Goal: Task Accomplishment & Management: Manage account settings

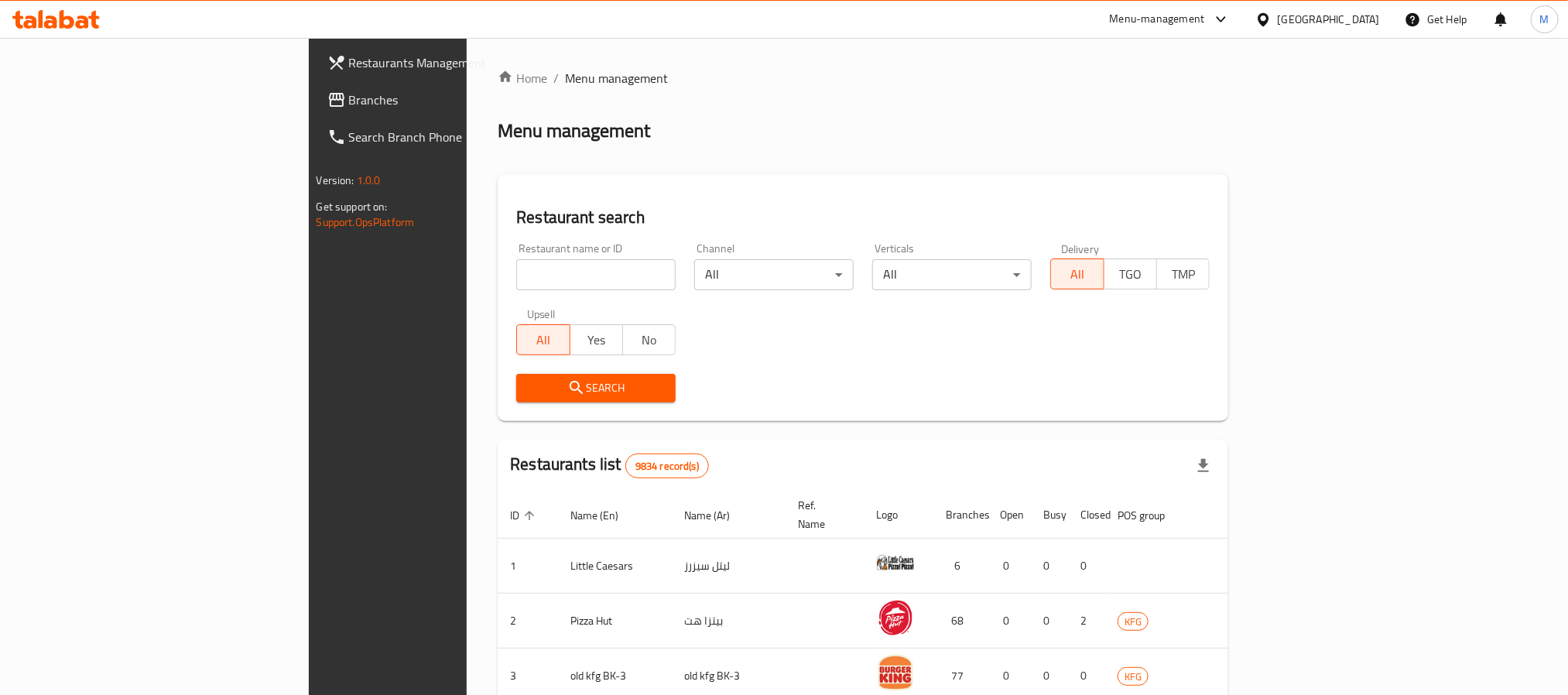
click at [680, 85] on ol "Home / Menu management" at bounding box center [863, 78] width 730 height 19
click at [1278, 24] on div at bounding box center [1265, 19] width 22 height 17
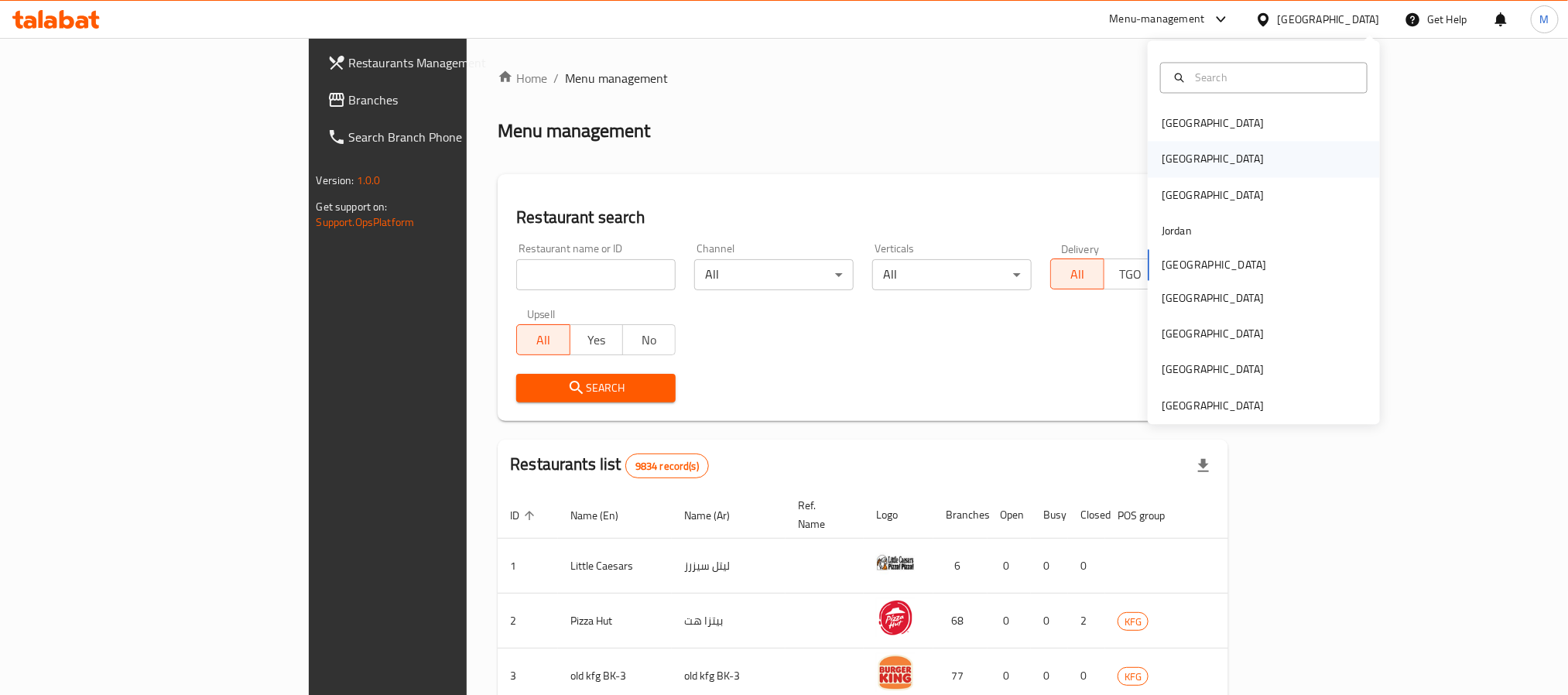
click at [1168, 158] on div "[GEOGRAPHIC_DATA]" at bounding box center [1212, 159] width 102 height 17
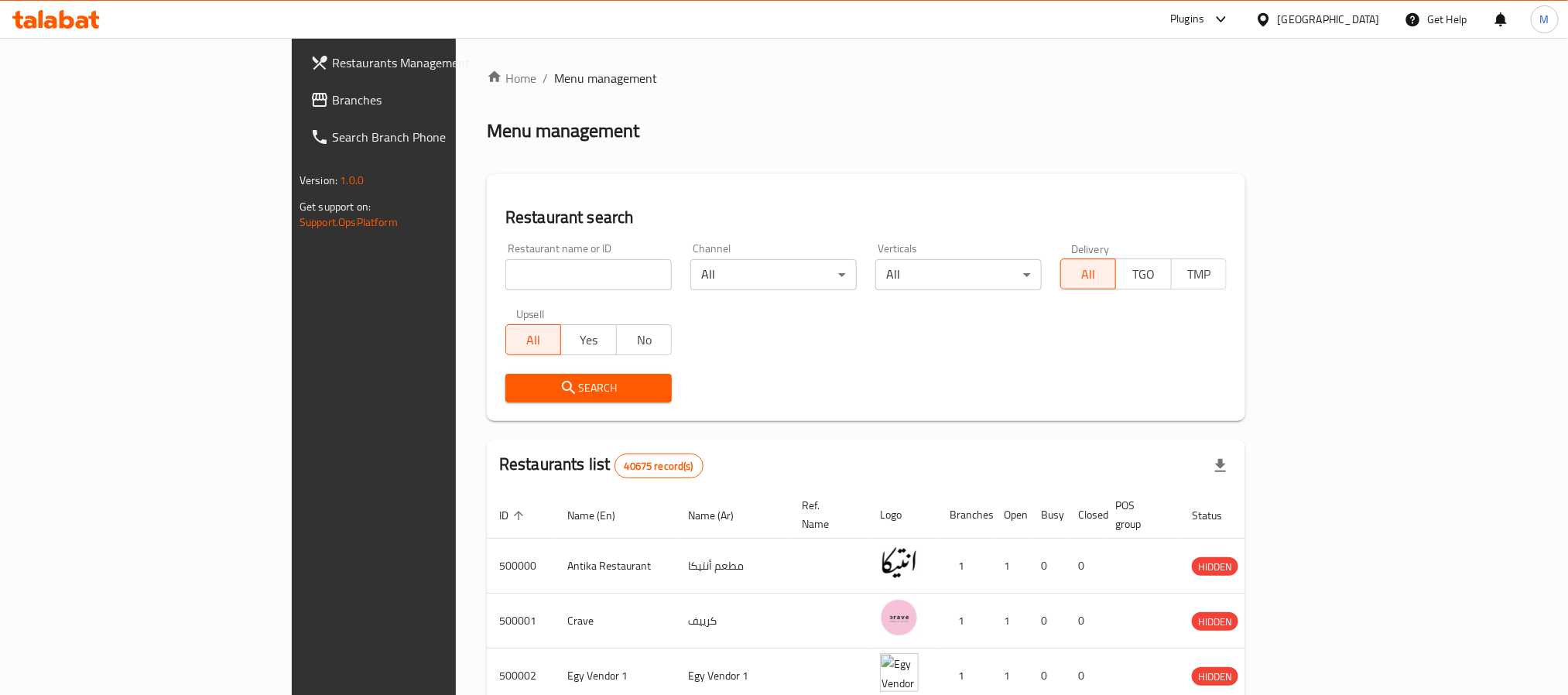
click at [332, 99] on span "Branches" at bounding box center [437, 100] width 209 height 19
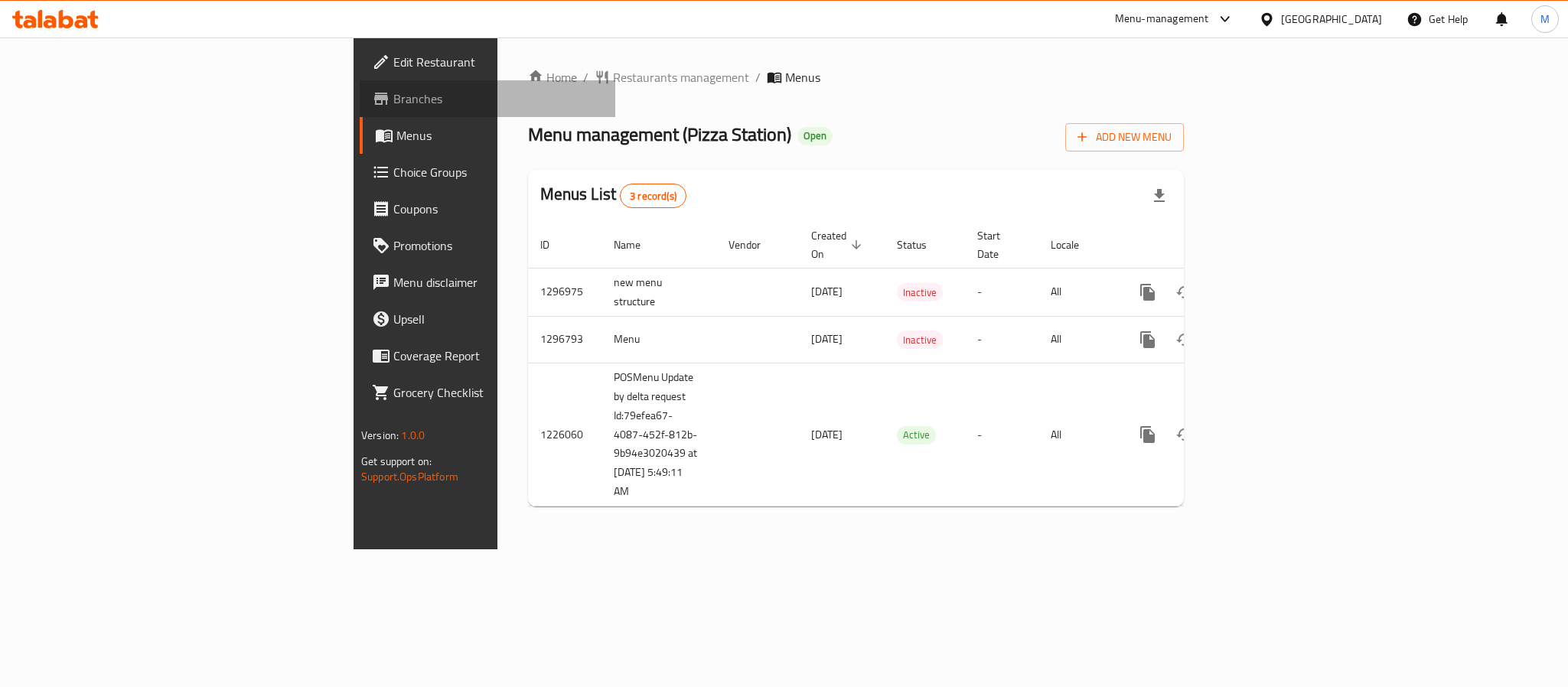
click at [394, 108] on span "Branches" at bounding box center [499, 98] width 210 height 19
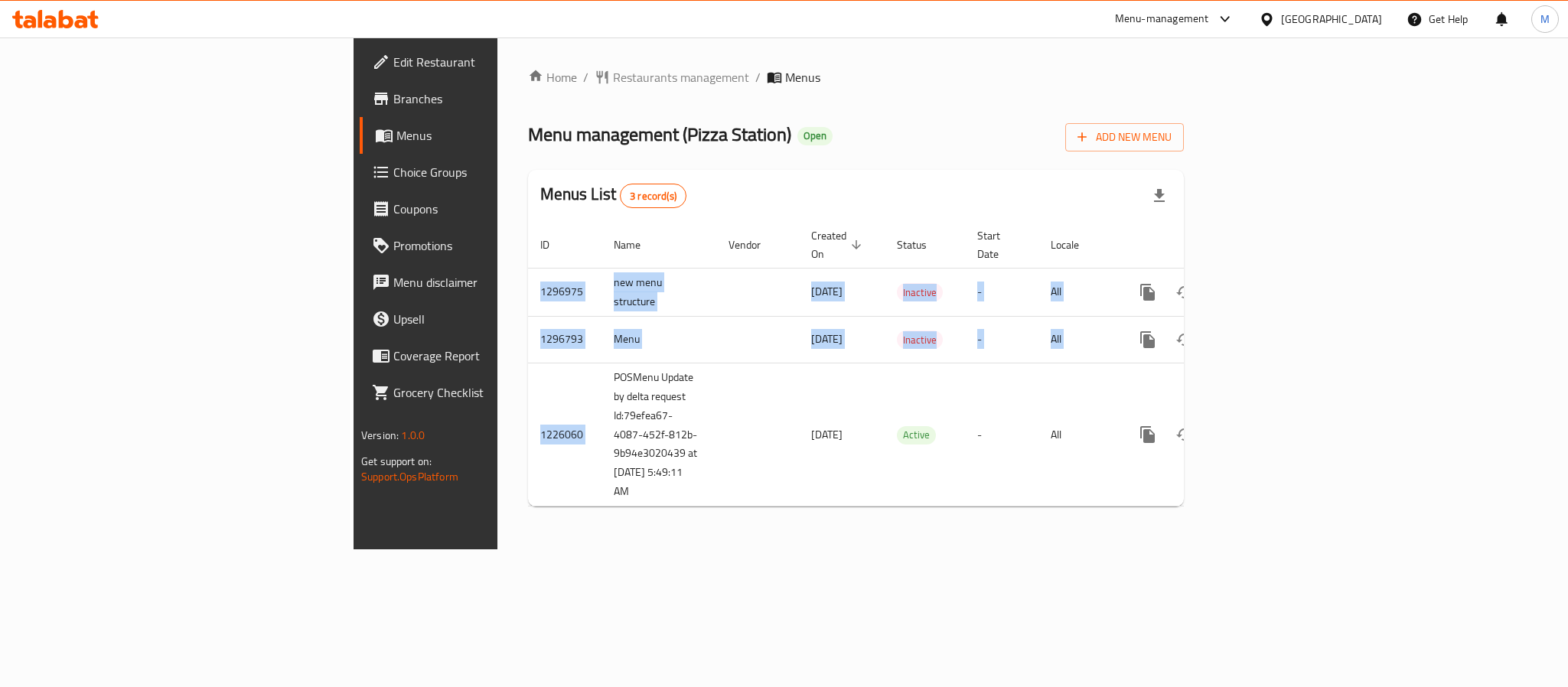
drag, startPoint x: 372, startPoint y: 346, endPoint x: 441, endPoint y: 511, distance: 178.8
click at [498, 511] on div "Home / Restaurants management / Menus Menu management ( Pizza Station ) Open Ad…" at bounding box center [856, 293] width 717 height 512
click at [525, 531] on div "Home / Restaurants management / Menus Menu management ( Pizza Station ) Open Ad…" at bounding box center [856, 293] width 717 height 512
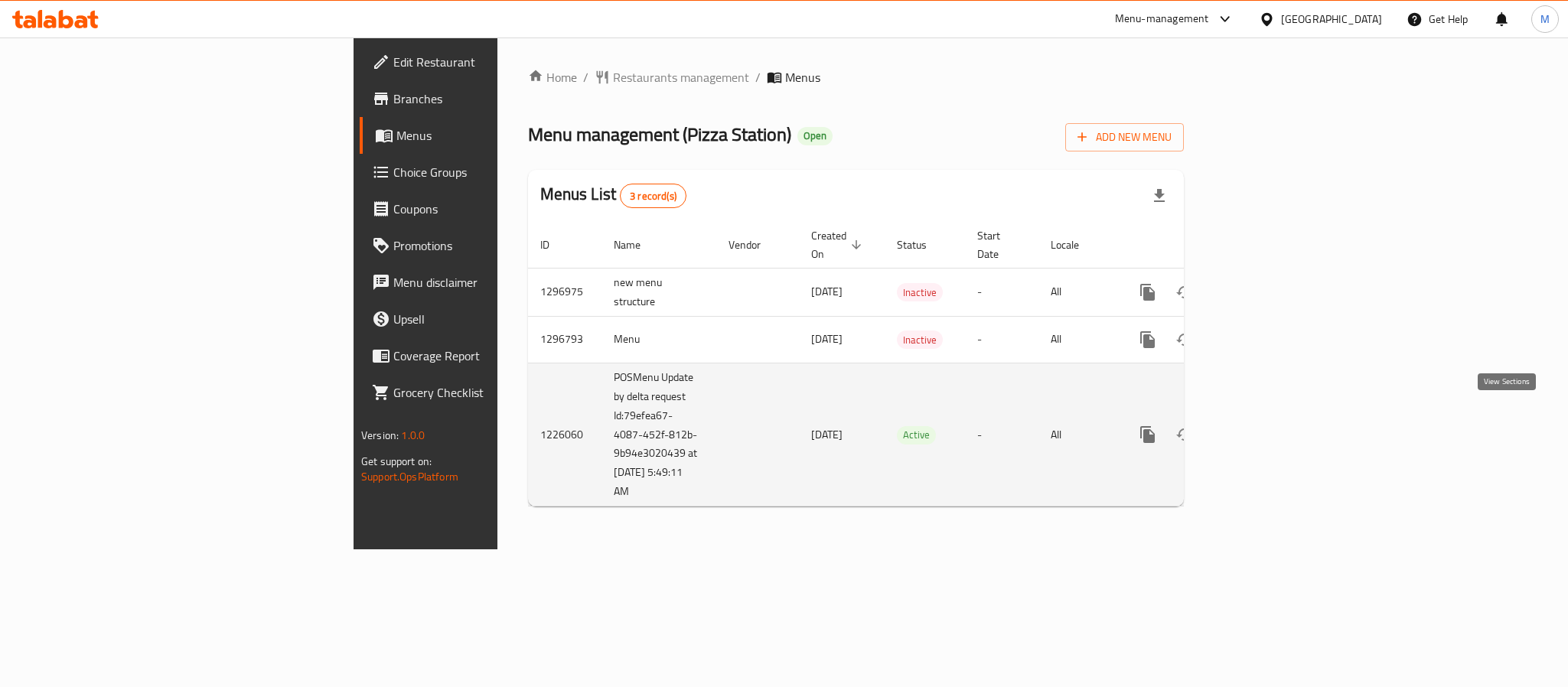
click at [1267, 425] on icon "enhanced table" at bounding box center [1258, 434] width 19 height 19
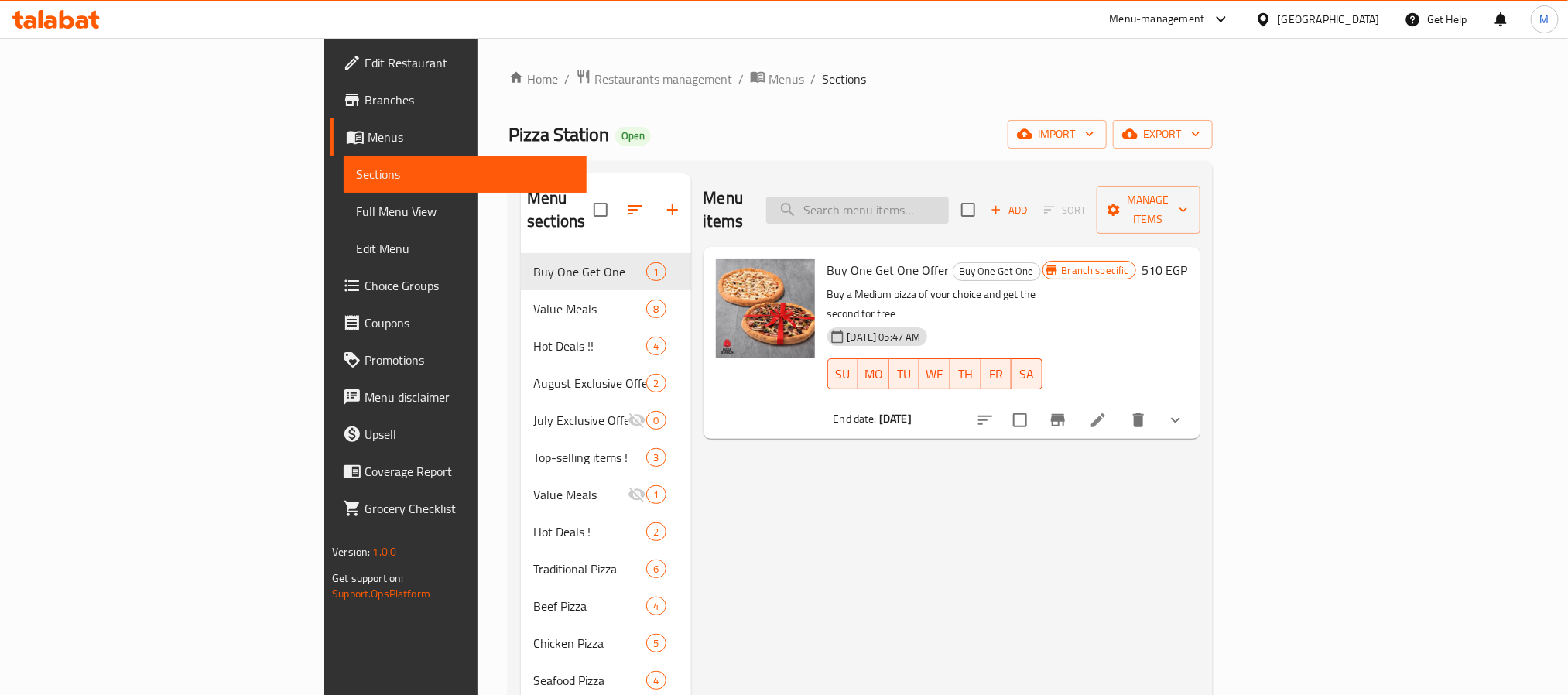
click at [949, 197] on input "search" at bounding box center [858, 210] width 183 height 27
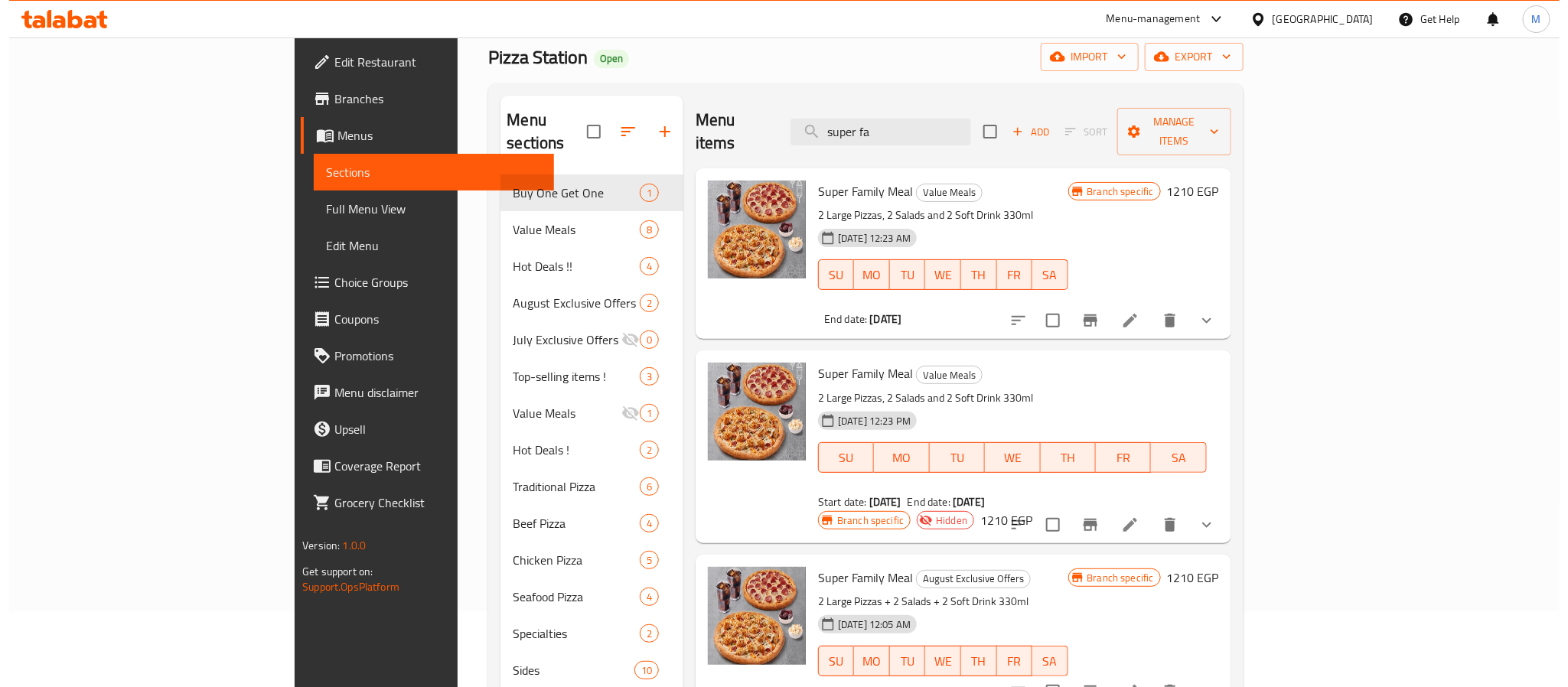
scroll to position [115, 0]
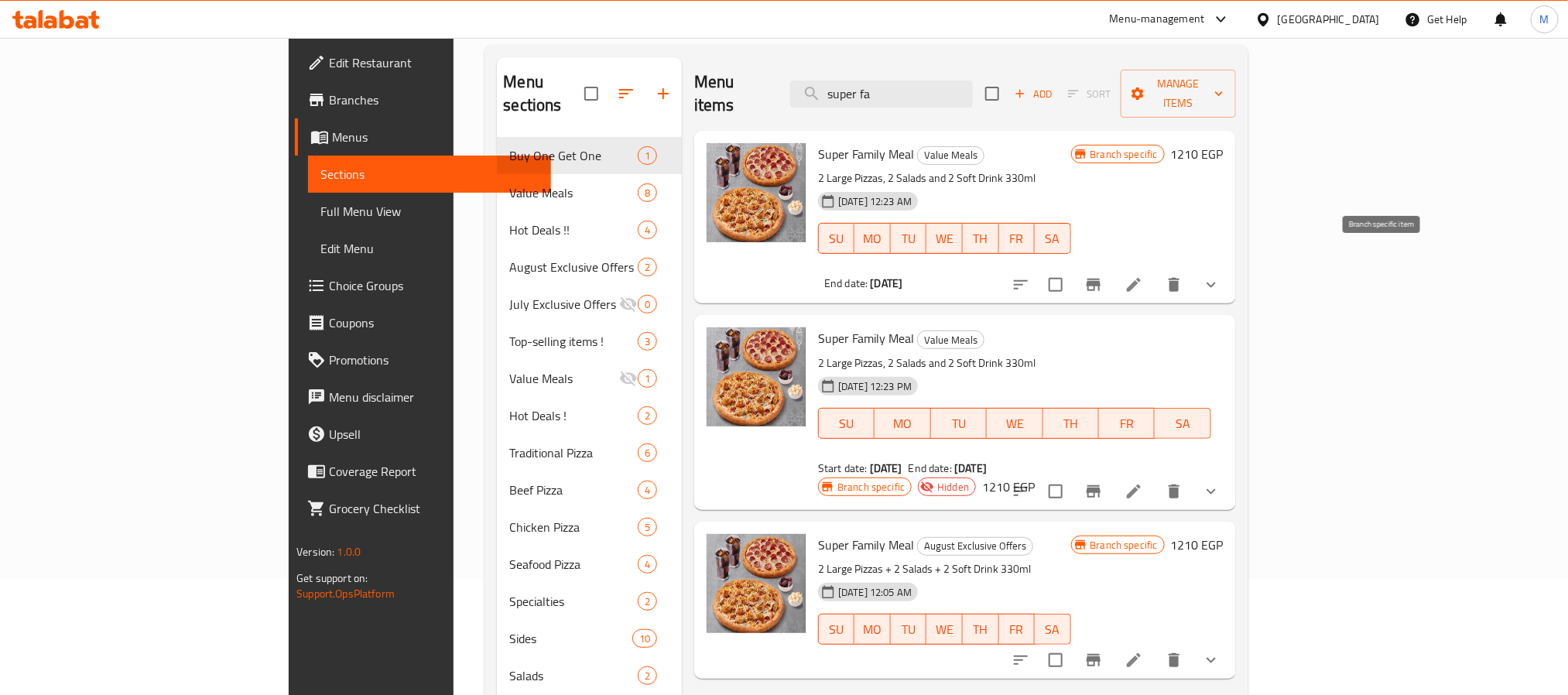
click at [1100, 279] on icon "Branch-specific-item" at bounding box center [1093, 285] width 14 height 12
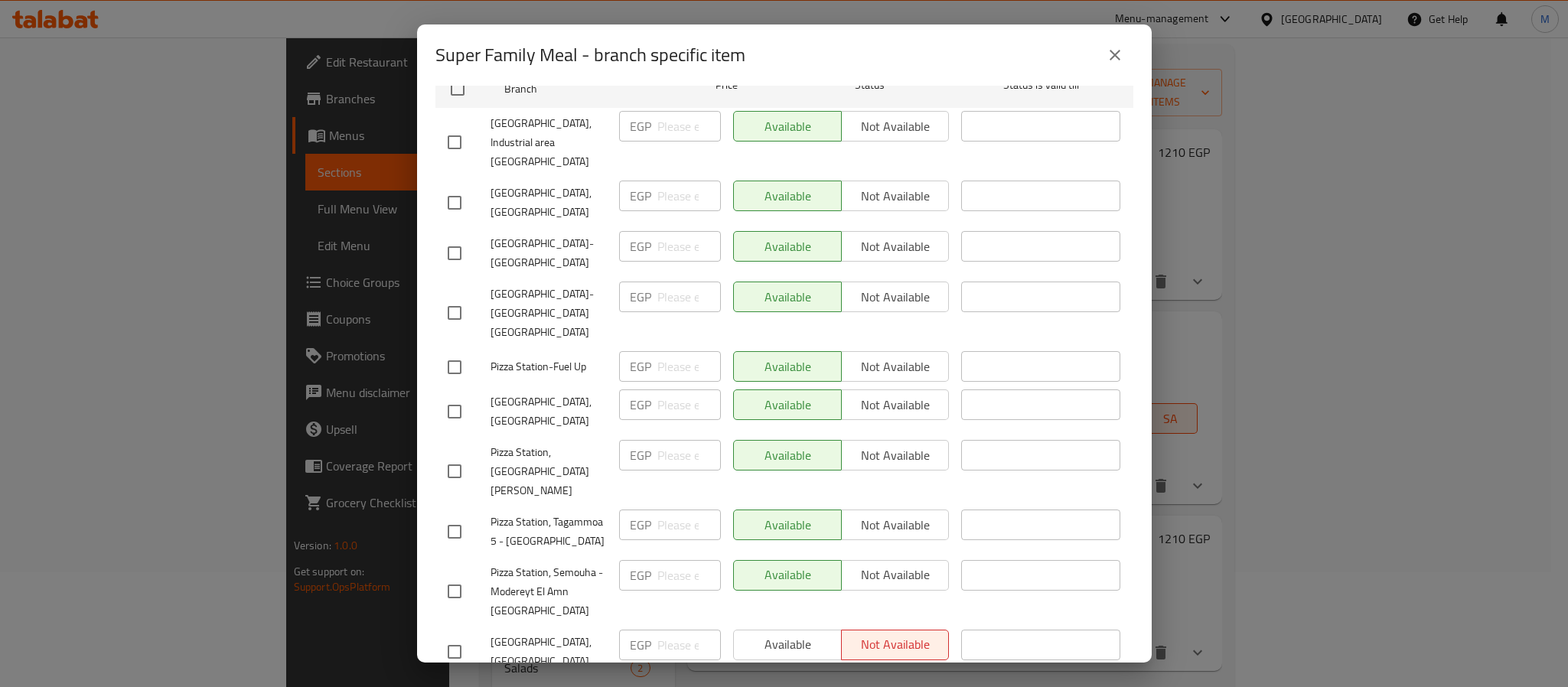
scroll to position [460, 0]
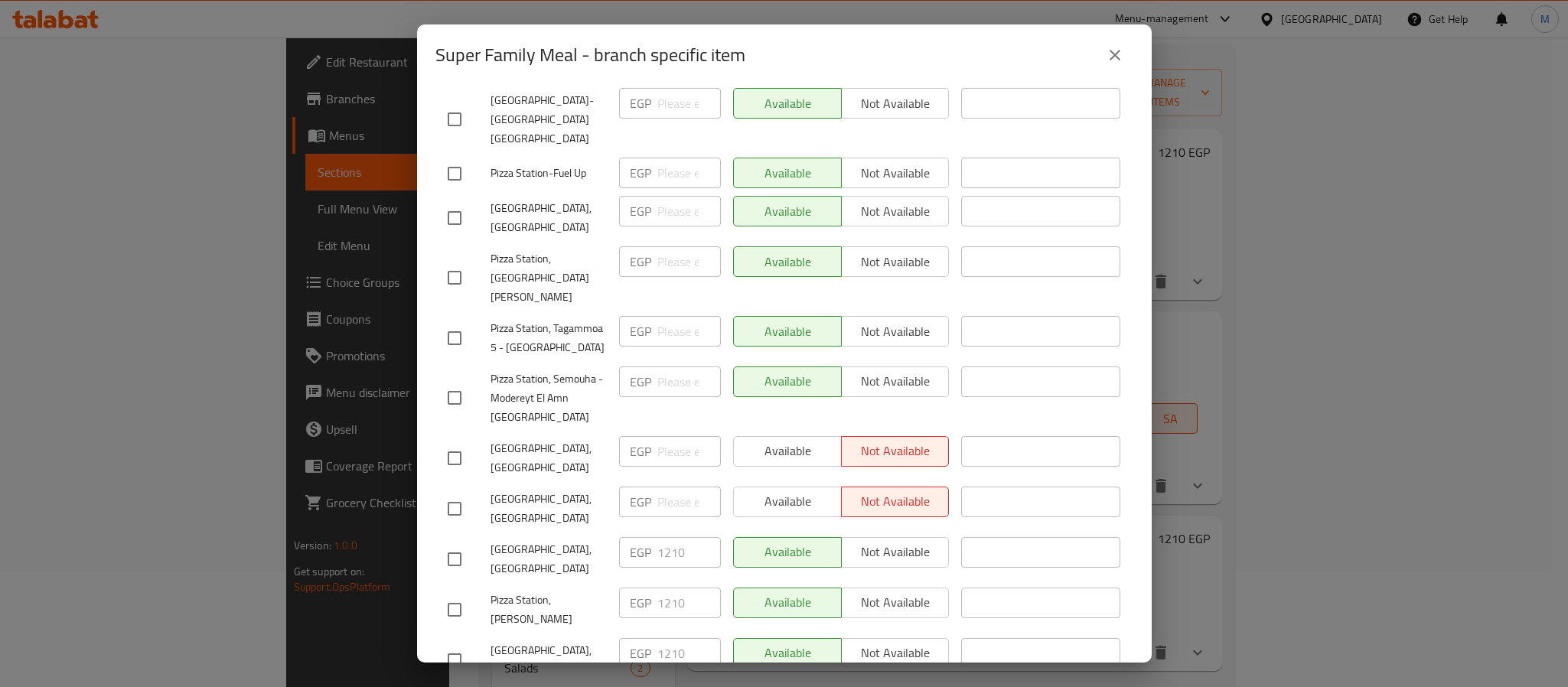
click at [1113, 46] on icon "close" at bounding box center [1115, 54] width 19 height 19
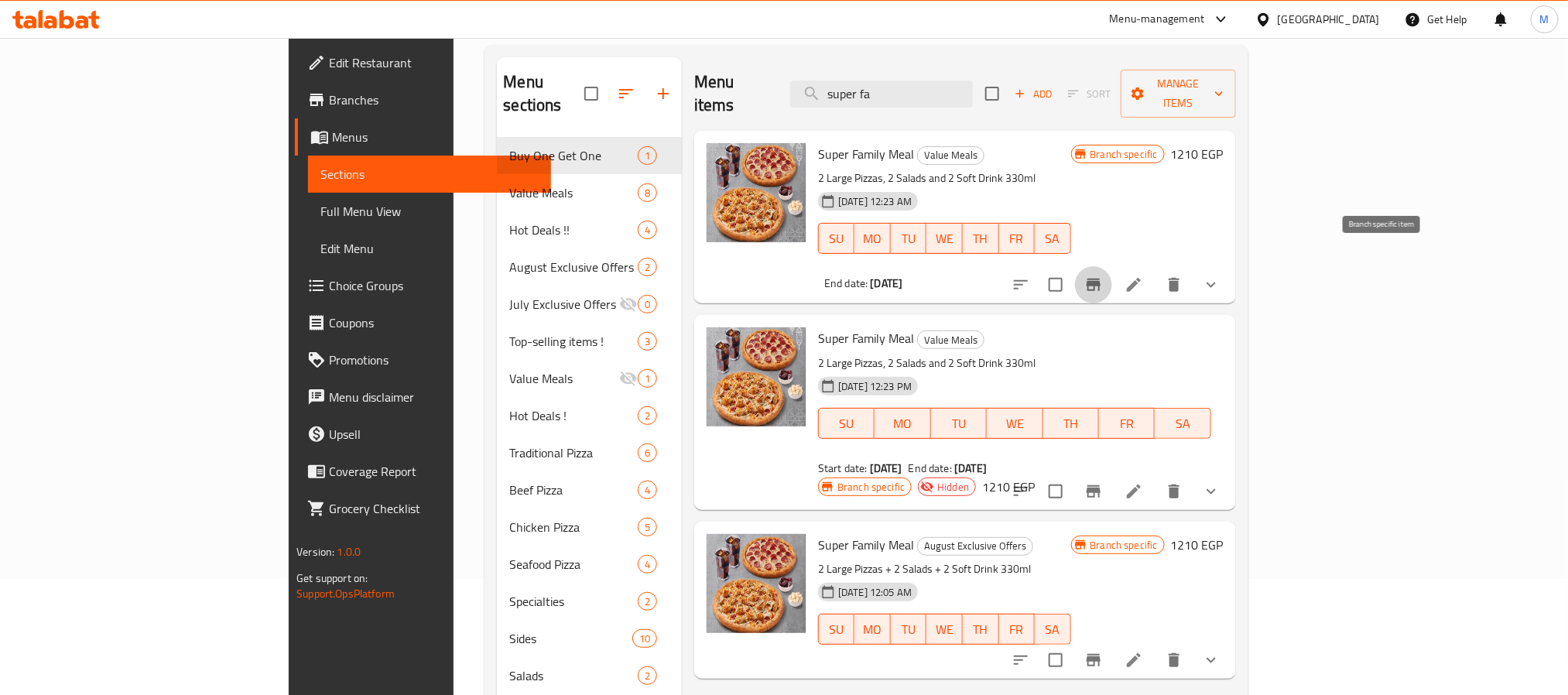
click at [1103, 276] on icon "Branch-specific-item" at bounding box center [1093, 285] width 19 height 19
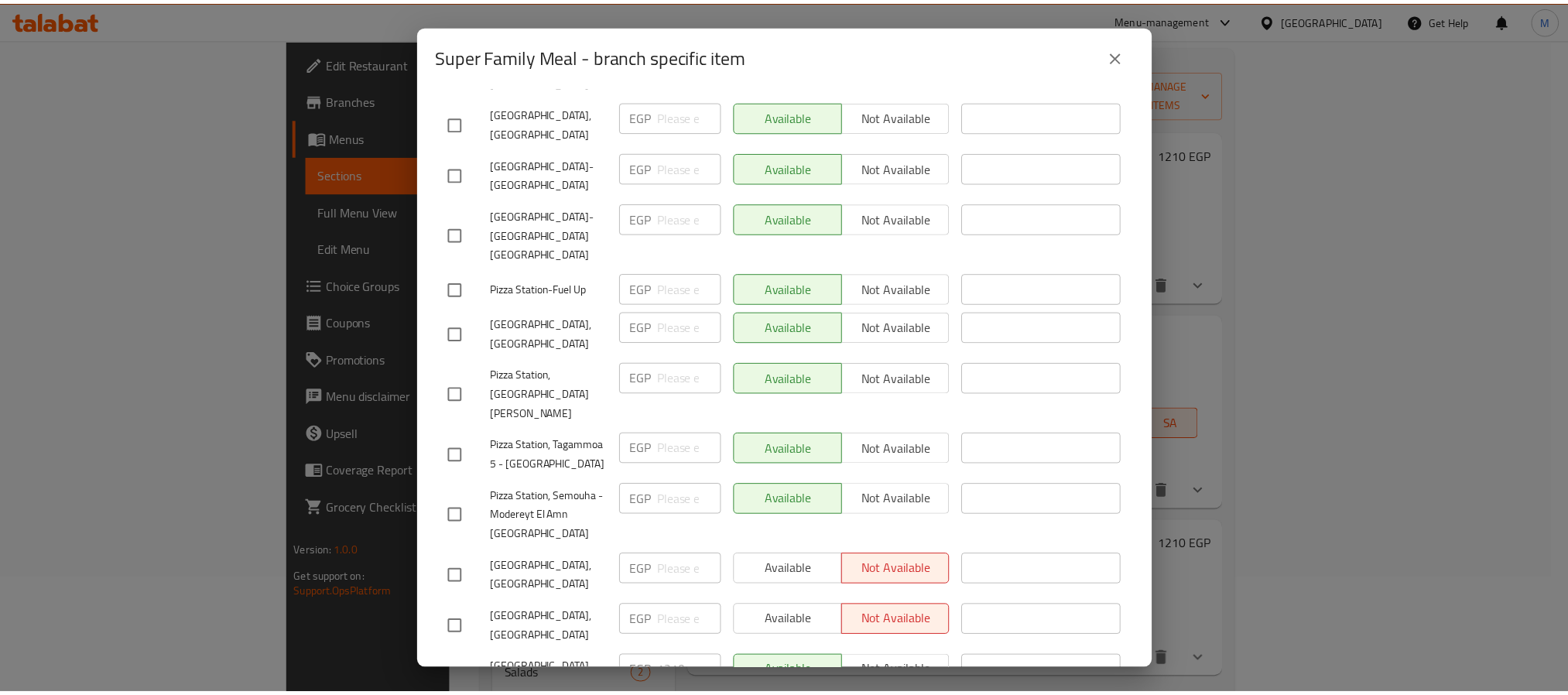
scroll to position [1, 0]
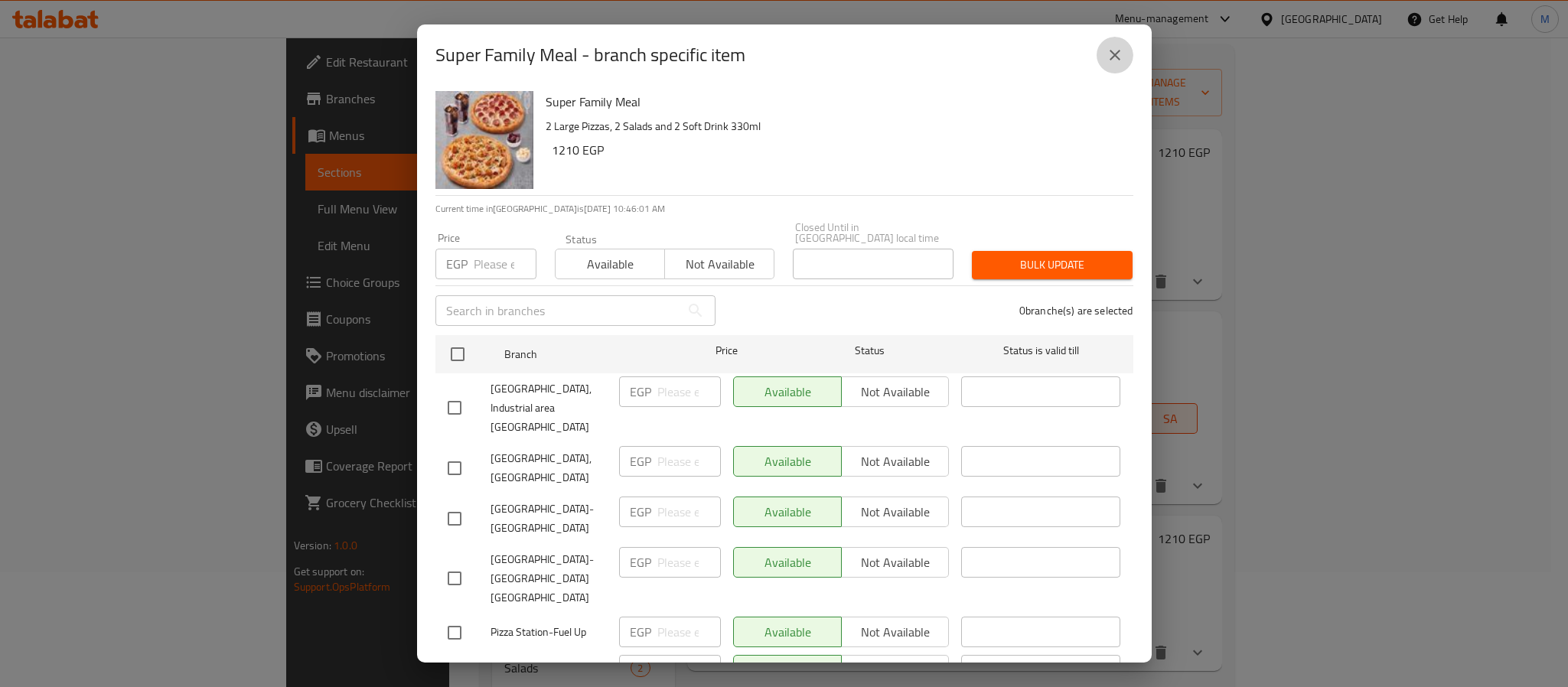
click at [1109, 50] on icon "close" at bounding box center [1115, 54] width 19 height 19
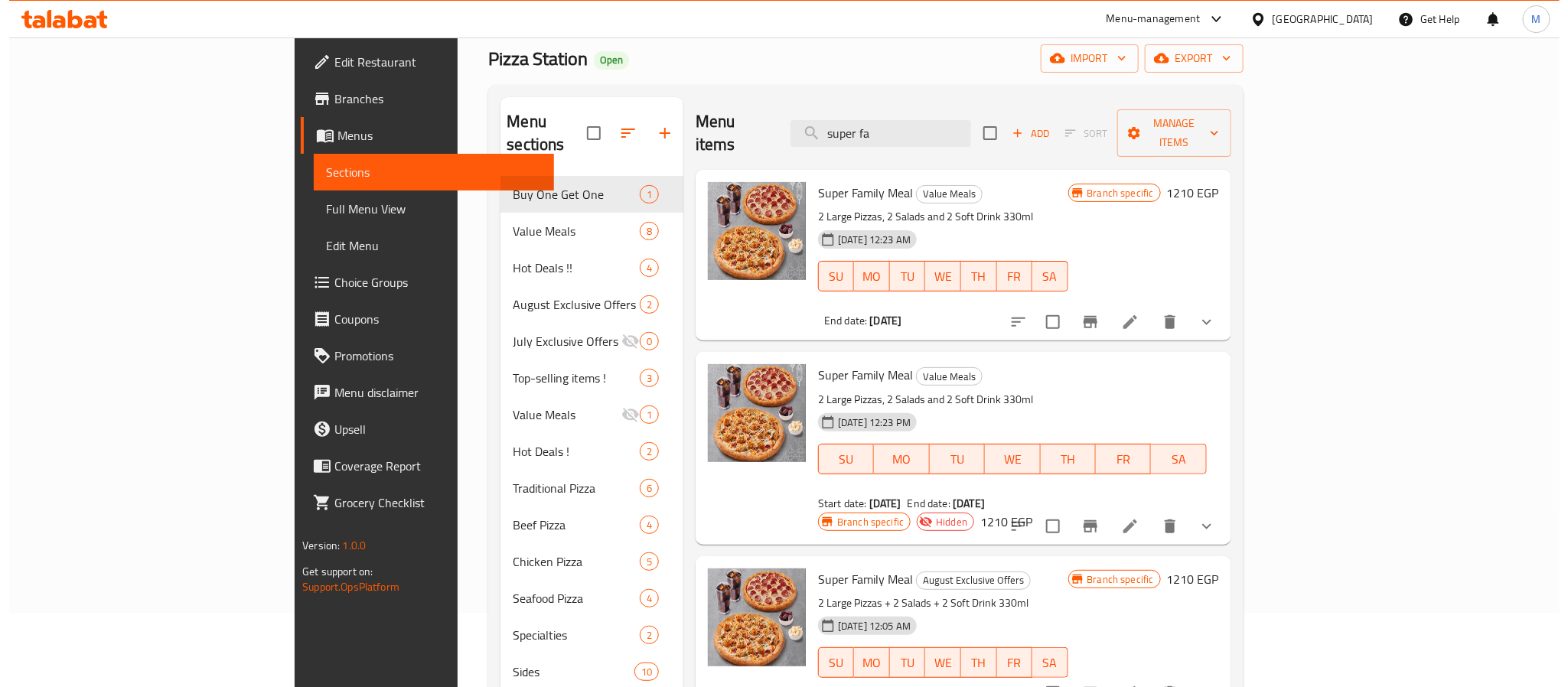
scroll to position [115, 0]
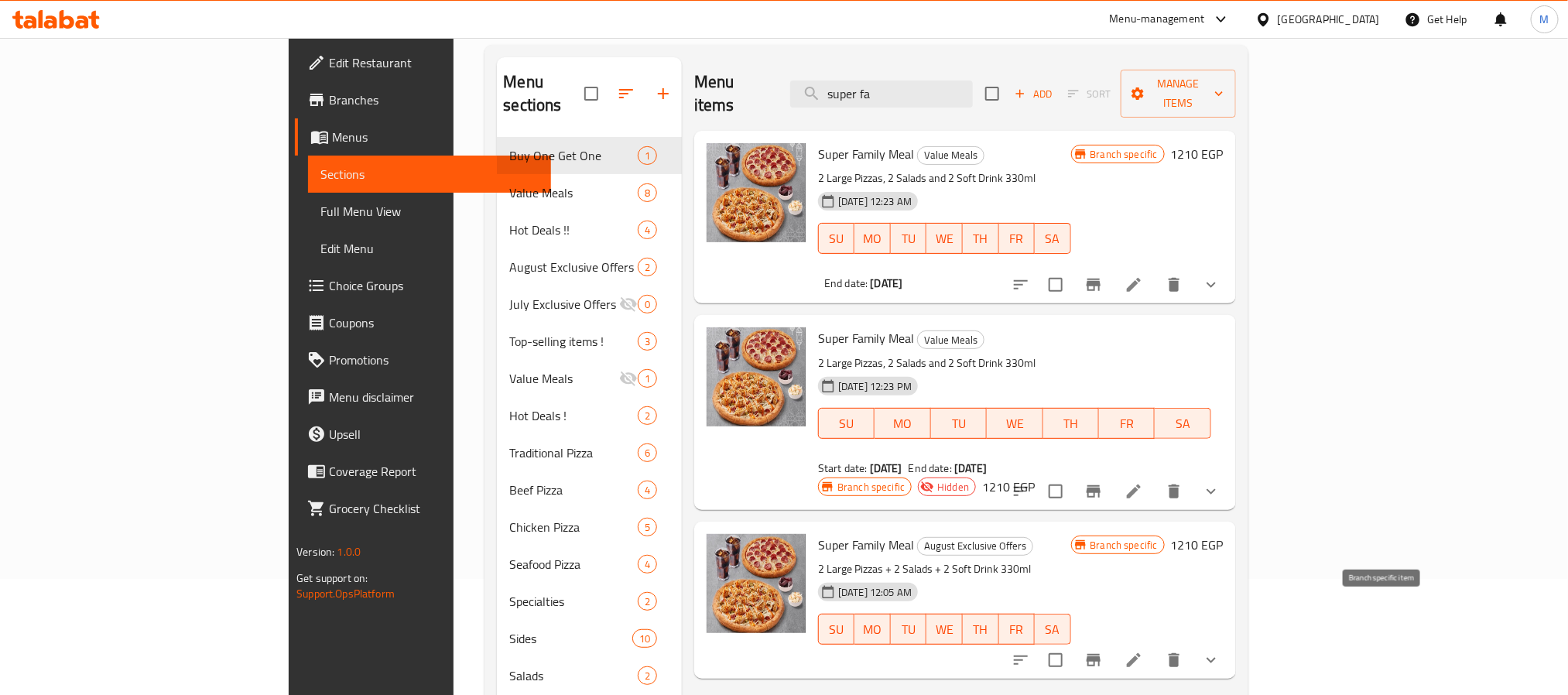
click at [1103, 651] on icon "Branch-specific-item" at bounding box center [1093, 660] width 19 height 19
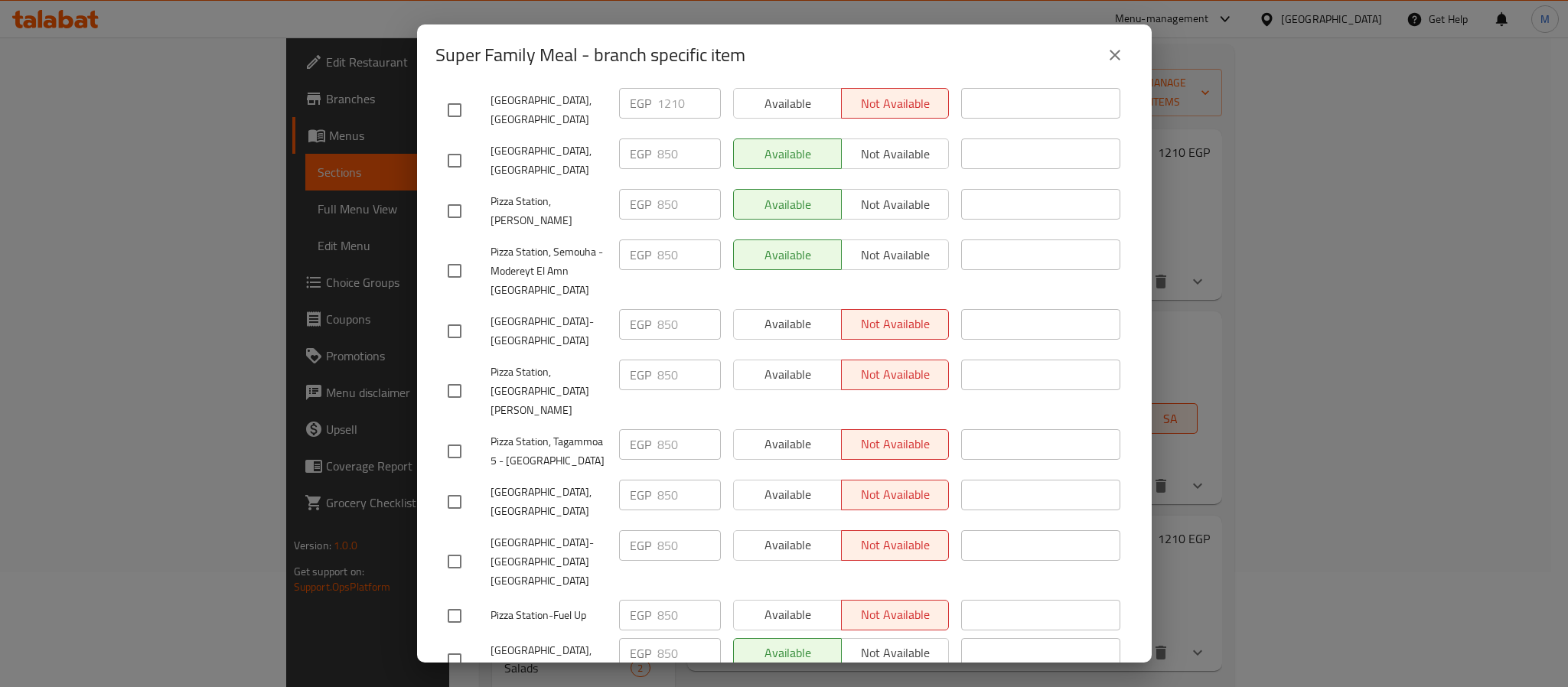
scroll to position [345, 0]
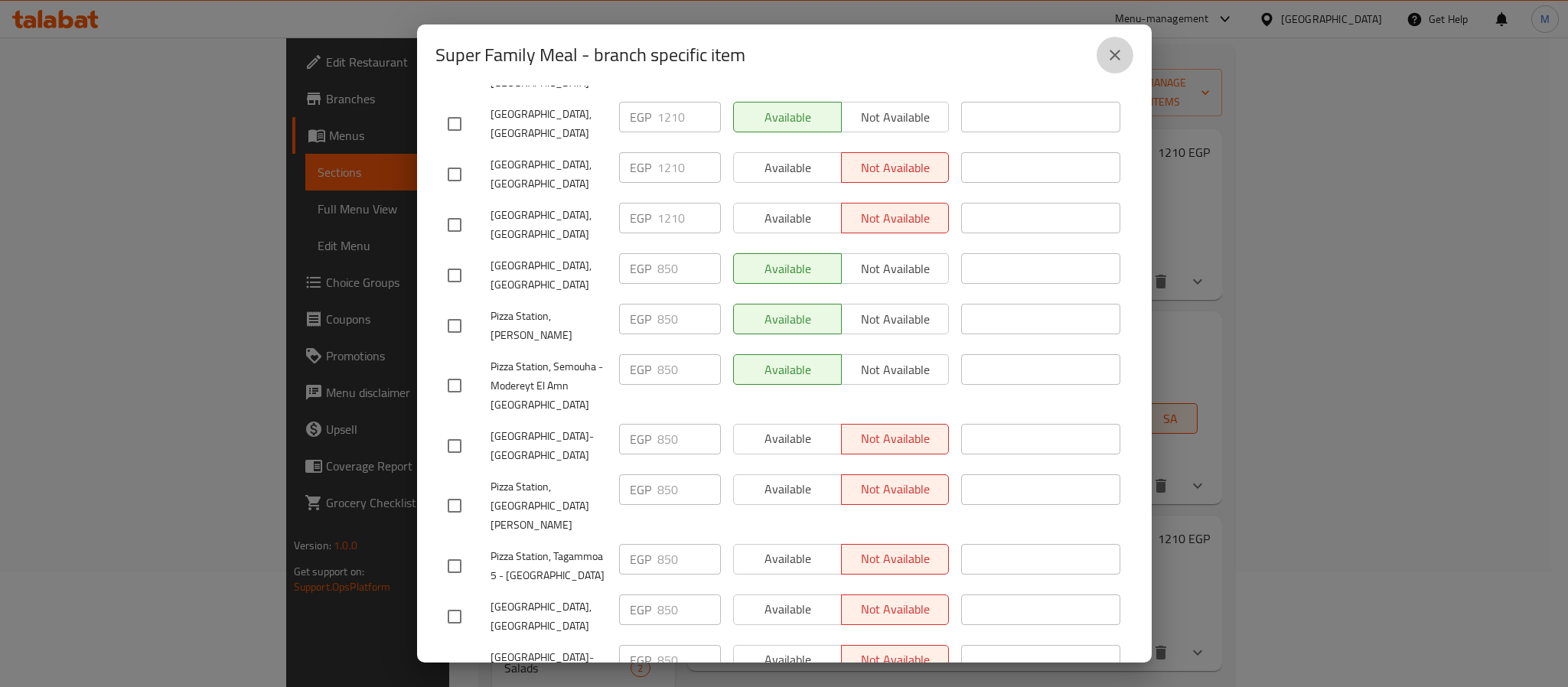
click at [1109, 40] on button "close" at bounding box center [1114, 54] width 37 height 37
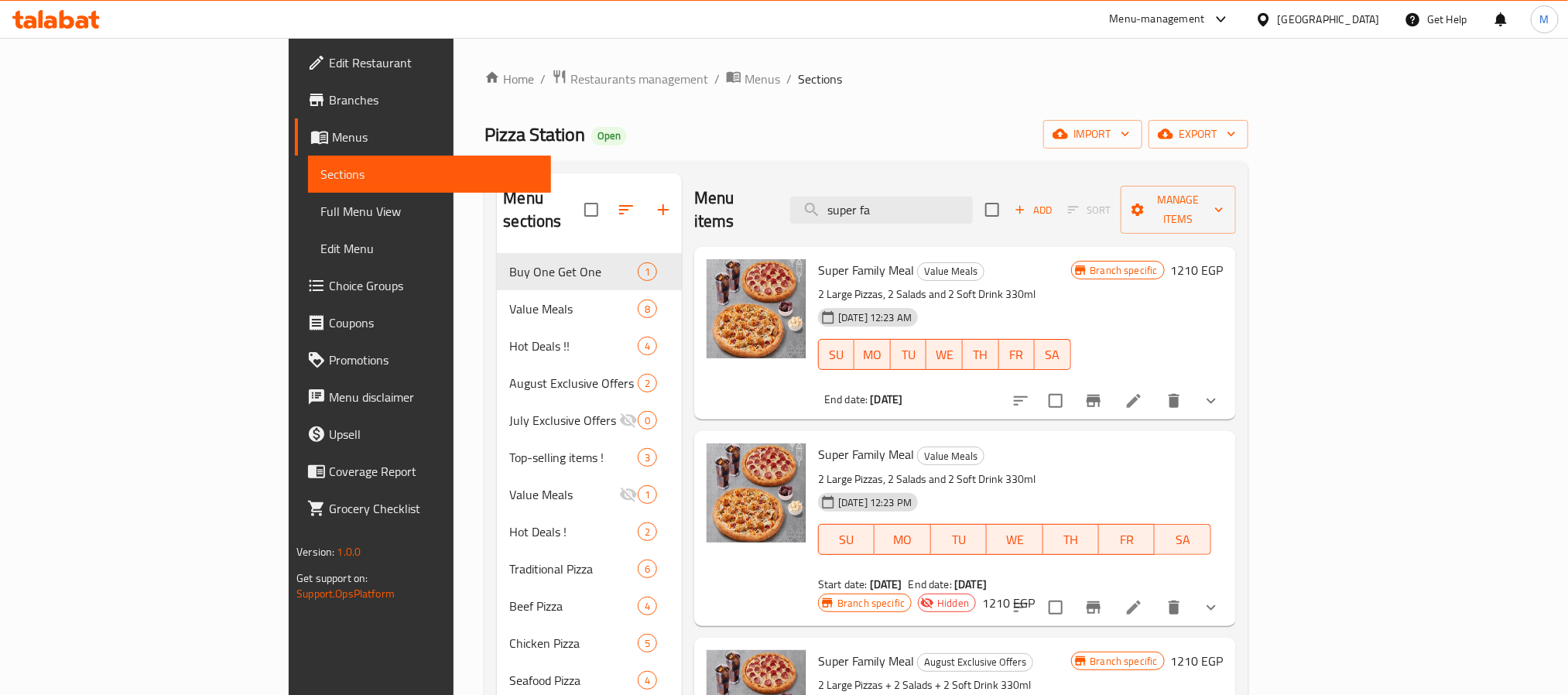
scroll to position [116, 0]
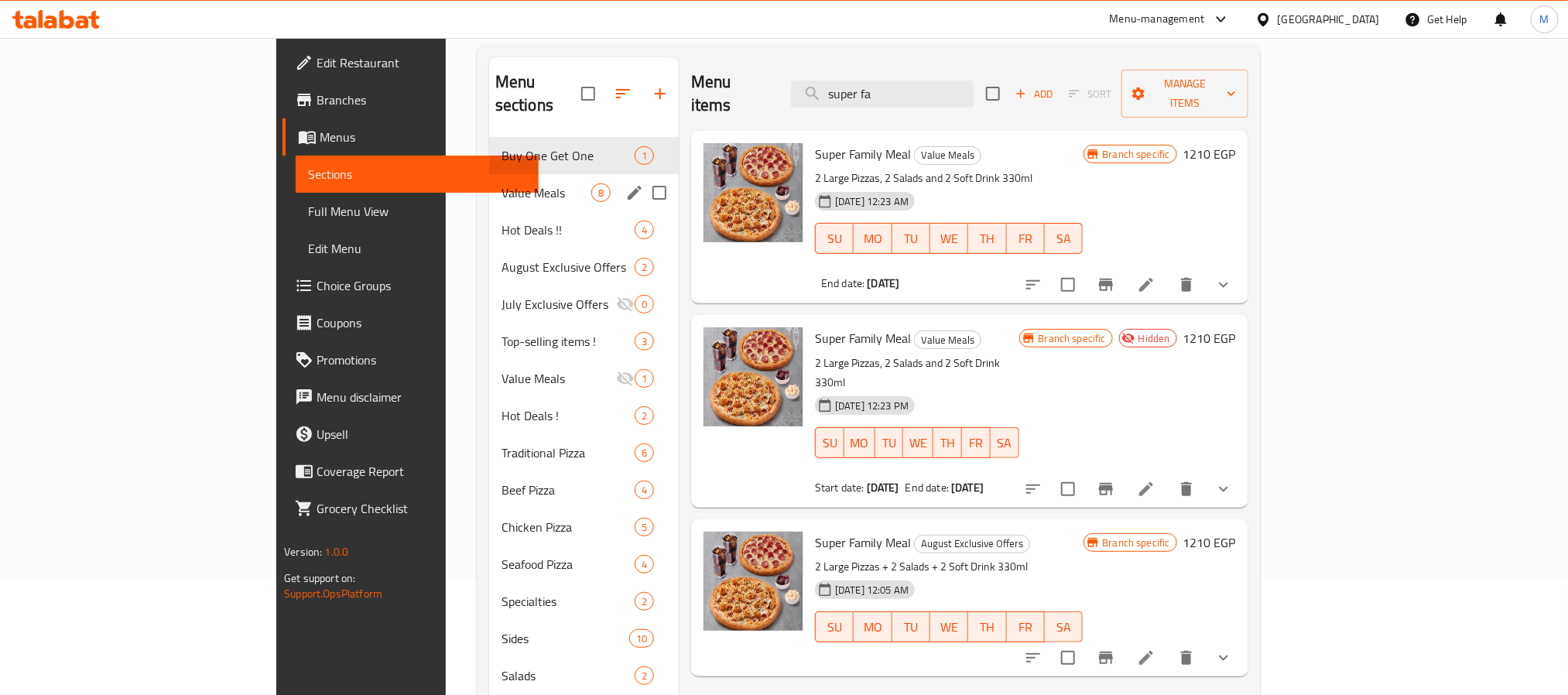
click at [502, 183] on span "Value Meals" at bounding box center [546, 192] width 90 height 19
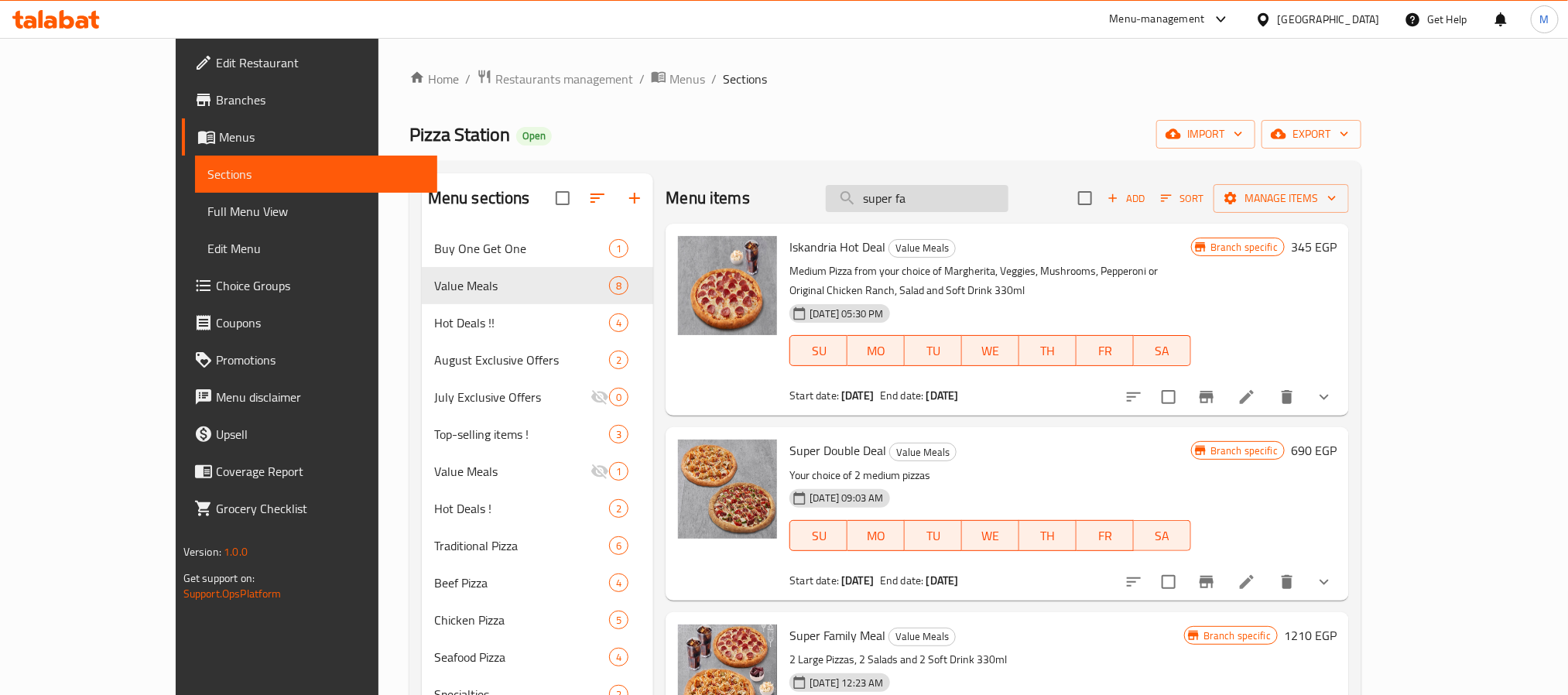
click at [989, 204] on input "super fa" at bounding box center [917, 198] width 183 height 27
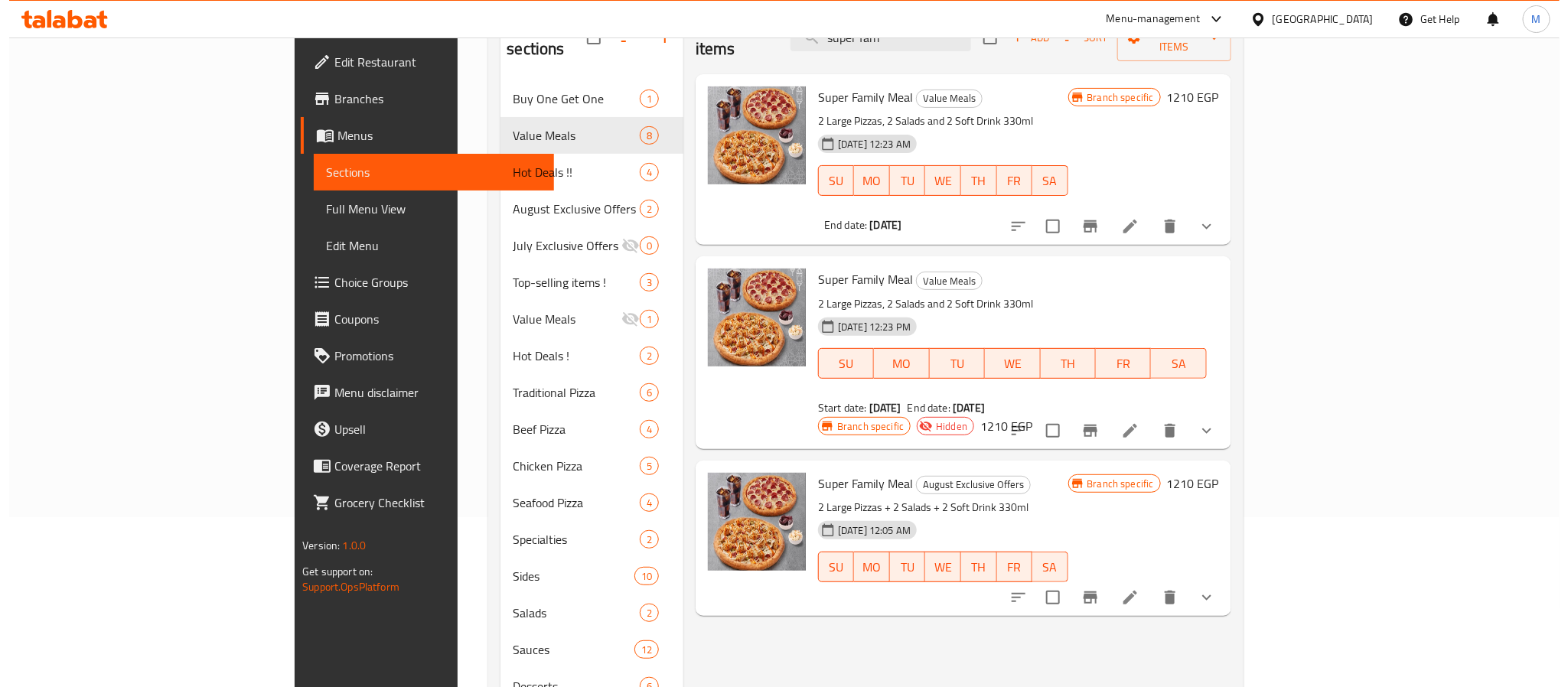
scroll to position [115, 0]
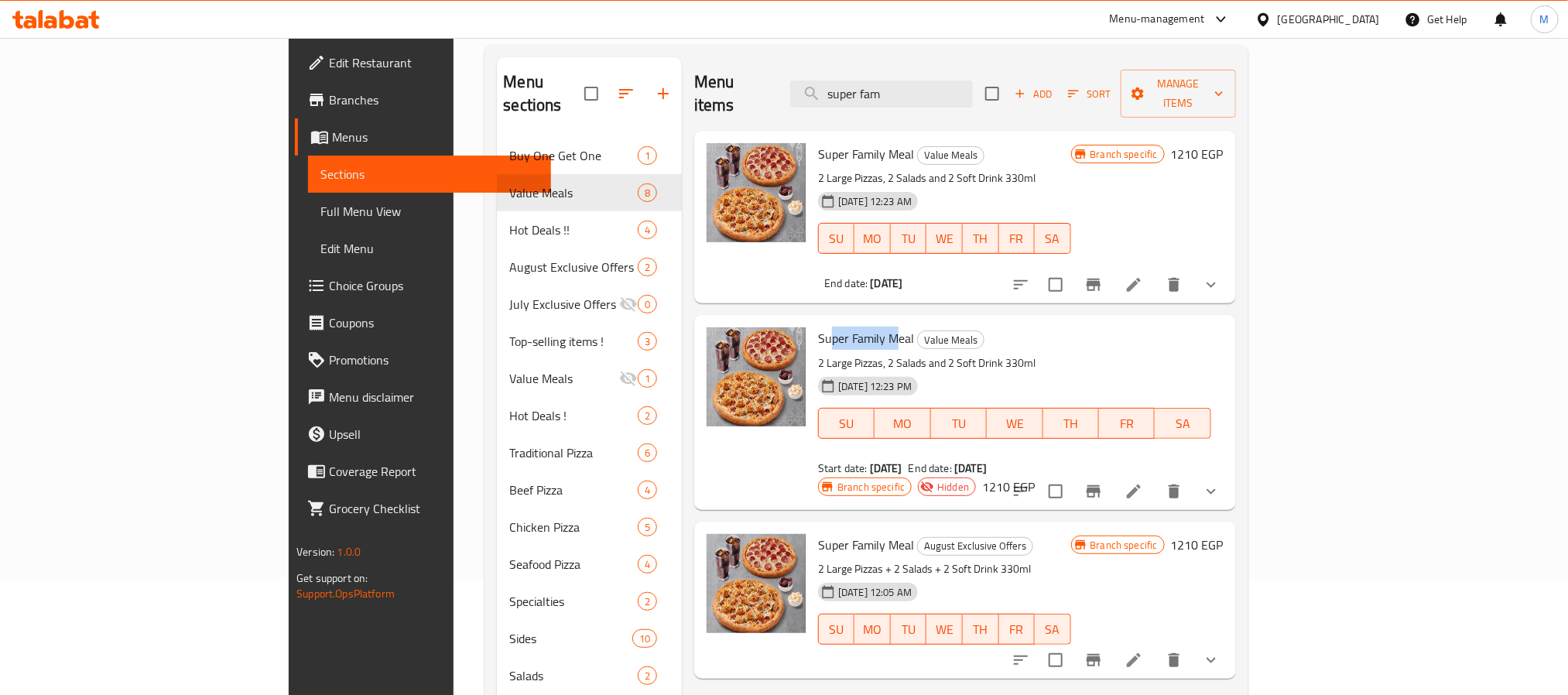
drag, startPoint x: 760, startPoint y: 318, endPoint x: 821, endPoint y: 317, distance: 61.0
click at [821, 327] on span "Super Family Meal" at bounding box center [866, 338] width 96 height 23
click at [1112, 268] on button "Branch-specific-item" at bounding box center [1093, 285] width 37 height 37
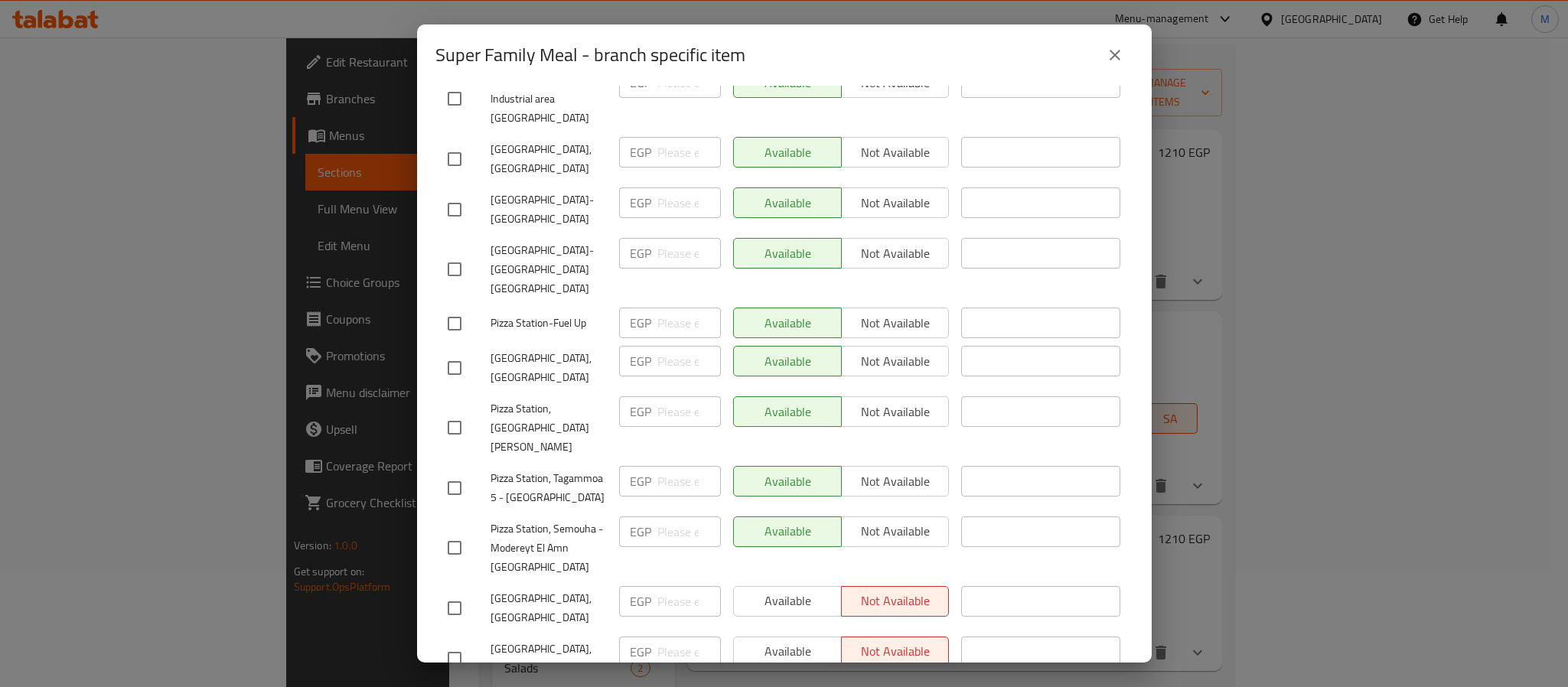
scroll to position [460, 0]
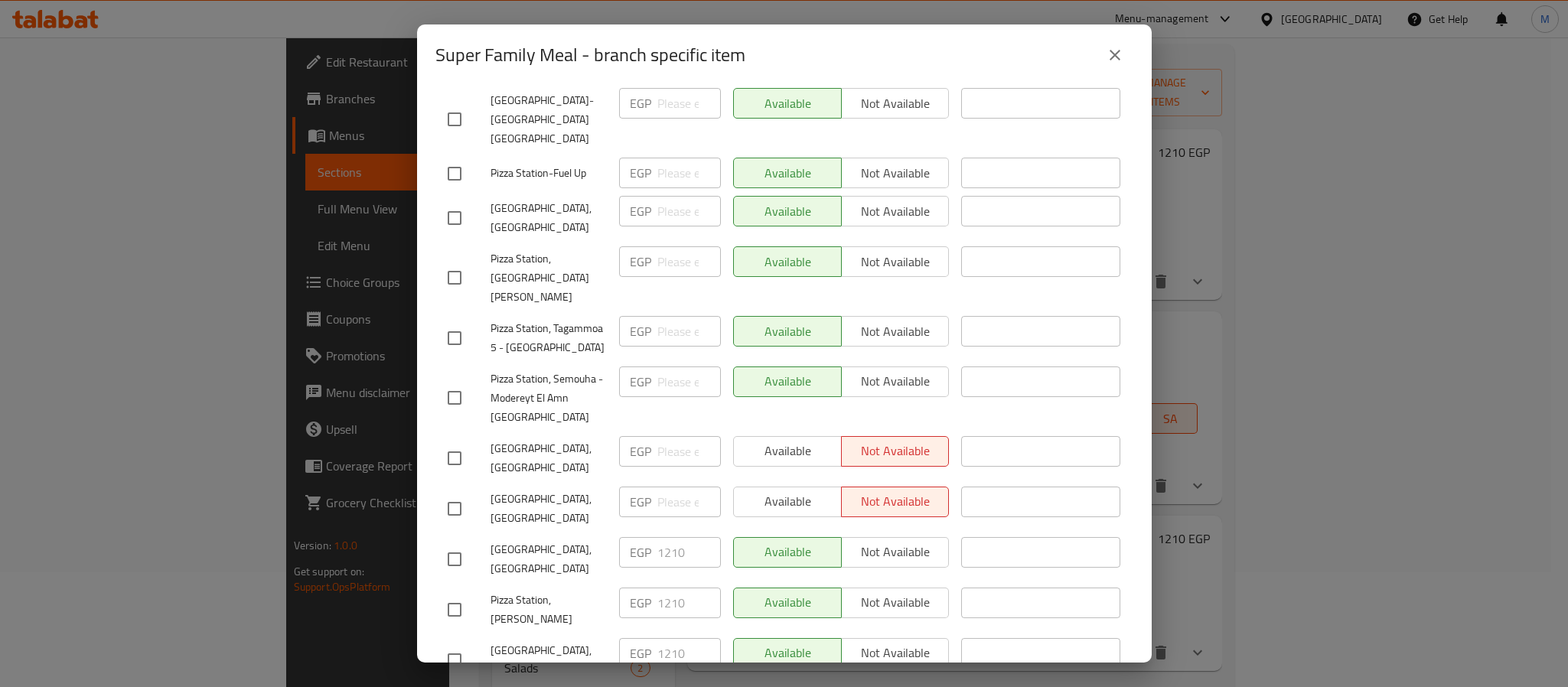
click at [1107, 59] on icon "close" at bounding box center [1115, 54] width 19 height 19
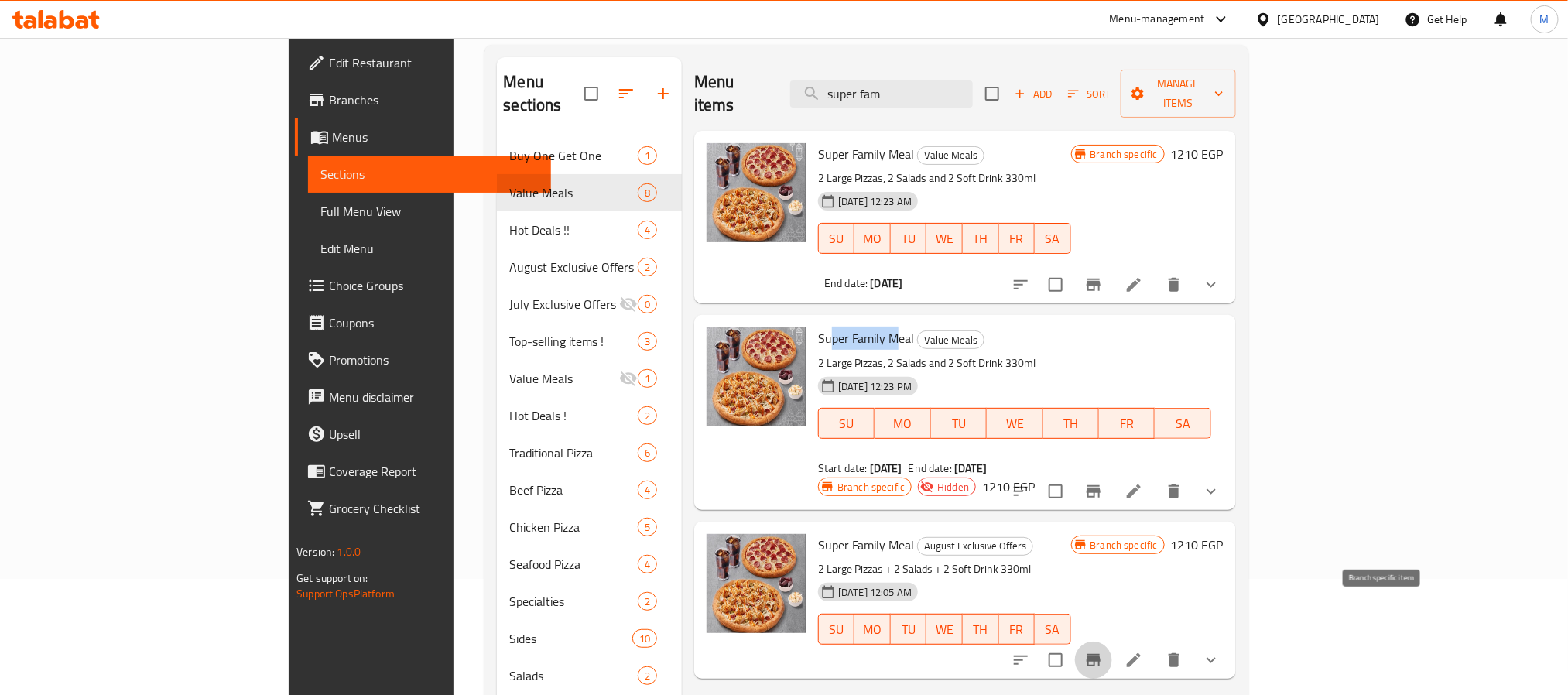
click at [1100, 654] on icon "Branch-specific-item" at bounding box center [1093, 660] width 14 height 12
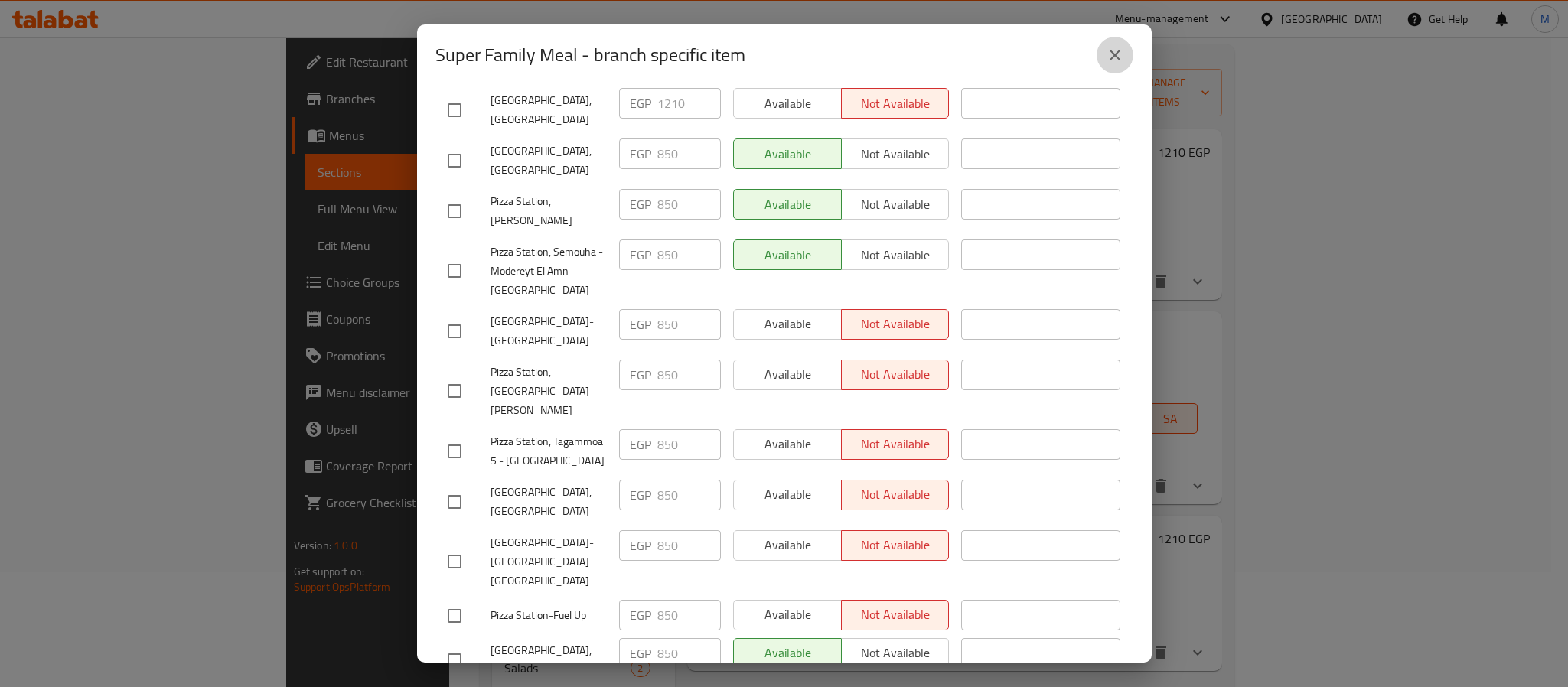
click at [1107, 63] on icon "close" at bounding box center [1115, 54] width 19 height 19
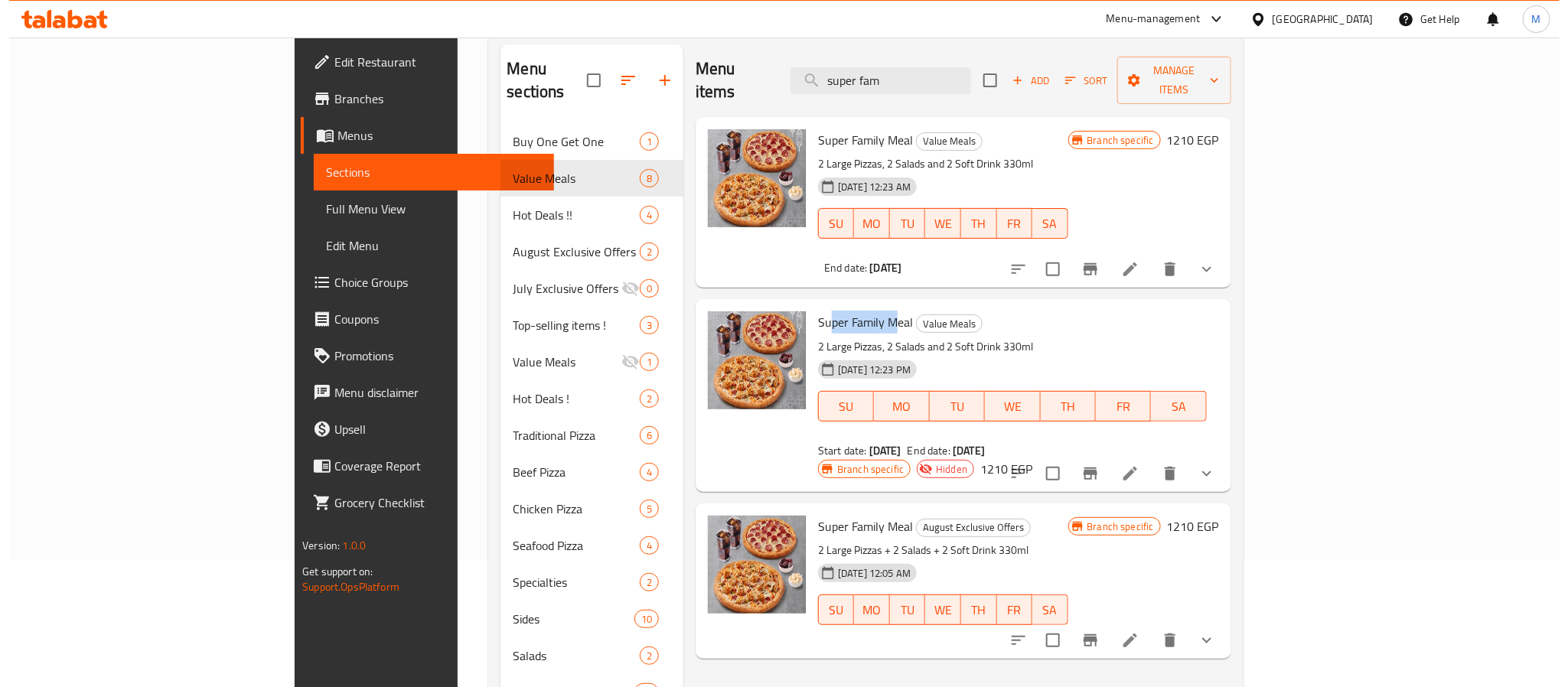
scroll to position [229, 0]
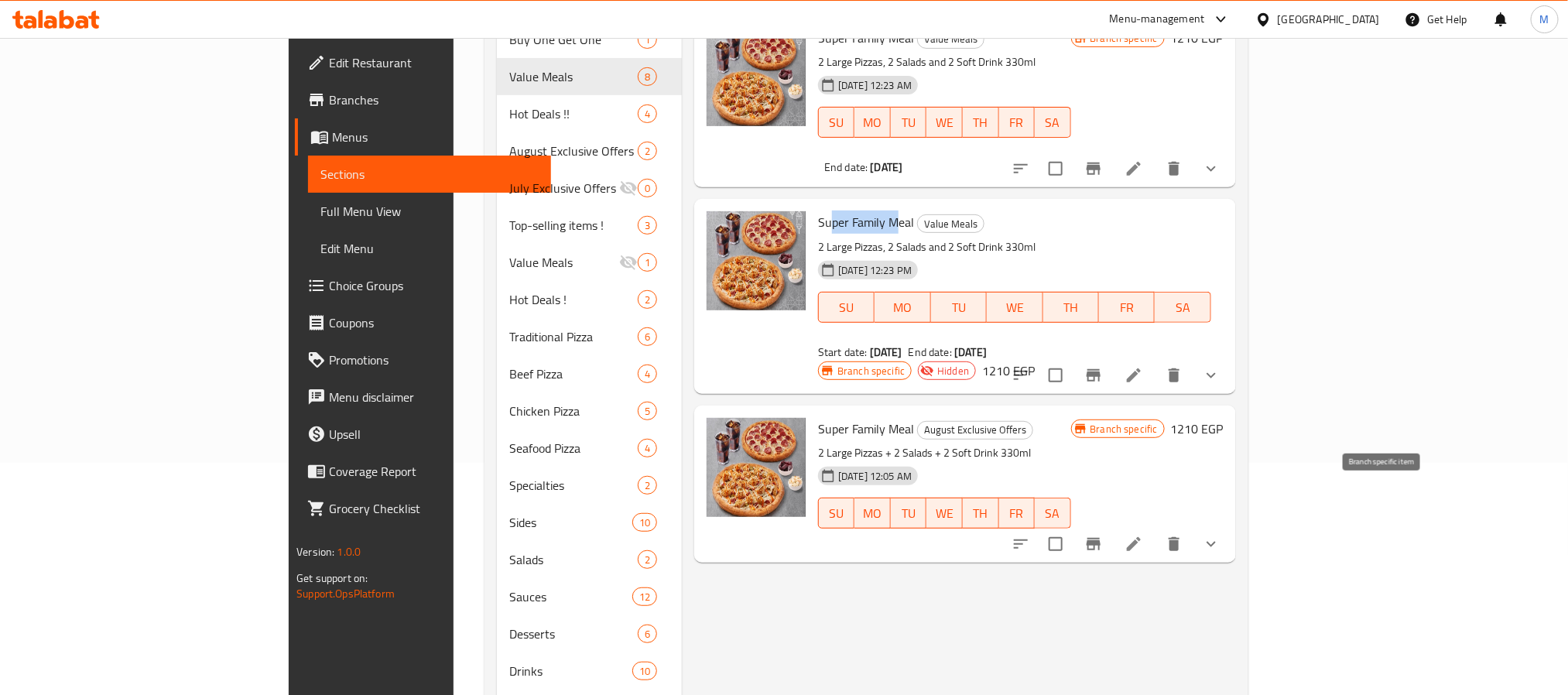
click at [1100, 538] on icon "Branch-specific-item" at bounding box center [1093, 544] width 14 height 12
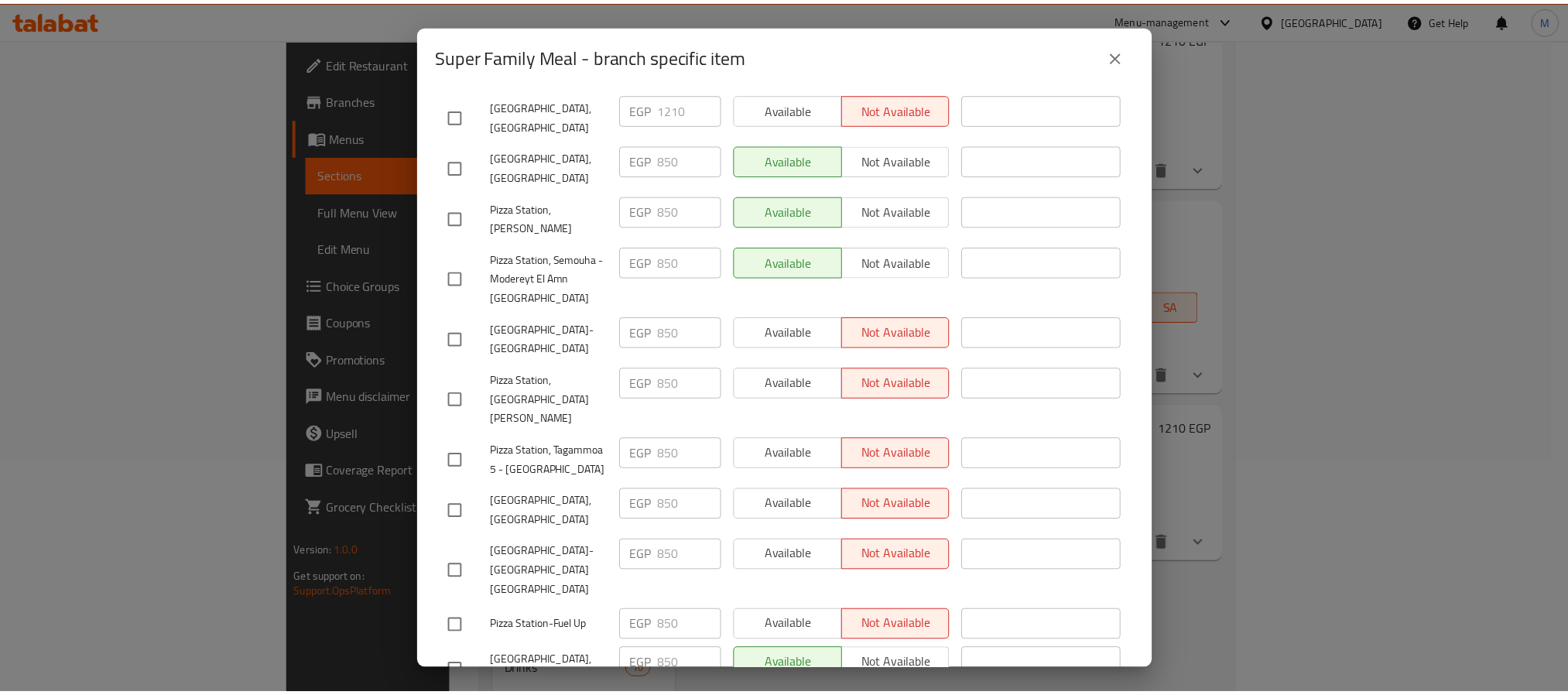
scroll to position [465, 0]
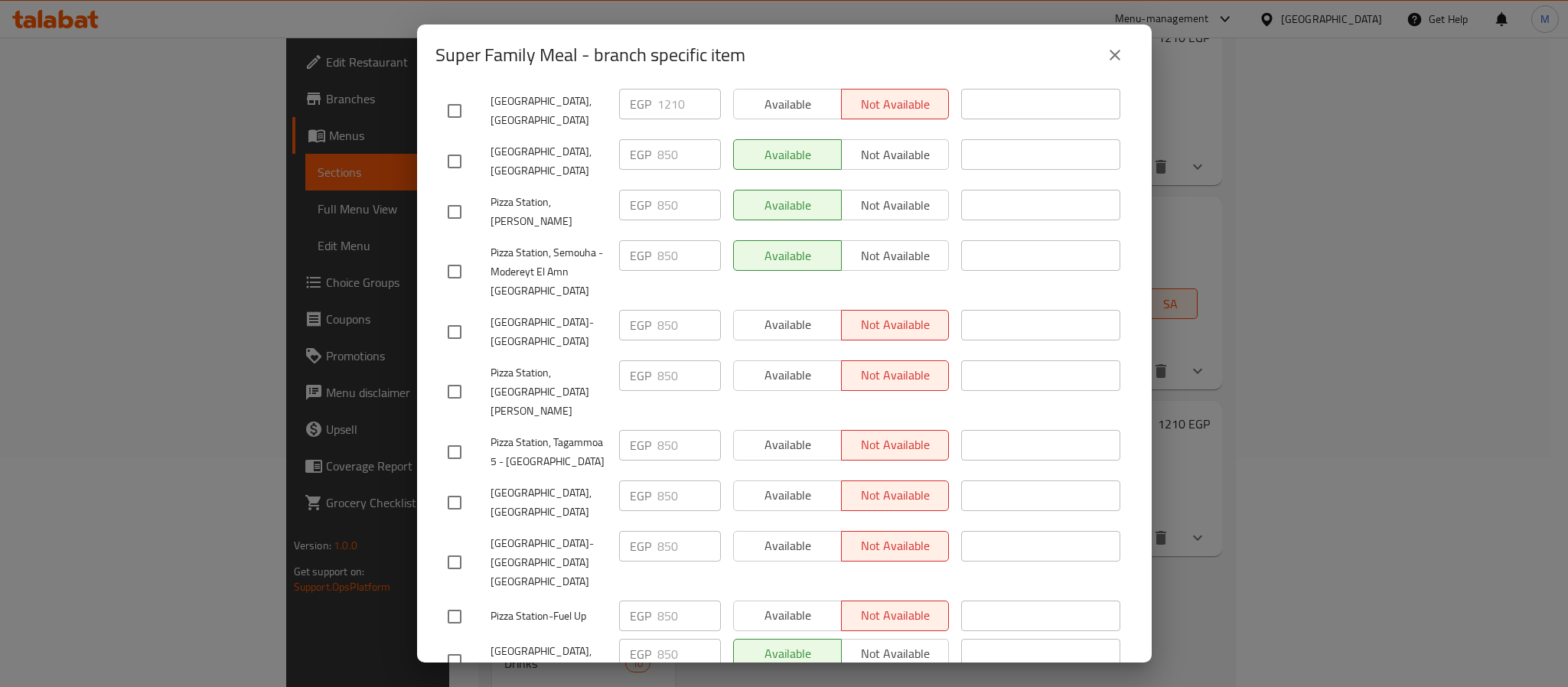
click at [1116, 48] on icon "close" at bounding box center [1115, 54] width 19 height 19
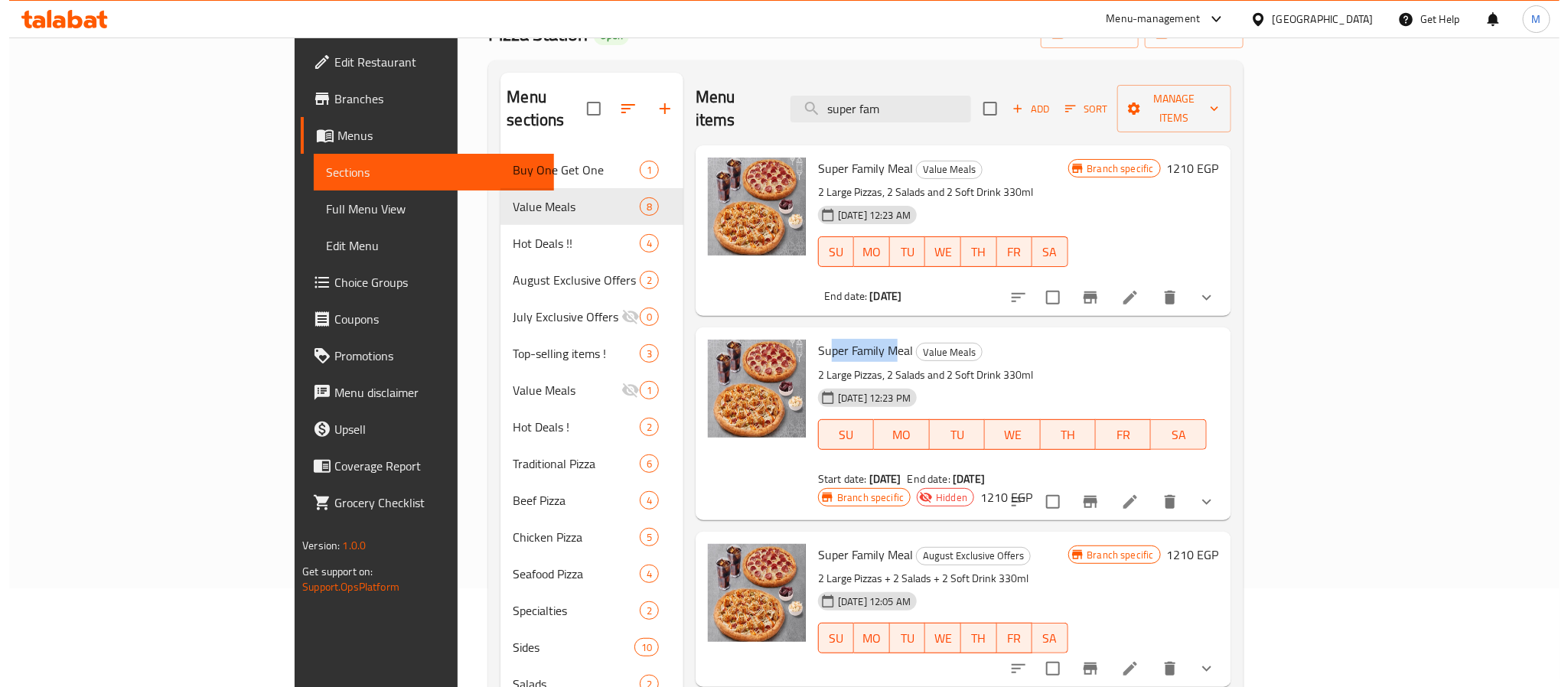
scroll to position [0, 0]
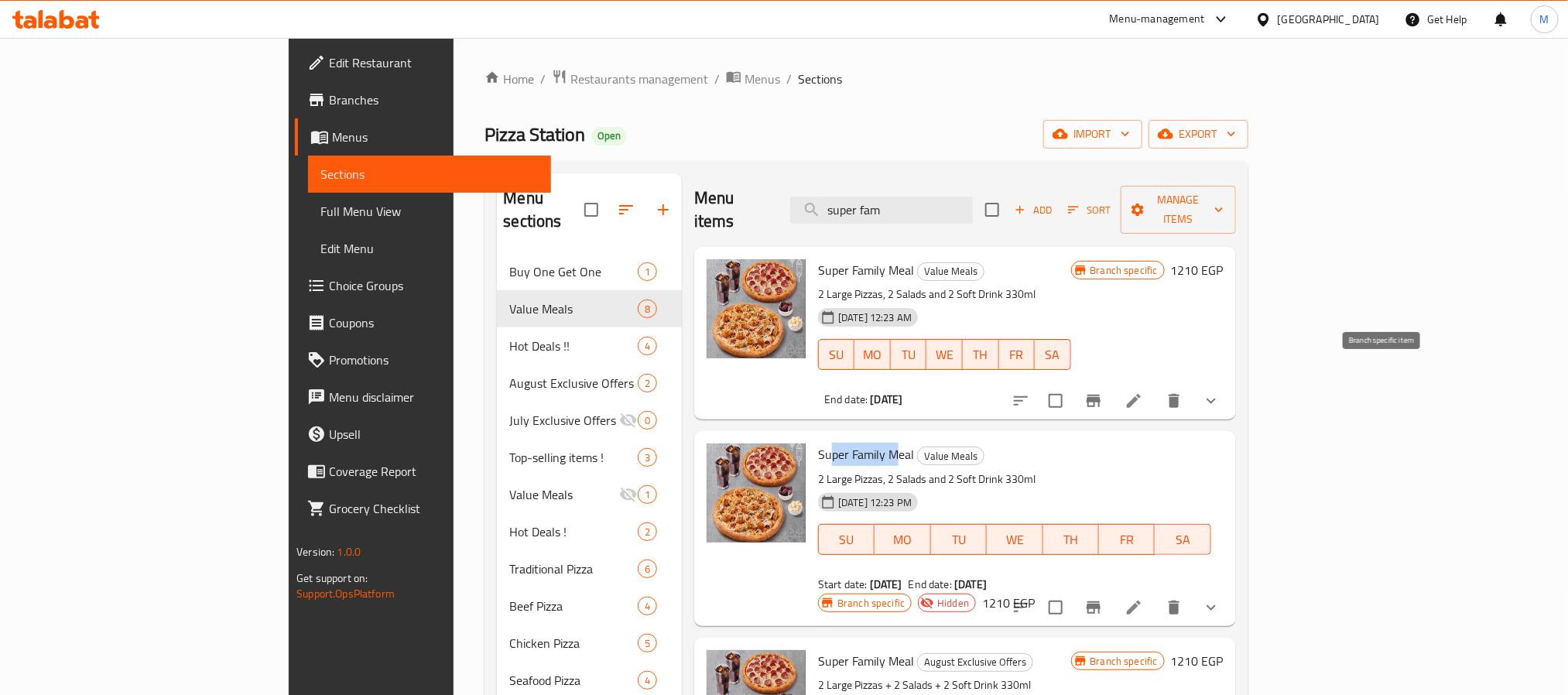
click at [1100, 395] on icon "Branch-specific-item" at bounding box center [1093, 401] width 14 height 12
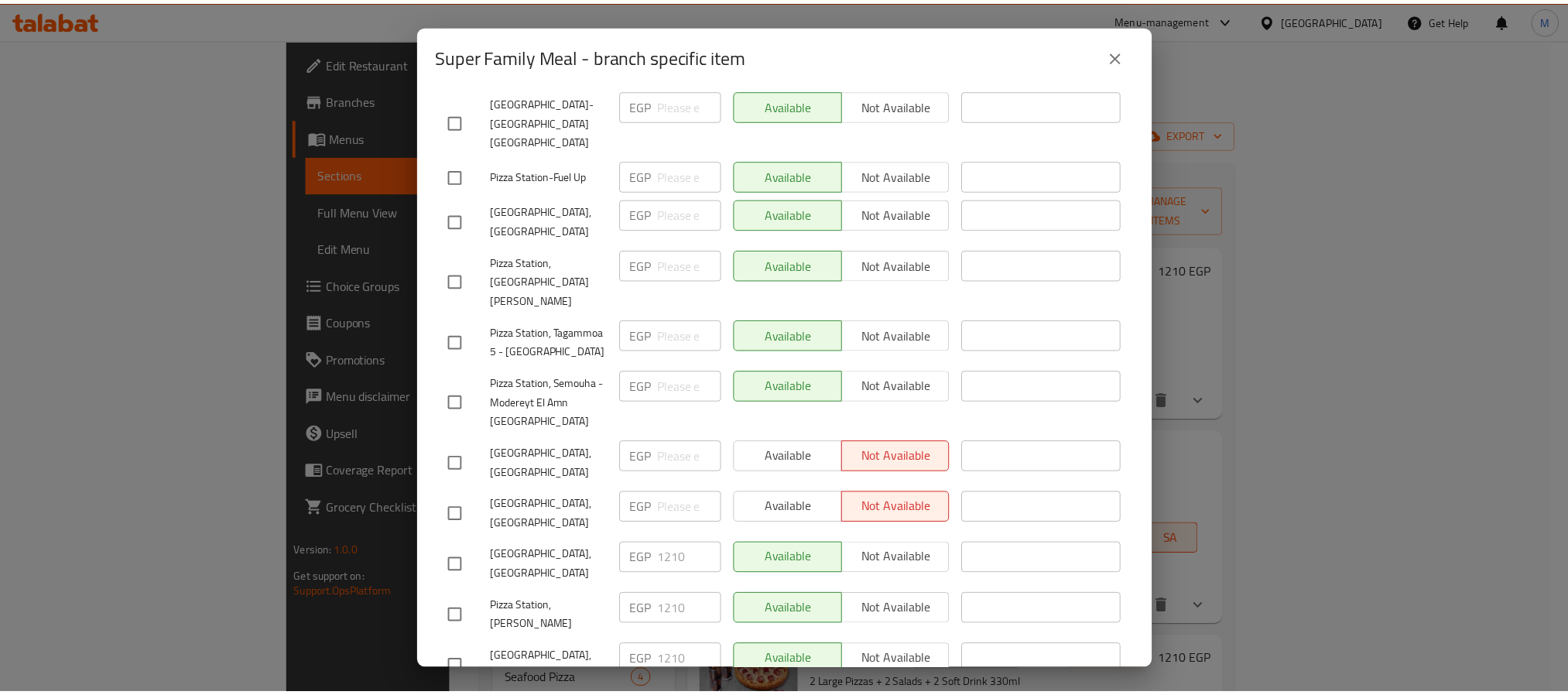
scroll to position [466, 0]
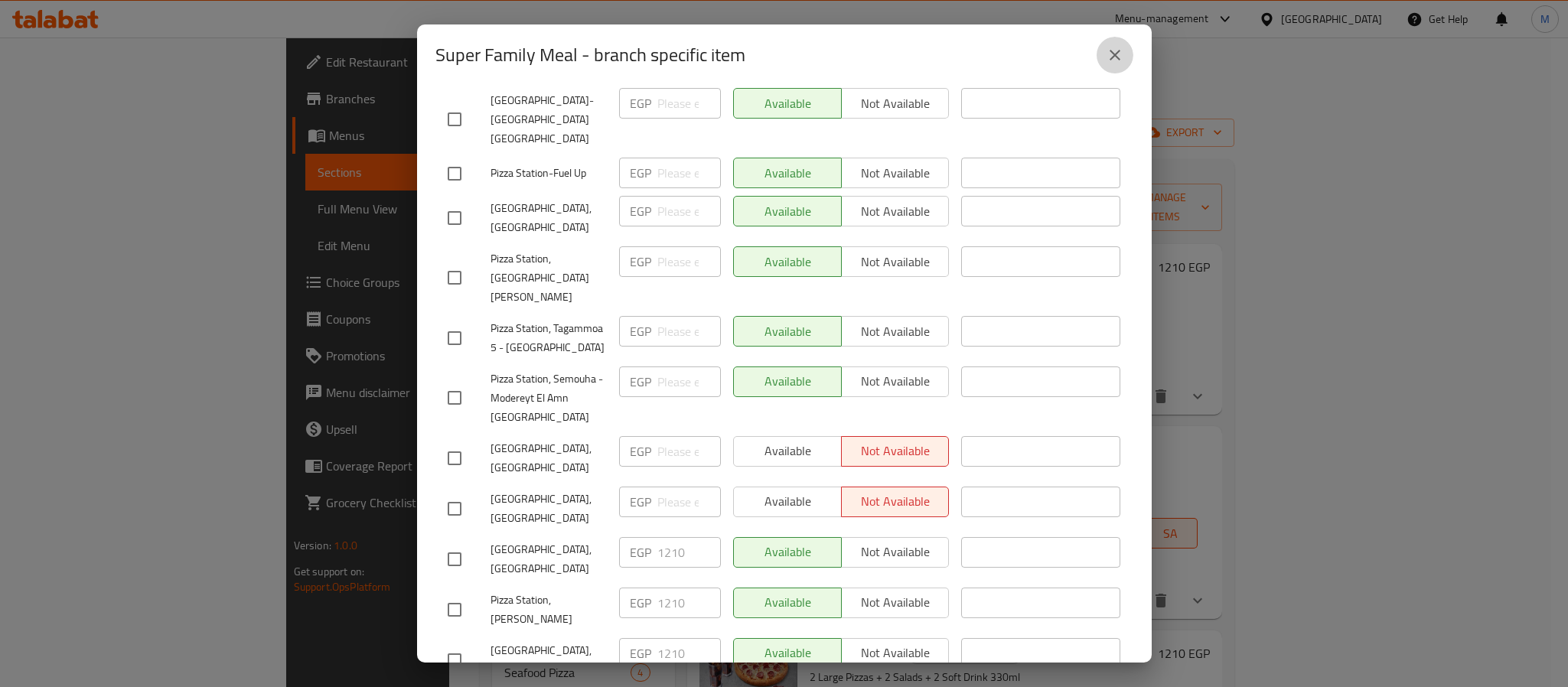
click at [1114, 56] on icon "close" at bounding box center [1115, 54] width 19 height 19
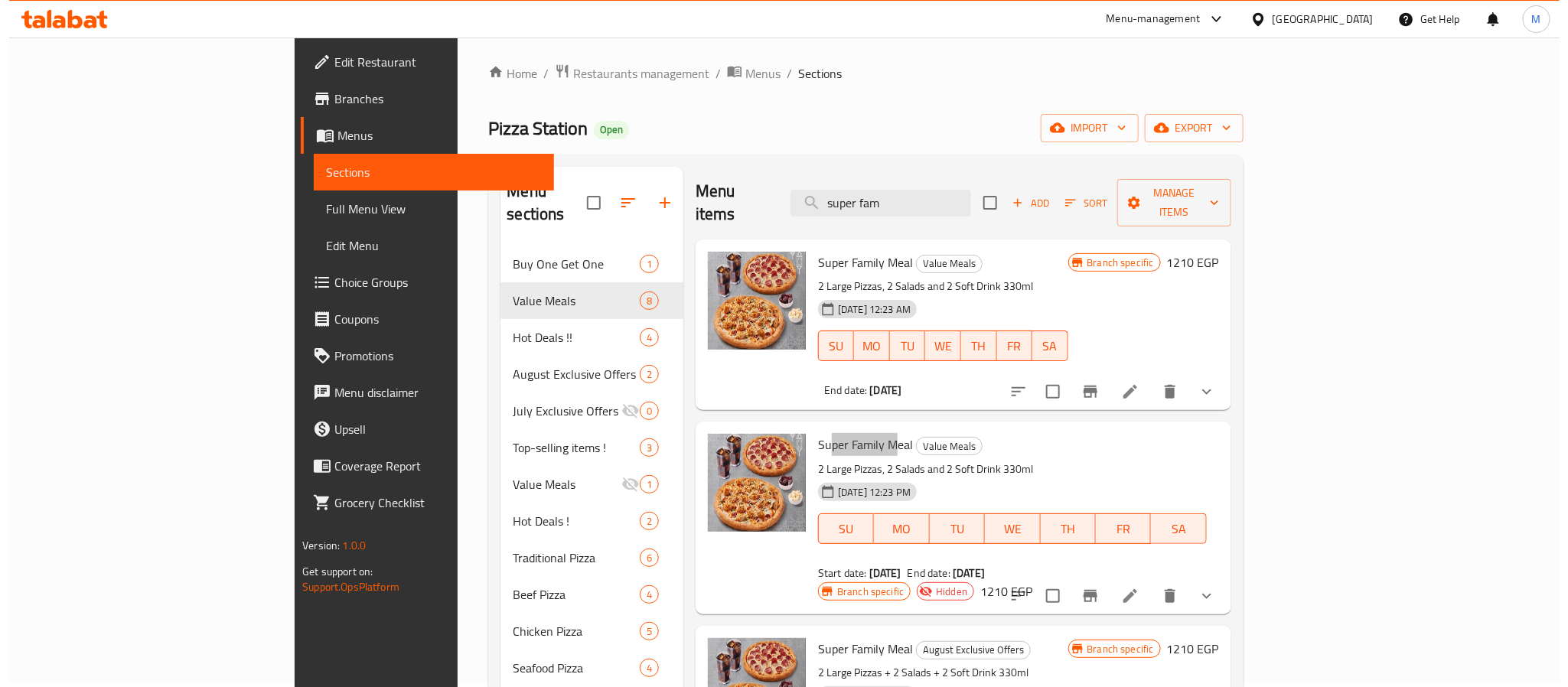
scroll to position [0, 0]
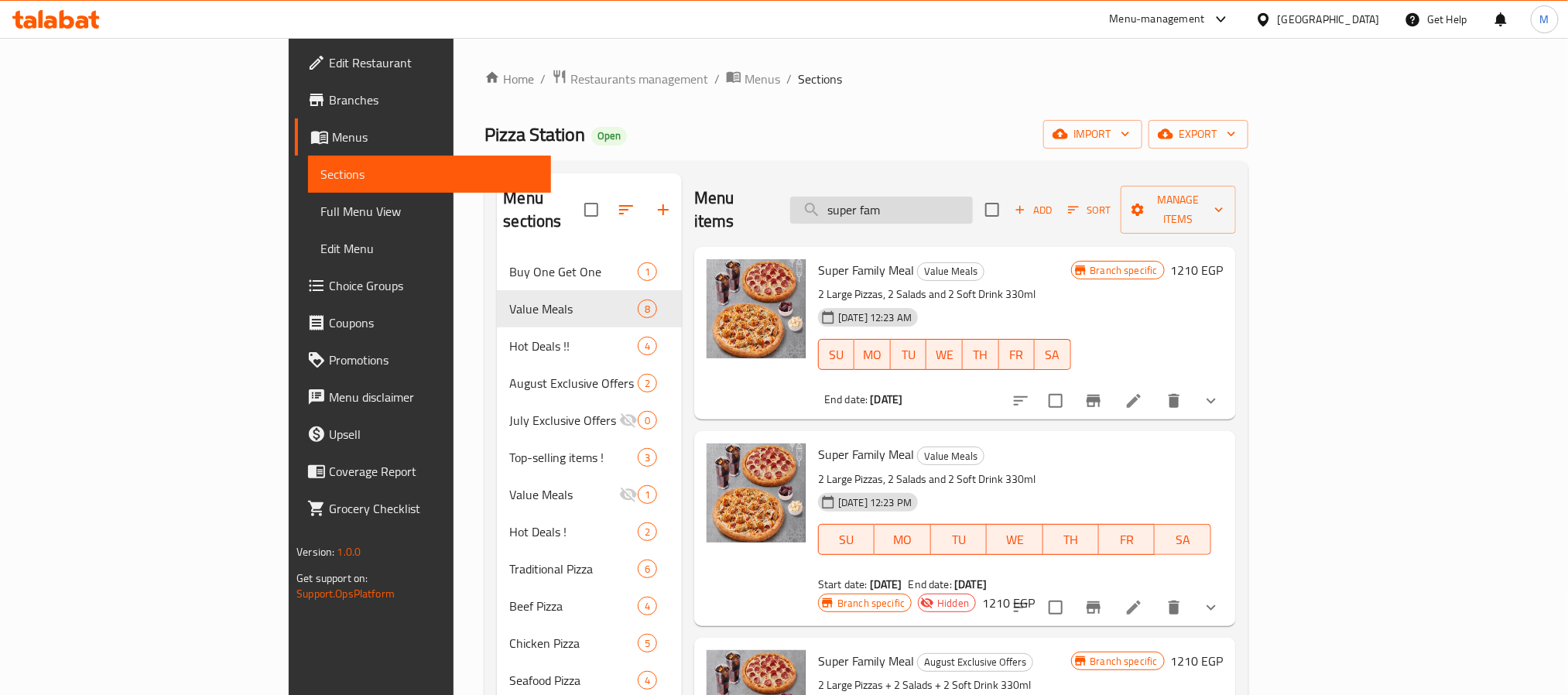
click at [973, 197] on input "super fam" at bounding box center [881, 210] width 183 height 27
paste input "Station Meal Mediu"
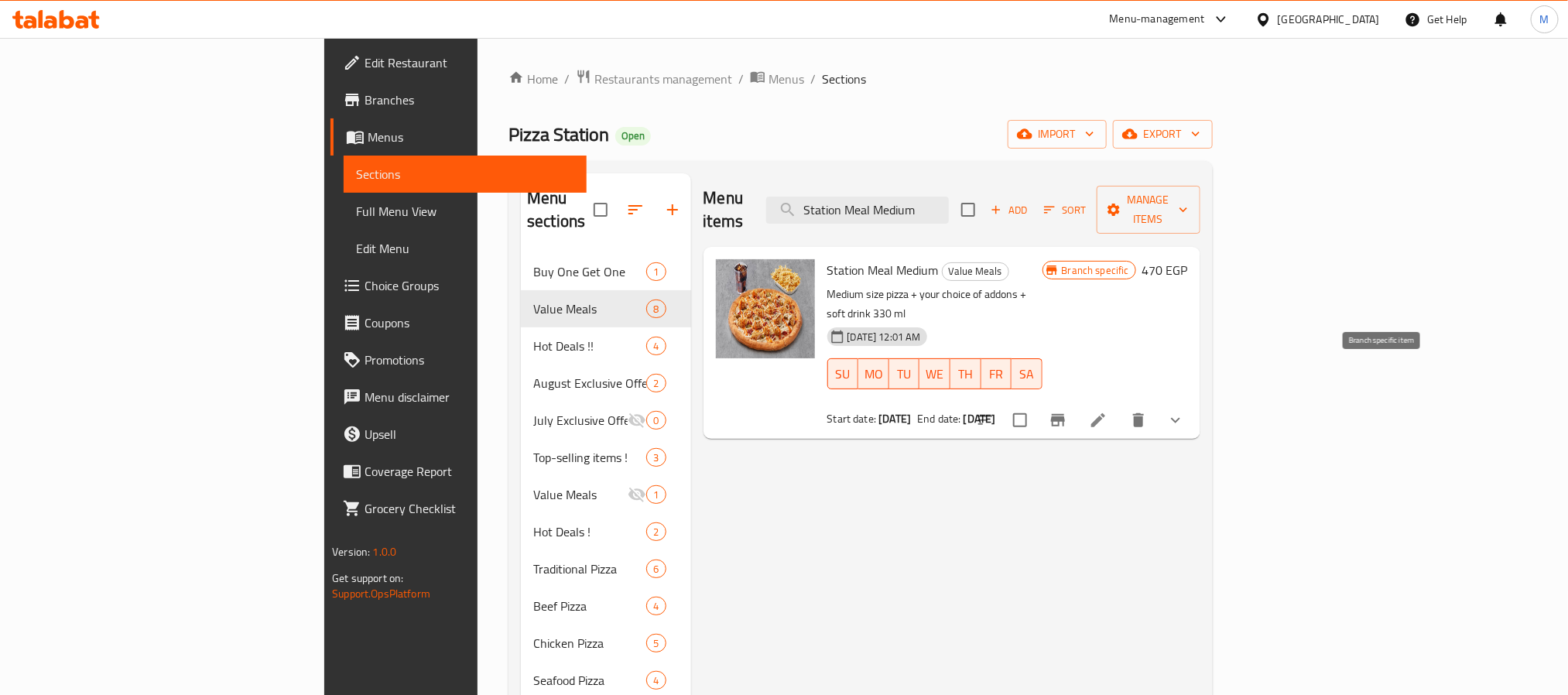
click at [1067, 411] on icon "Branch-specific-item" at bounding box center [1057, 420] width 19 height 19
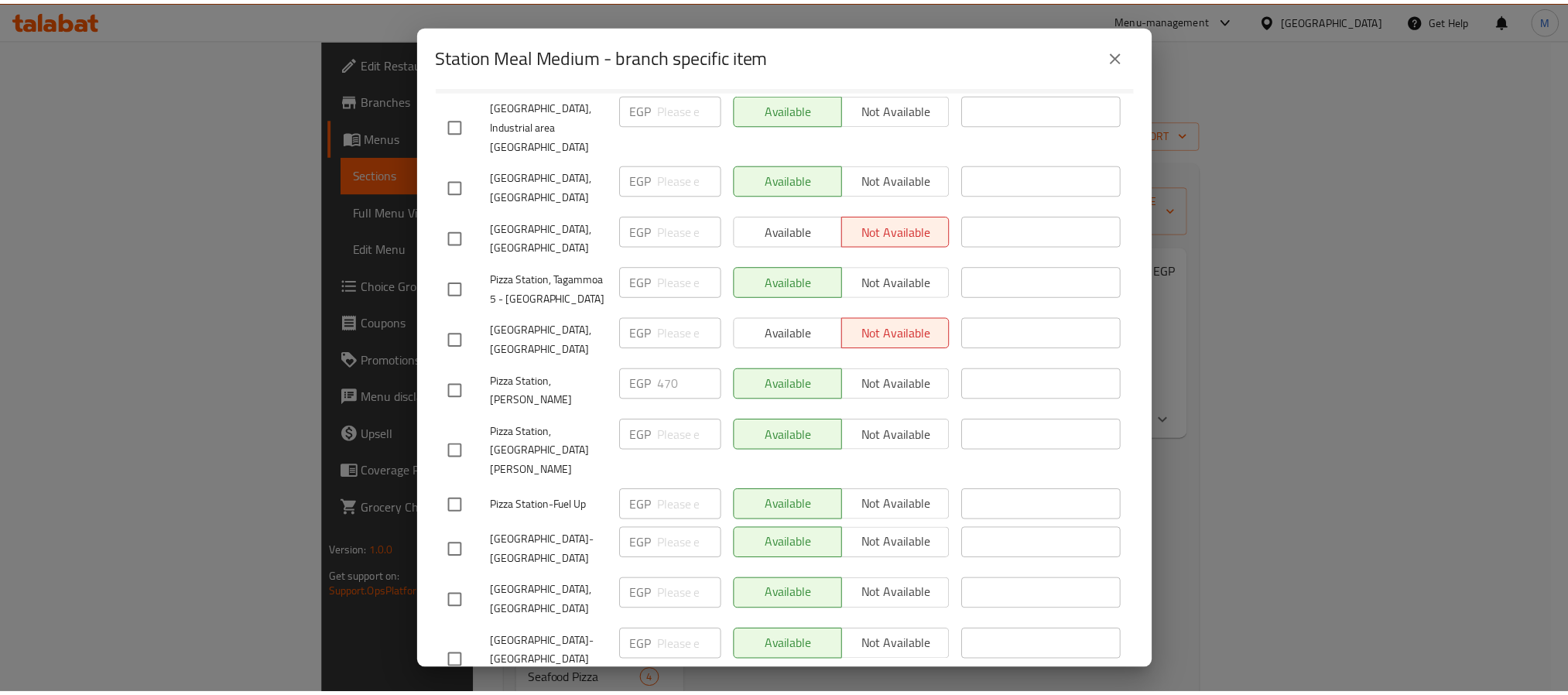
scroll to position [466, 0]
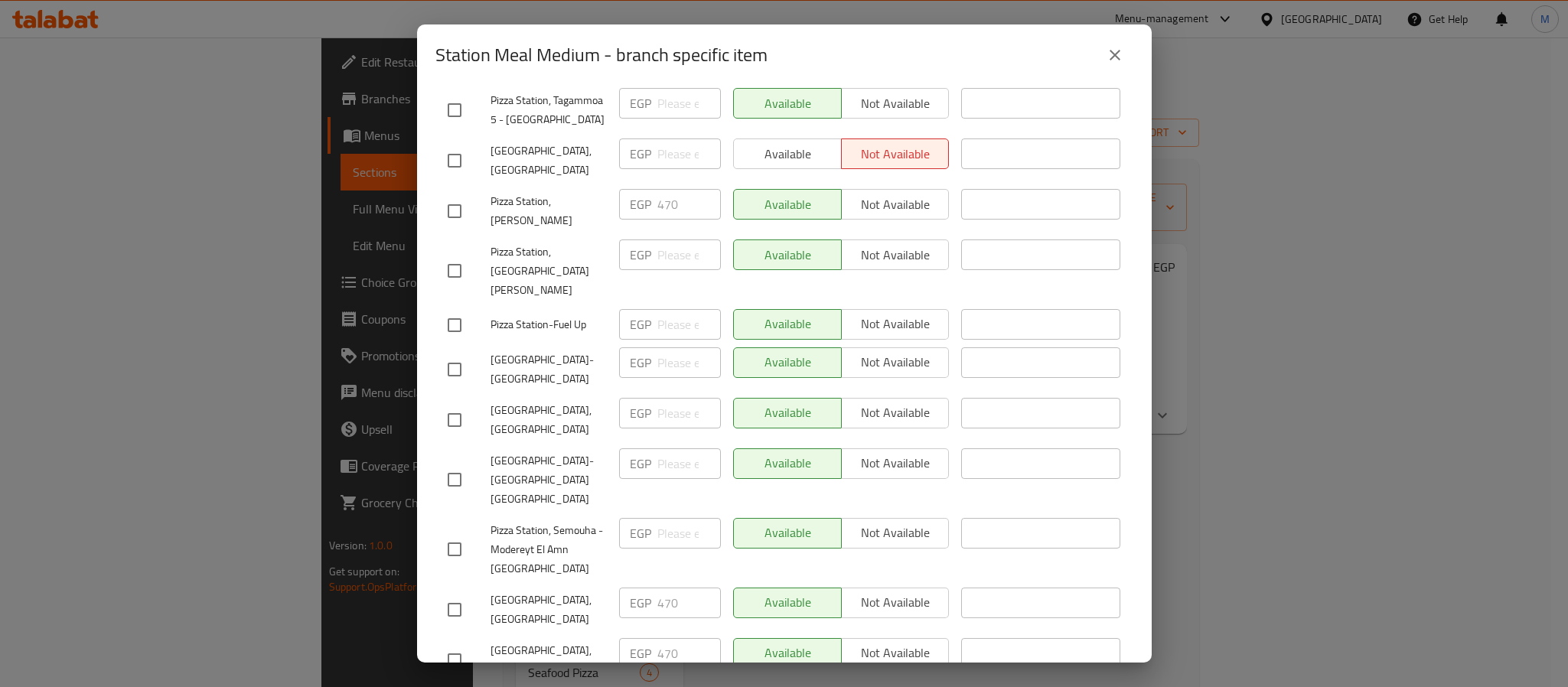
click at [1109, 58] on icon "close" at bounding box center [1115, 54] width 19 height 19
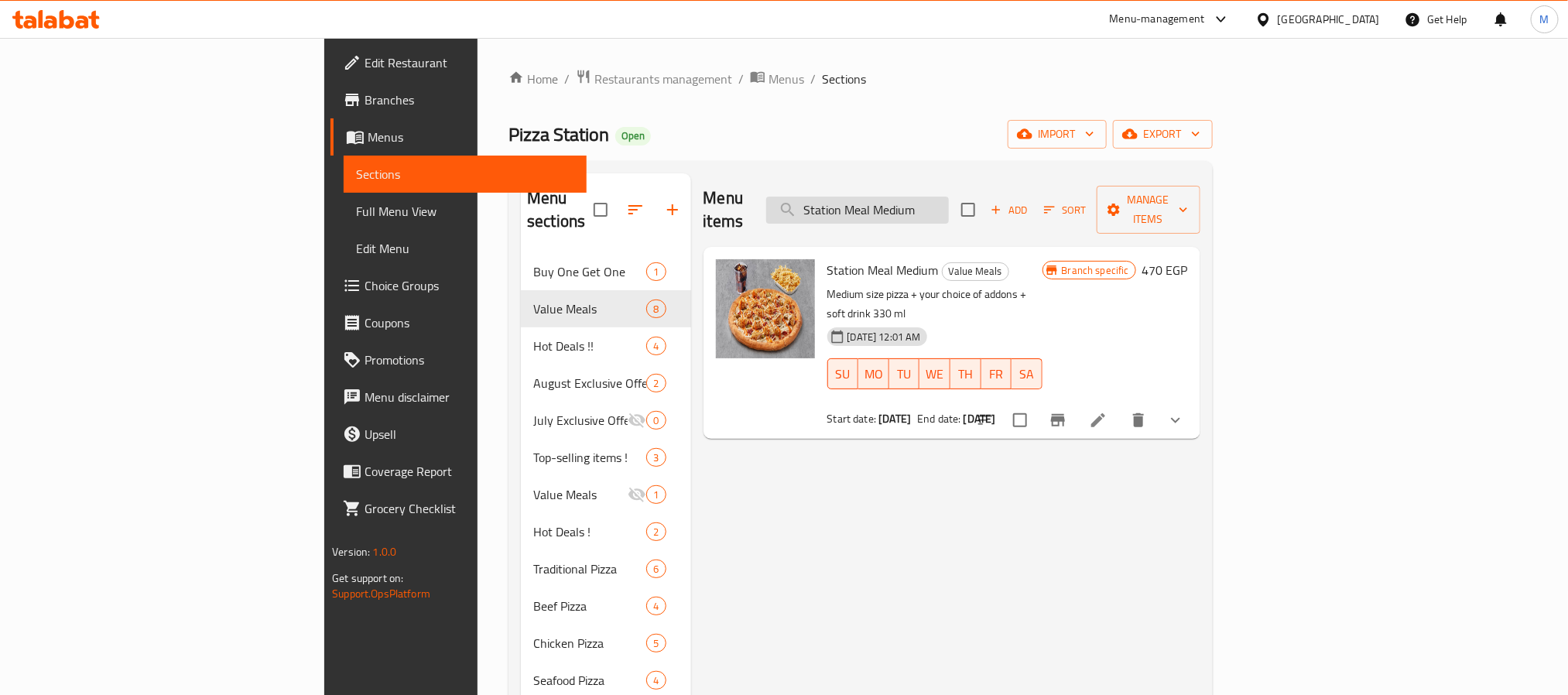
click at [949, 197] on input "Station Meal Medium" at bounding box center [858, 210] width 183 height 27
type input "super fa"
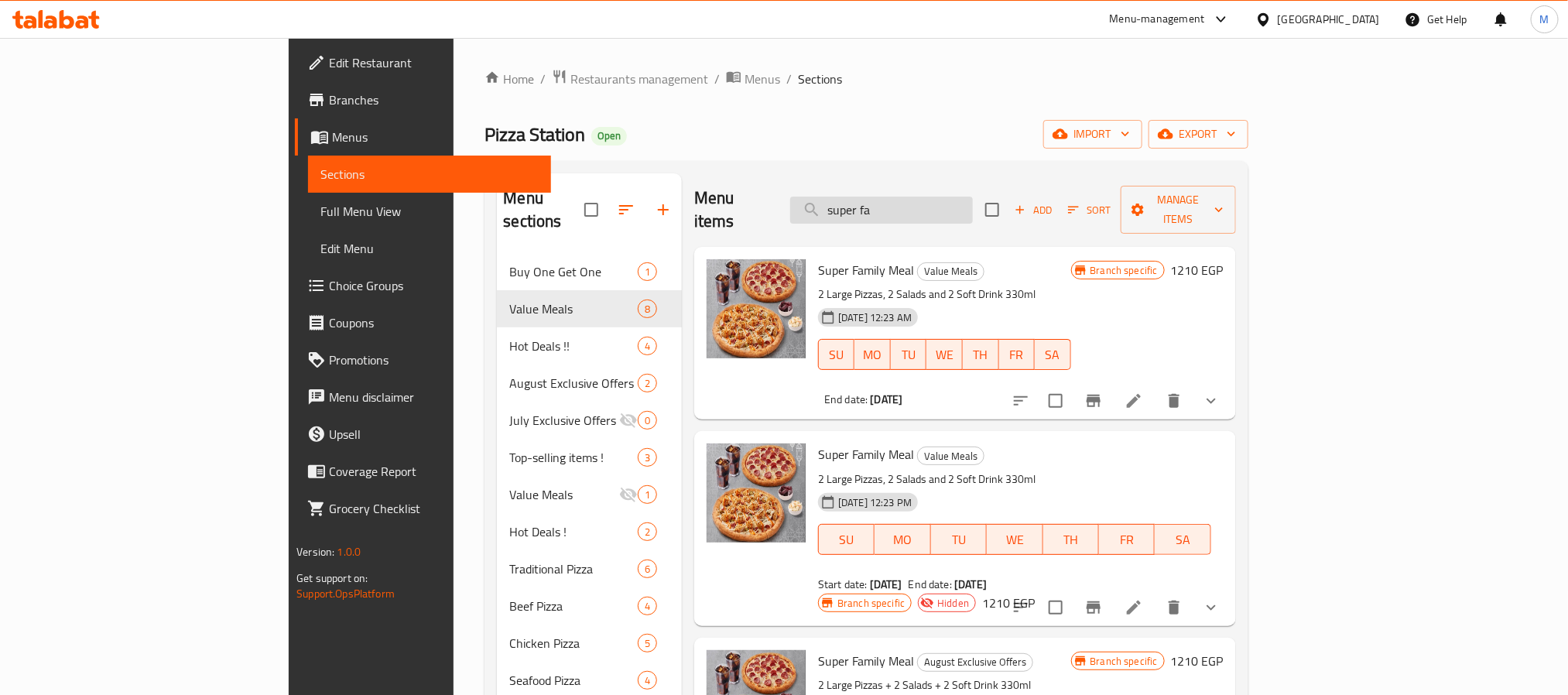
click at [973, 200] on input "super fa" at bounding box center [881, 210] width 183 height 27
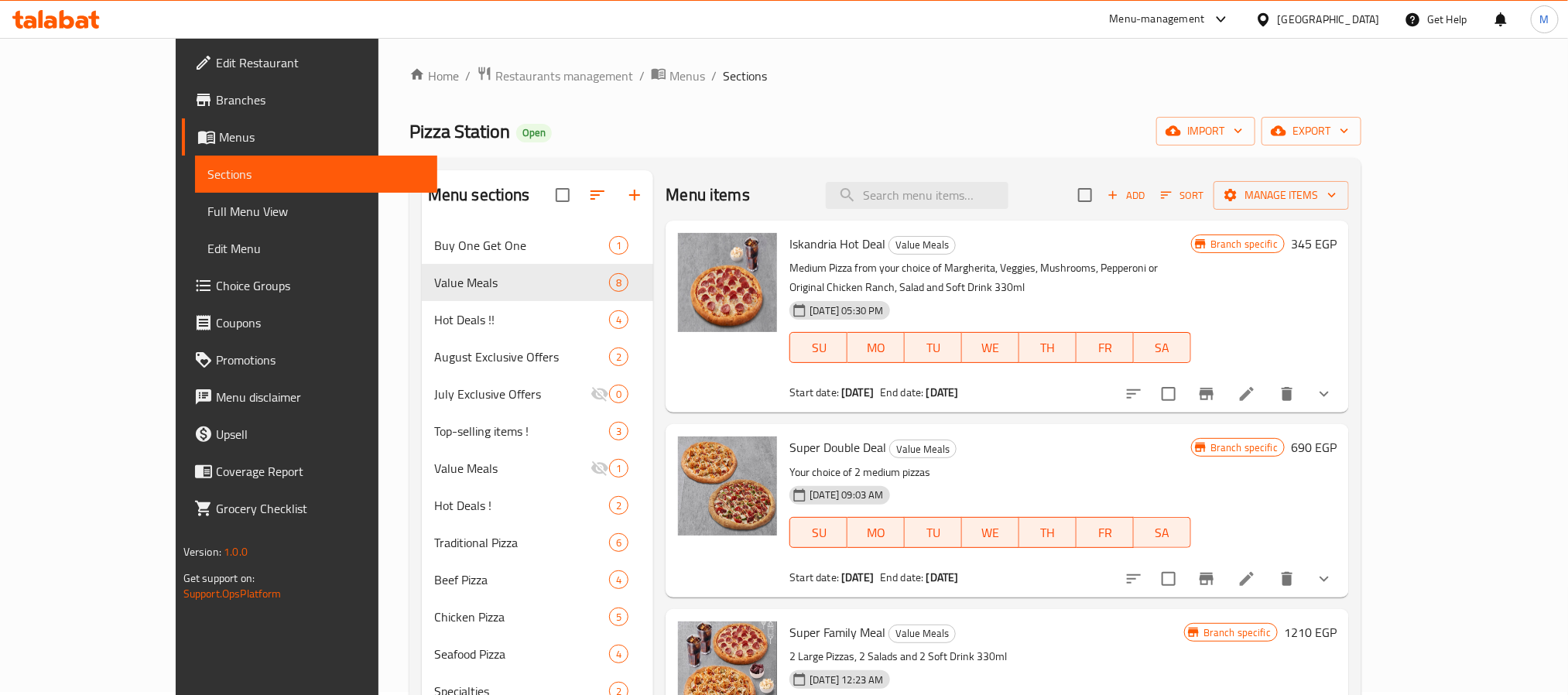
scroll to position [0, 0]
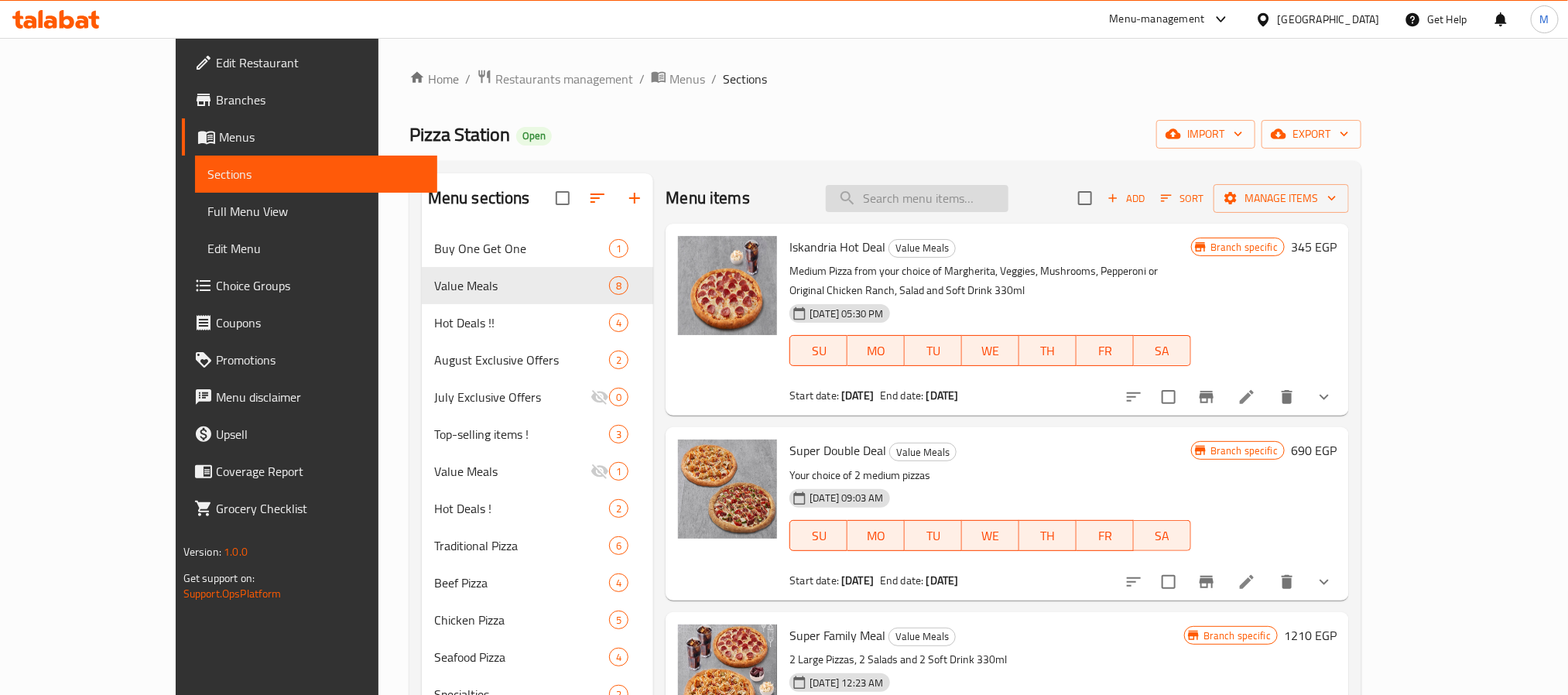
click at [991, 196] on input "search" at bounding box center [917, 198] width 183 height 27
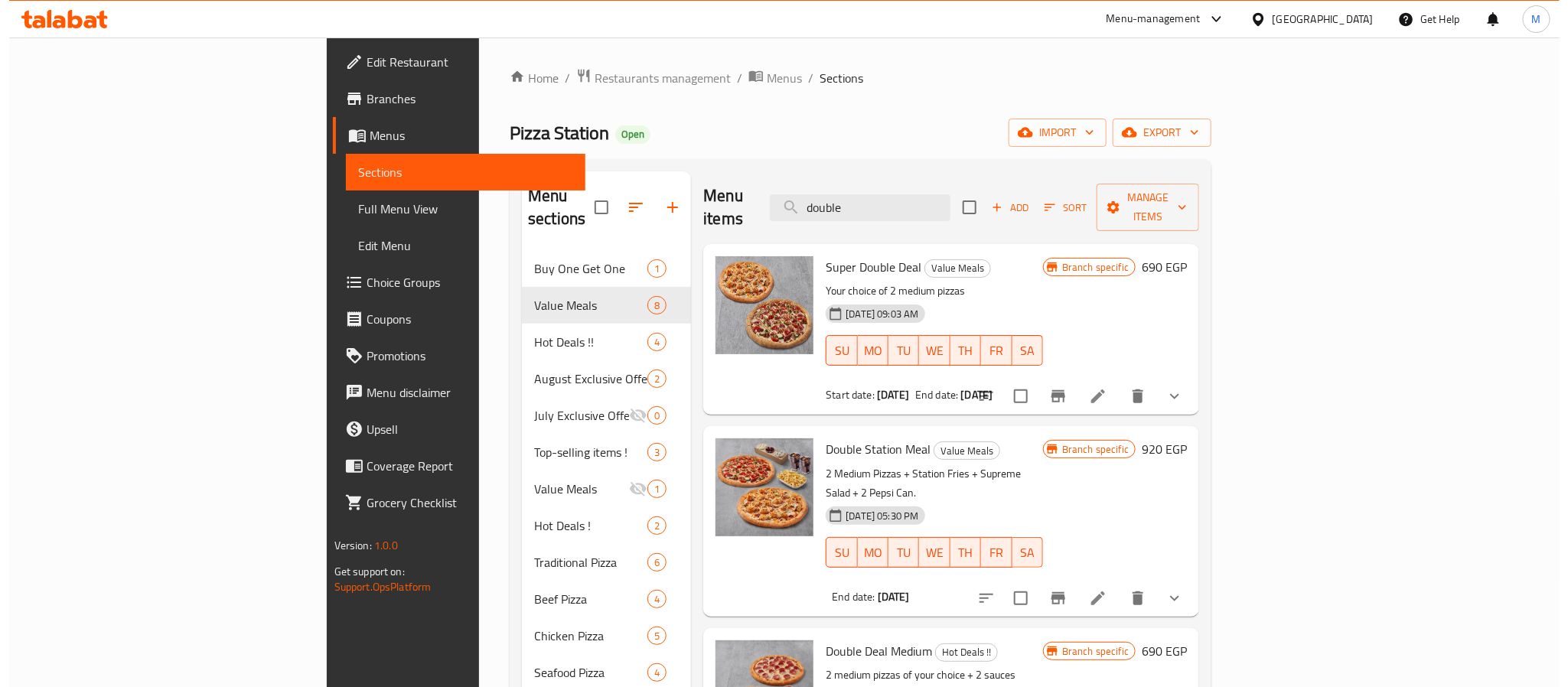
scroll to position [190, 0]
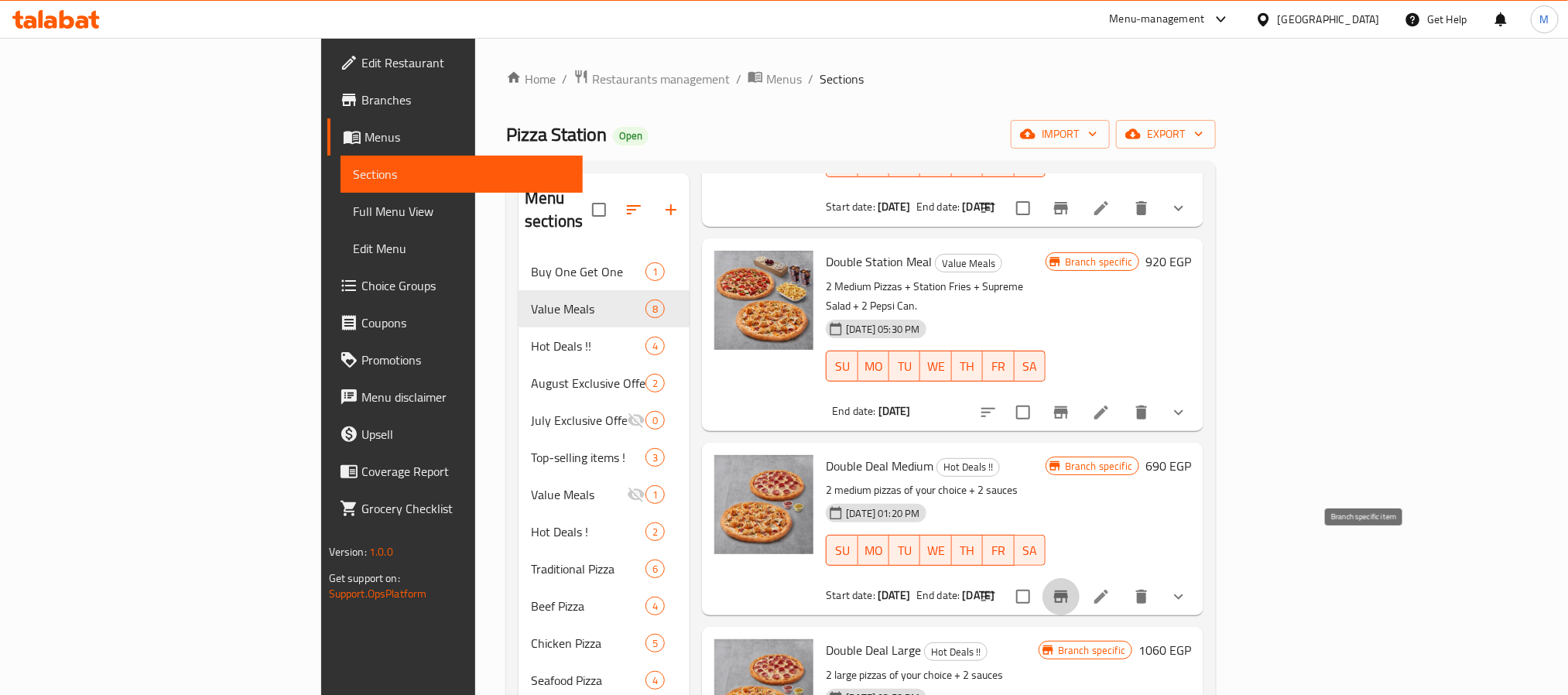
click at [1070, 587] on icon "Branch-specific-item" at bounding box center [1061, 596] width 19 height 19
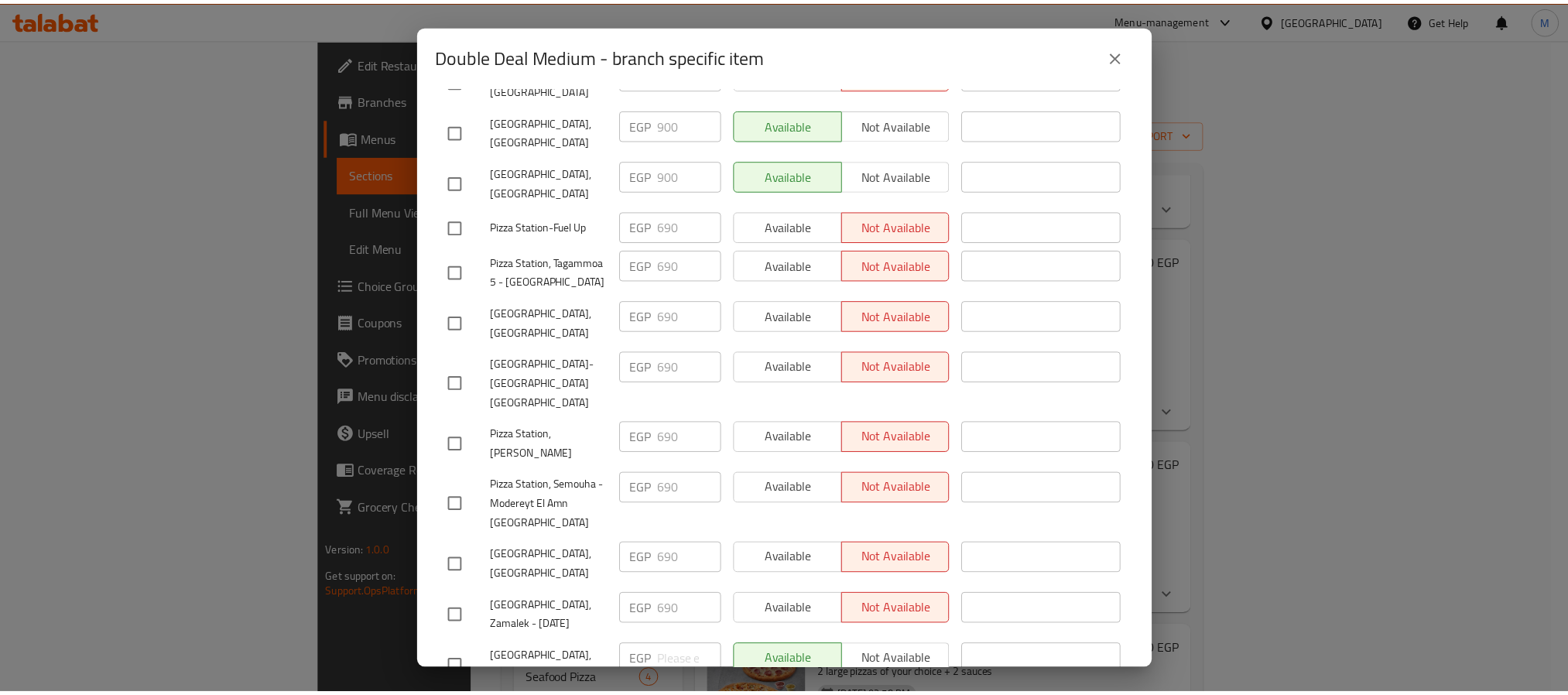
scroll to position [466, 0]
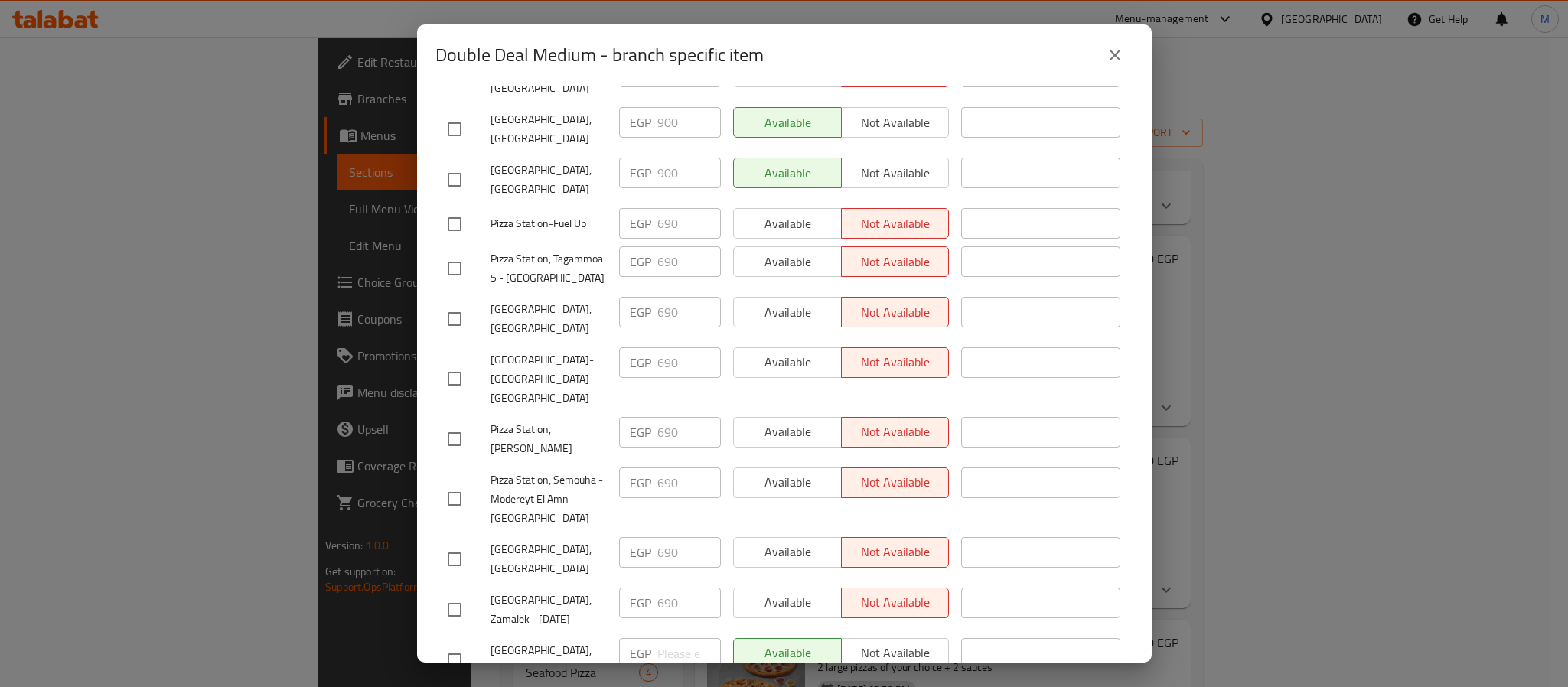
click at [1117, 46] on icon "close" at bounding box center [1115, 54] width 19 height 19
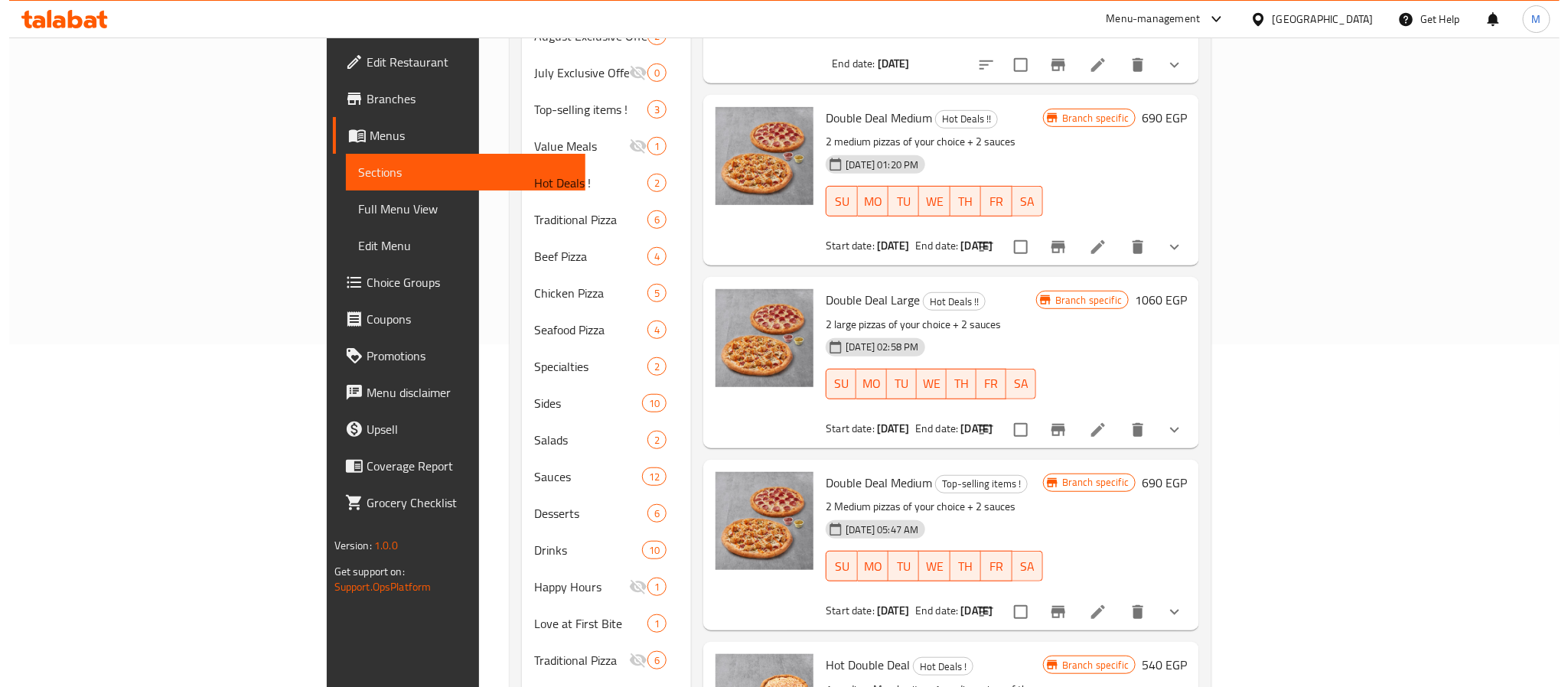
scroll to position [344, 0]
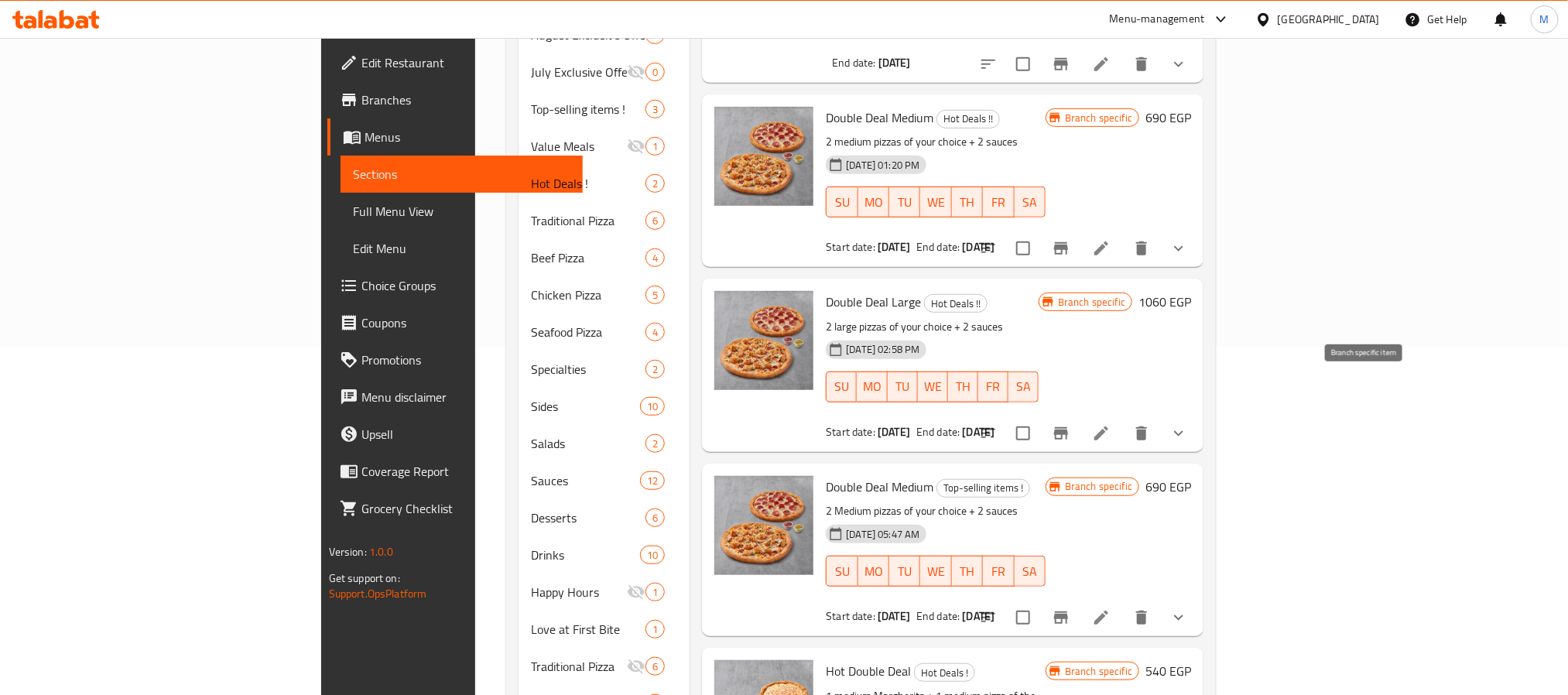
click at [1068, 427] on icon "Branch-specific-item" at bounding box center [1061, 433] width 14 height 12
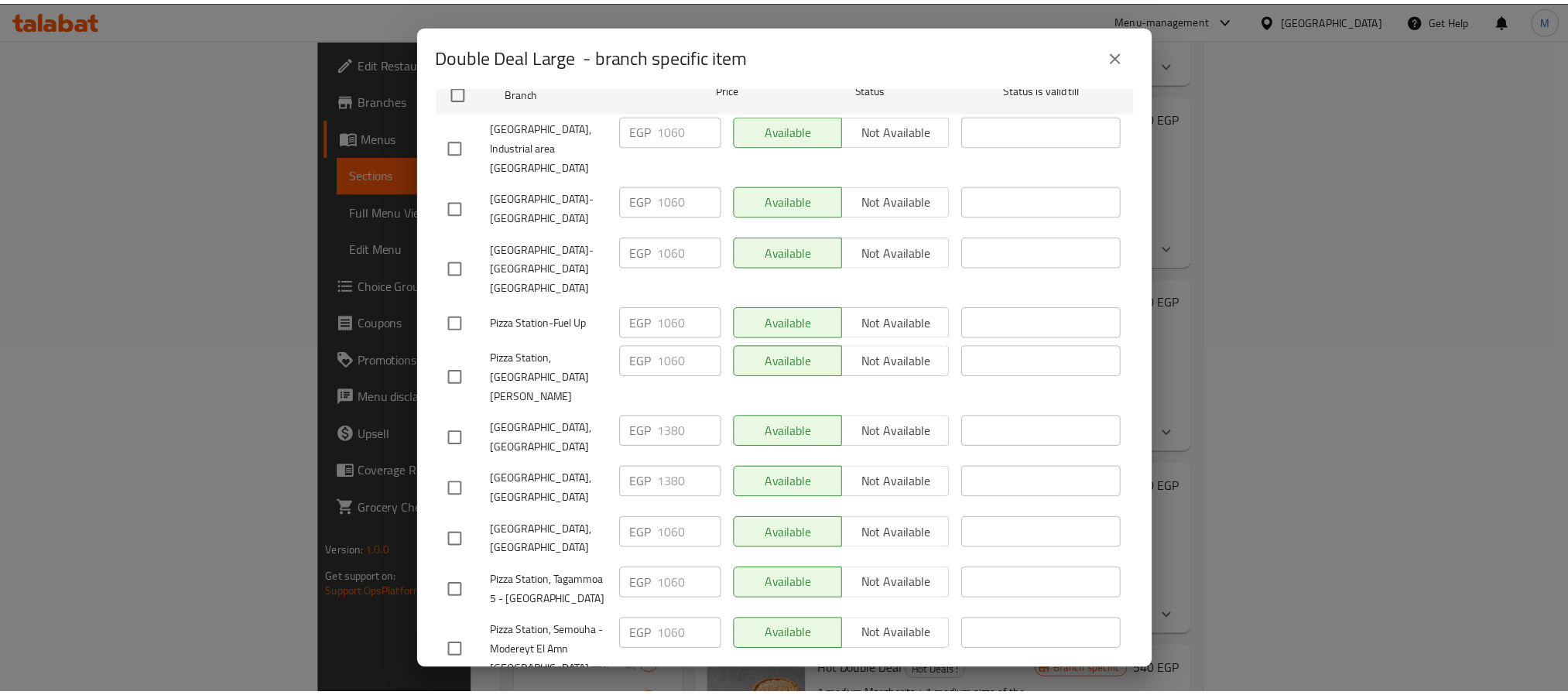
scroll to position [466, 0]
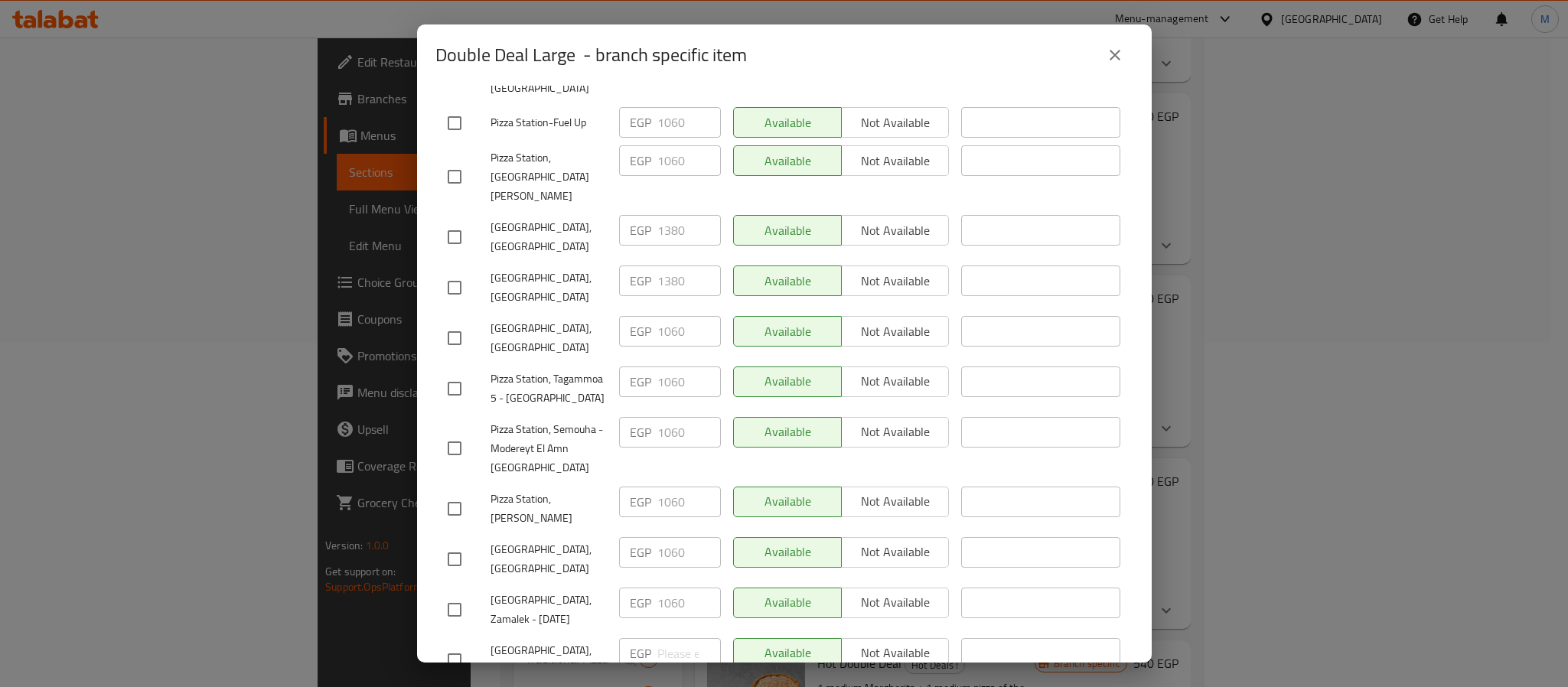
click at [1122, 48] on icon "close" at bounding box center [1115, 54] width 19 height 19
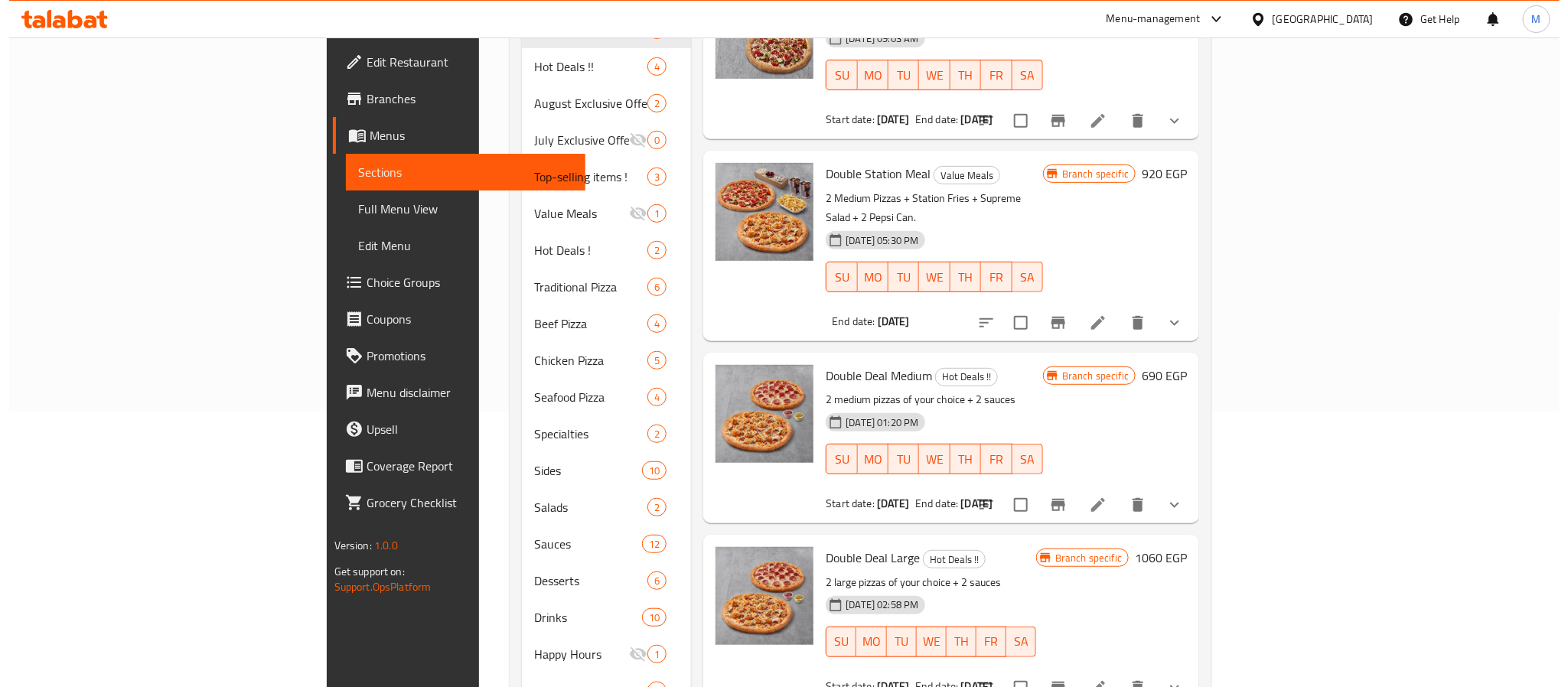
scroll to position [0, 0]
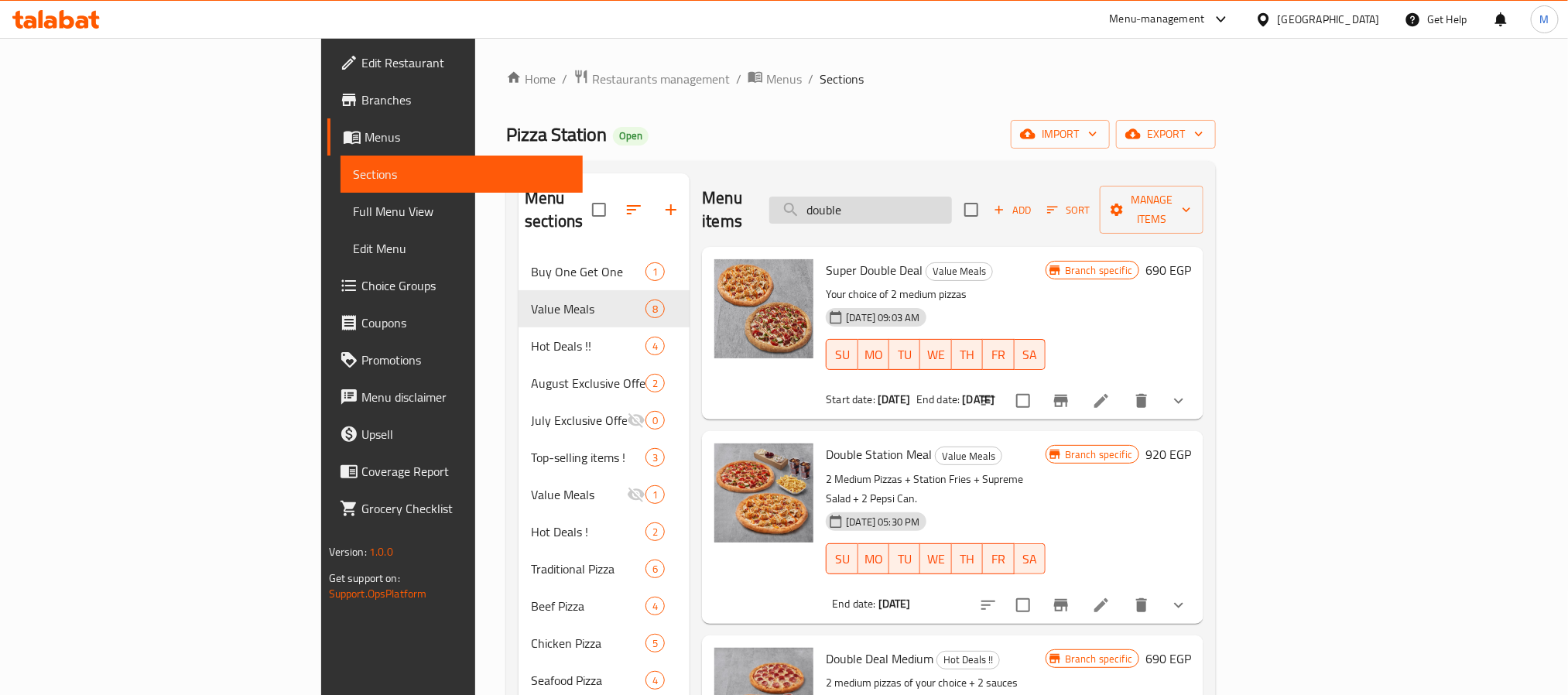
click at [951, 198] on input "double" at bounding box center [860, 210] width 183 height 27
click at [951, 201] on input "double" at bounding box center [860, 210] width 183 height 27
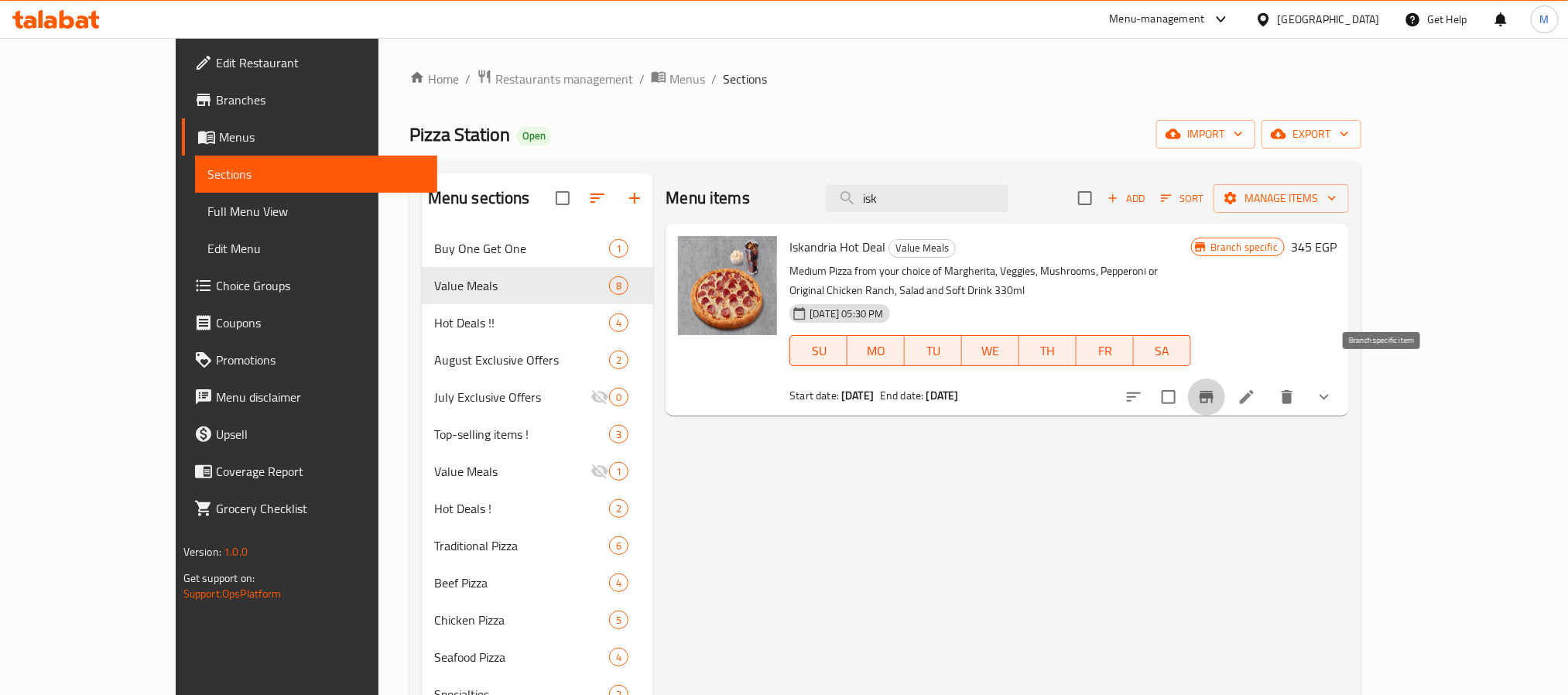
click at [1225, 391] on button "Branch-specific-item" at bounding box center [1205, 396] width 37 height 37
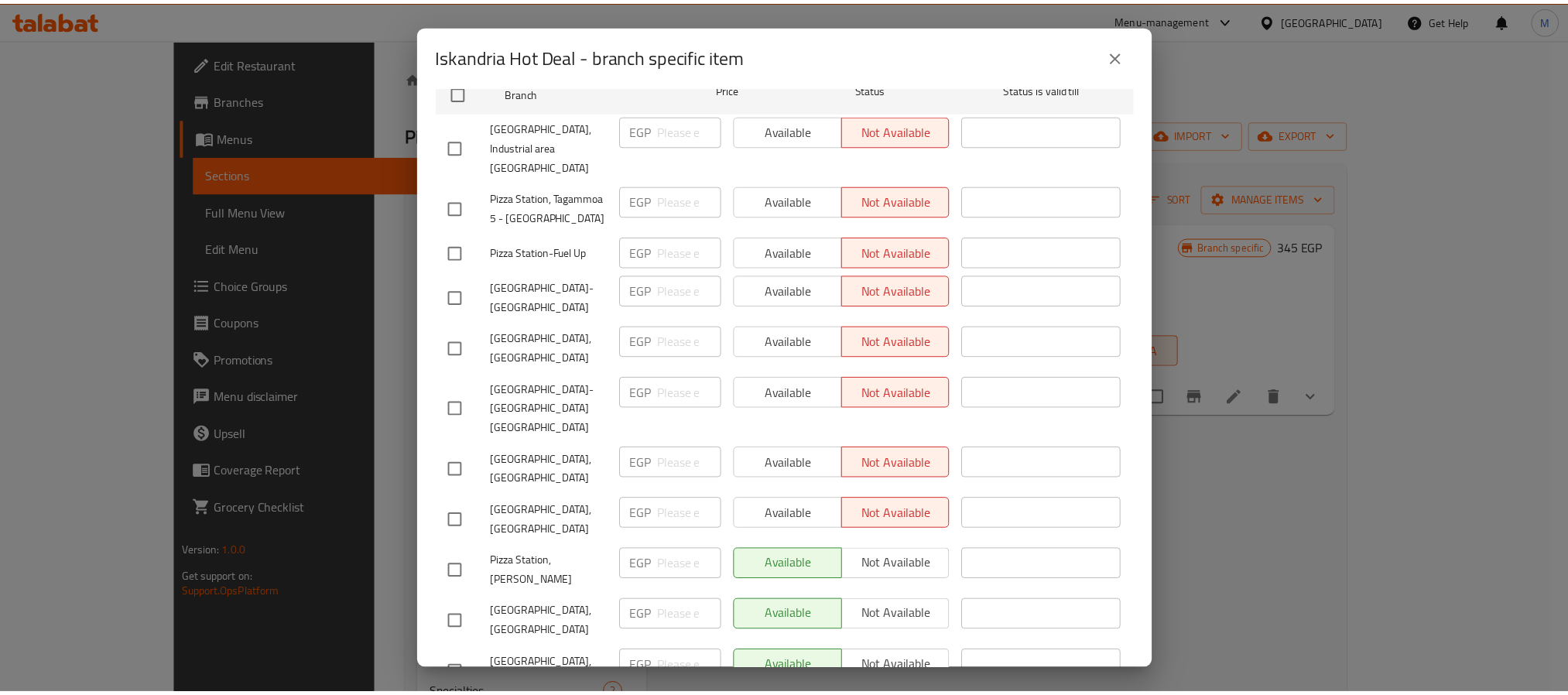
scroll to position [466, 0]
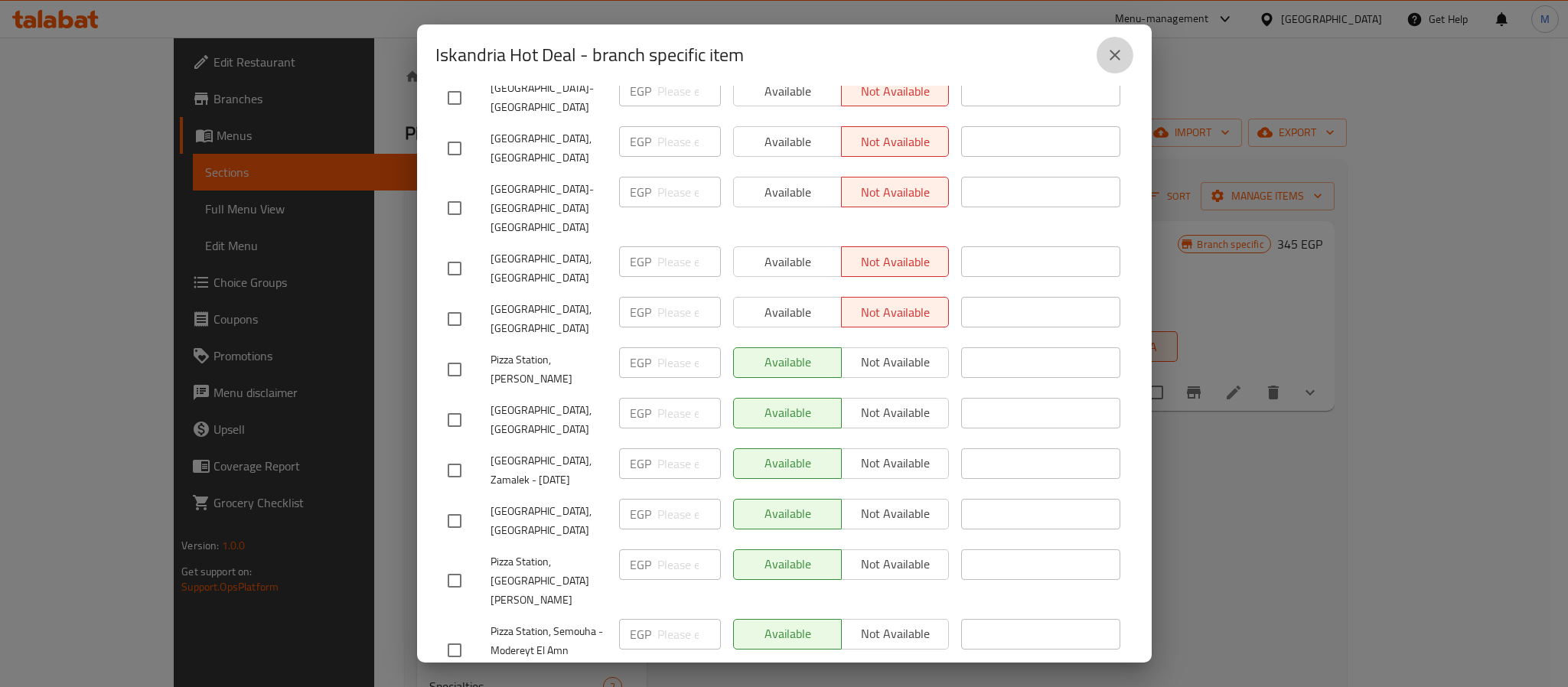
click at [1109, 54] on icon "close" at bounding box center [1115, 54] width 19 height 19
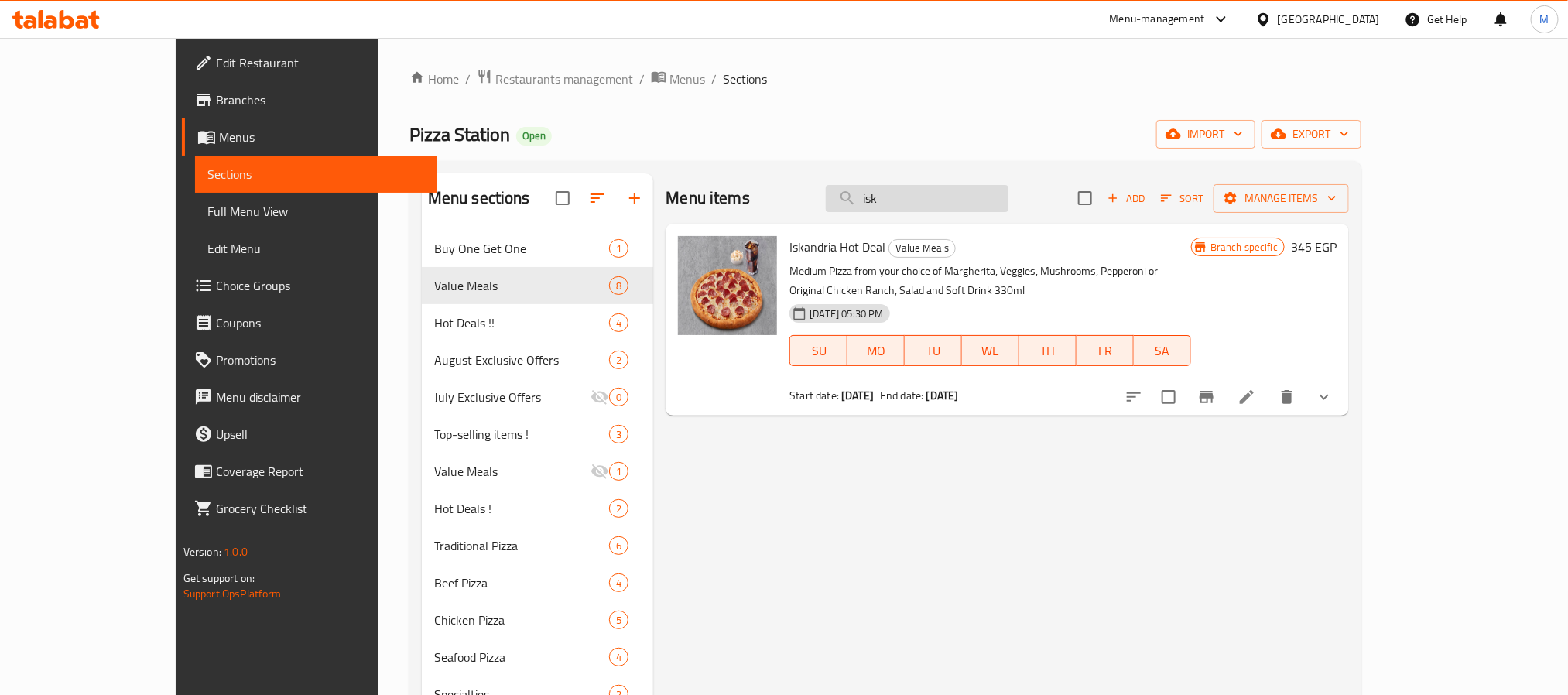
click at [996, 211] on input "isk" at bounding box center [917, 198] width 183 height 27
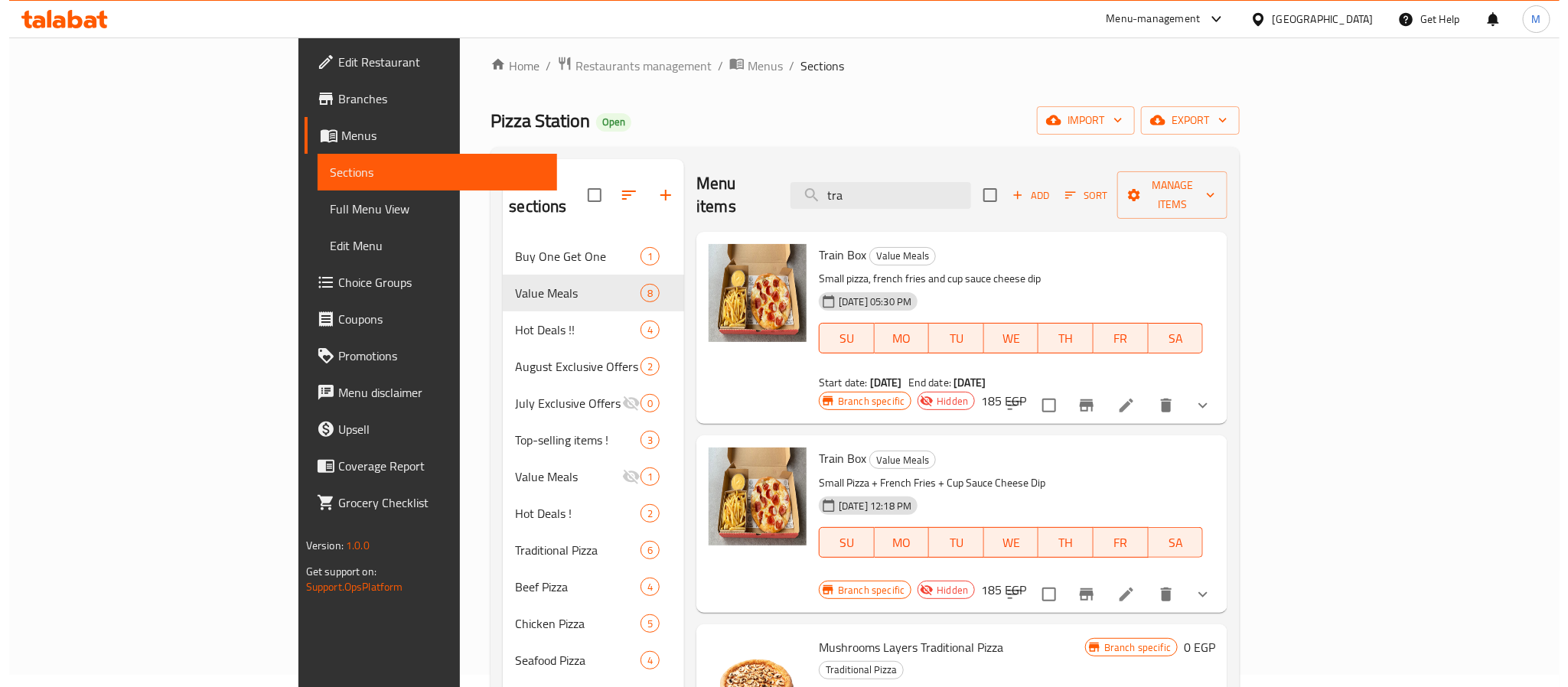
scroll to position [10, 0]
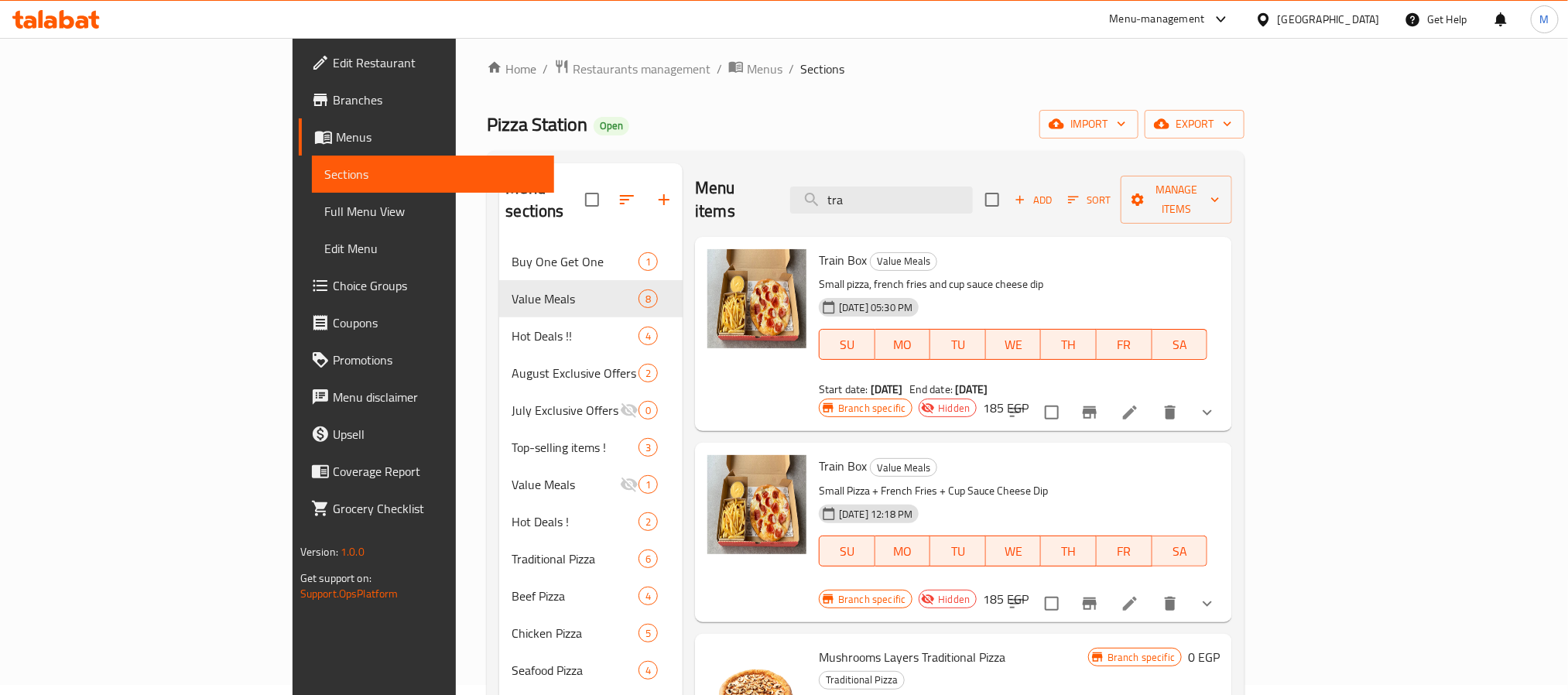
type input "tra"
click at [1096, 406] on icon "Branch-specific-item" at bounding box center [1089, 412] width 14 height 12
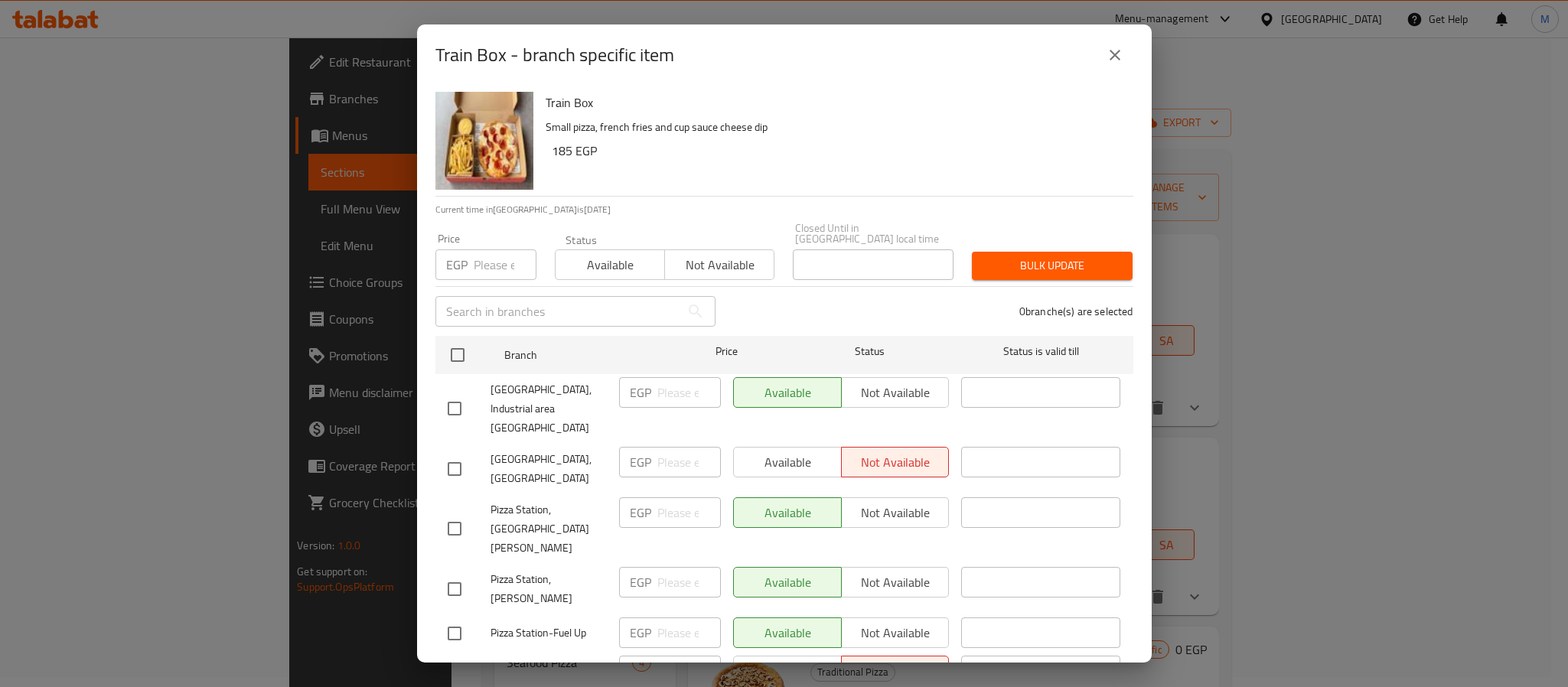
scroll to position [460, 0]
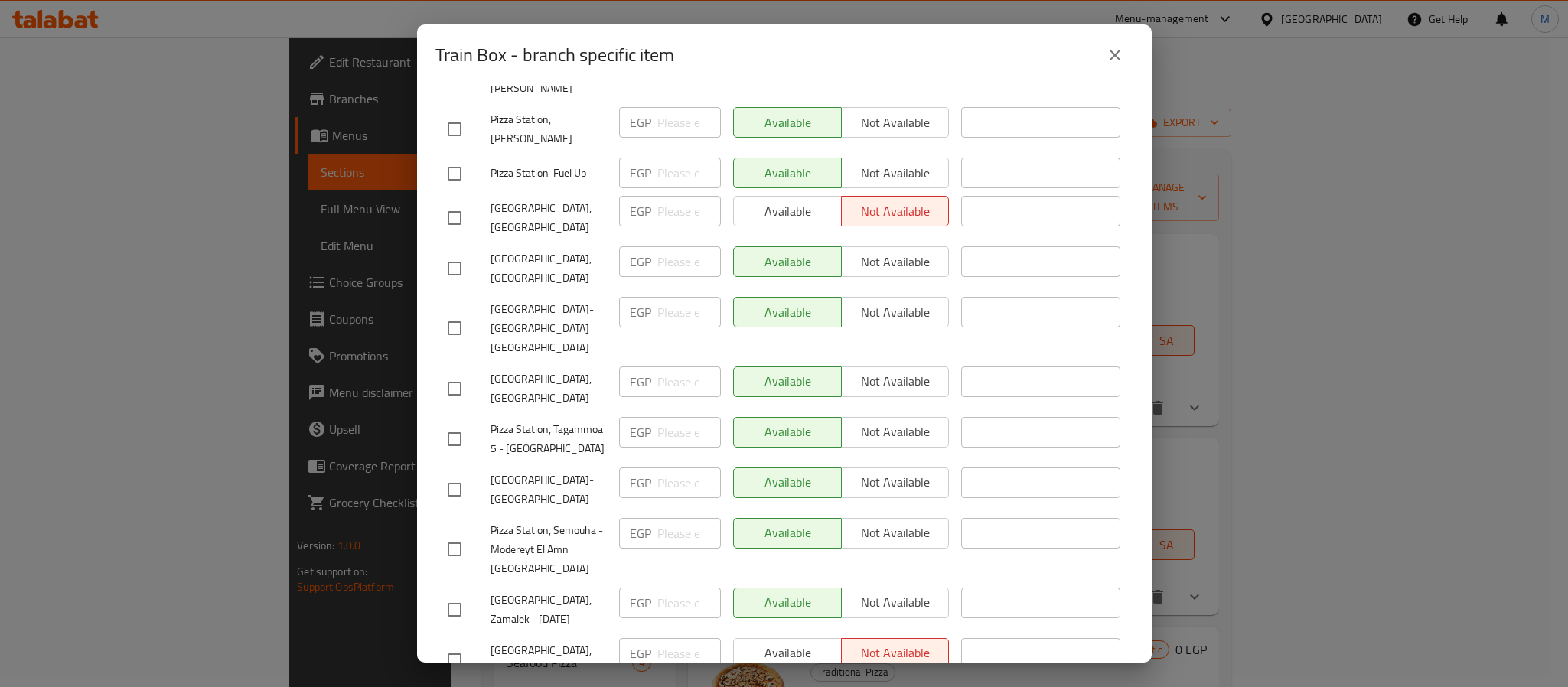
click at [1107, 59] on icon "close" at bounding box center [1115, 54] width 19 height 19
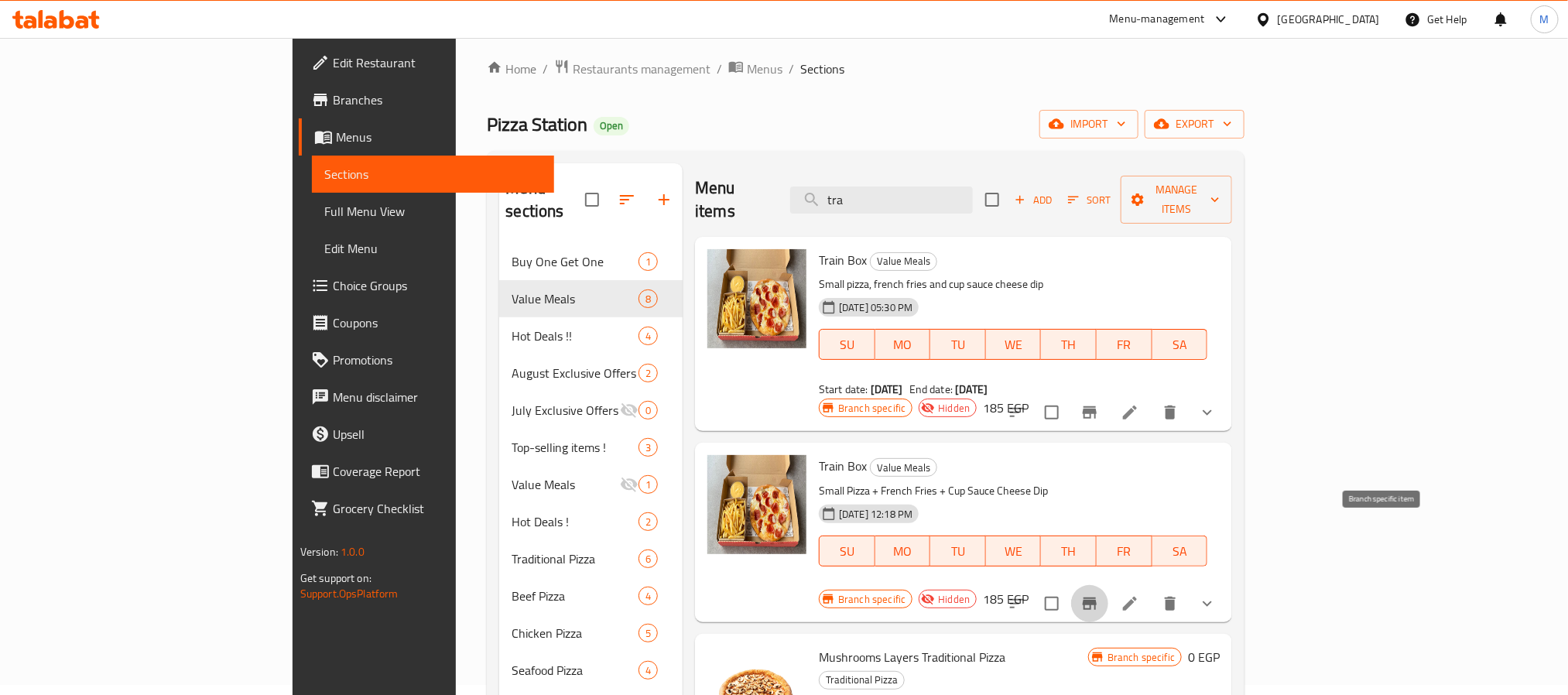
click at [1096, 597] on icon "Branch-specific-item" at bounding box center [1089, 603] width 14 height 12
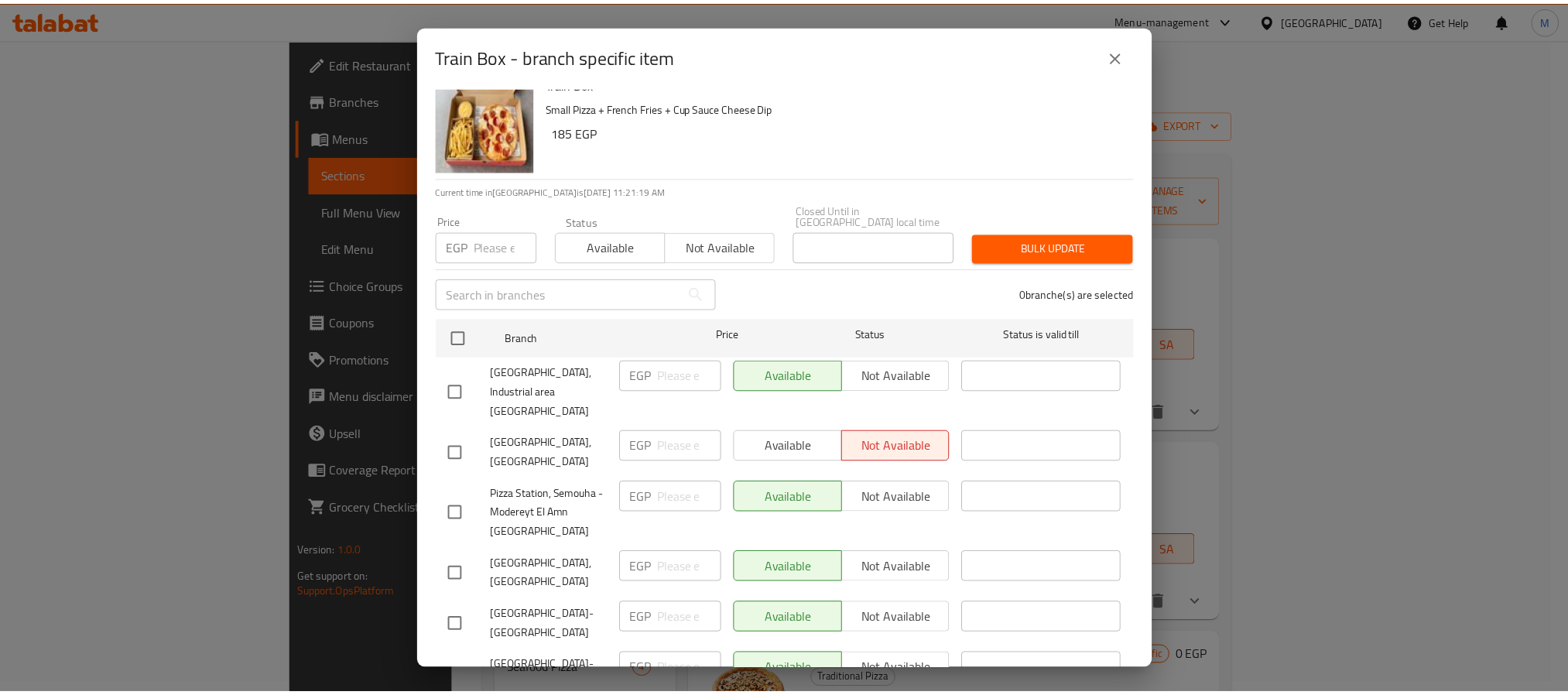
scroll to position [1, 0]
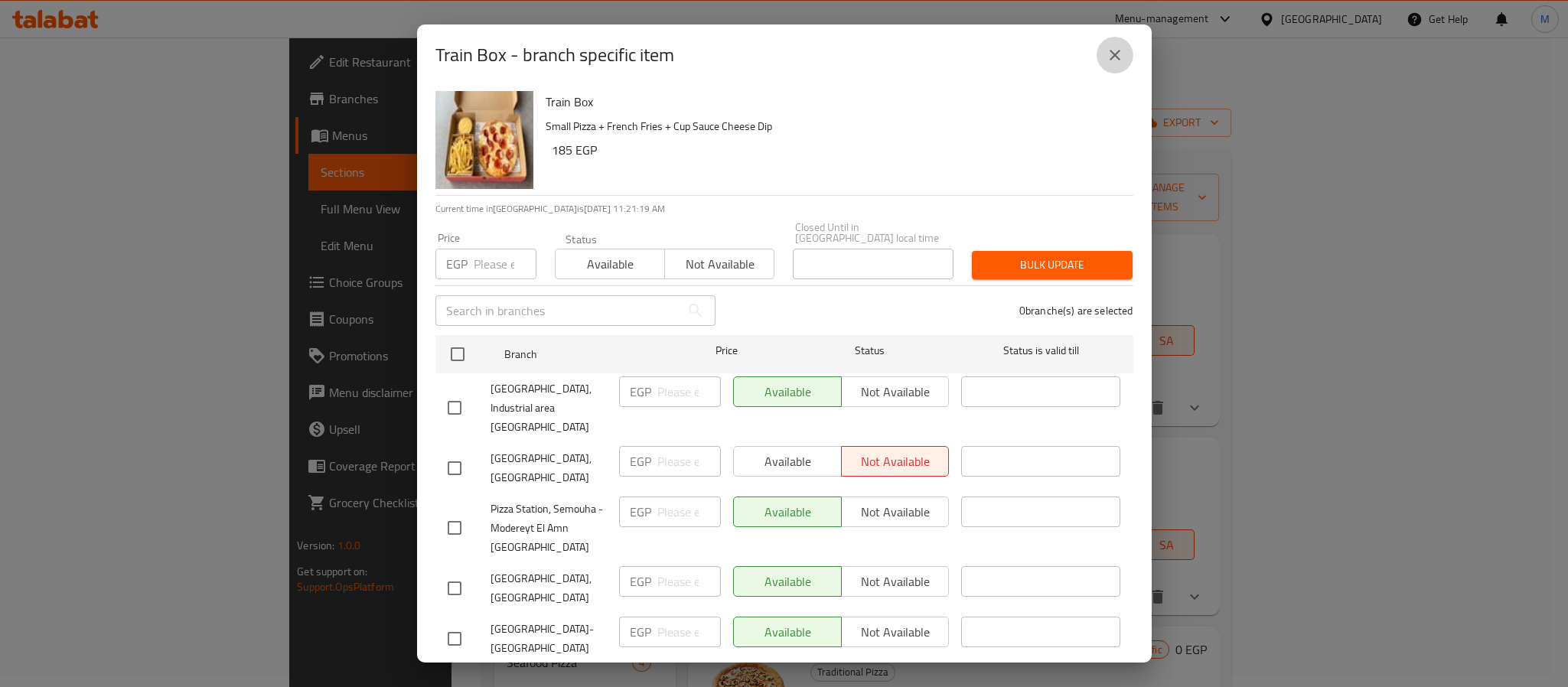
click at [1111, 58] on icon "close" at bounding box center [1115, 54] width 19 height 19
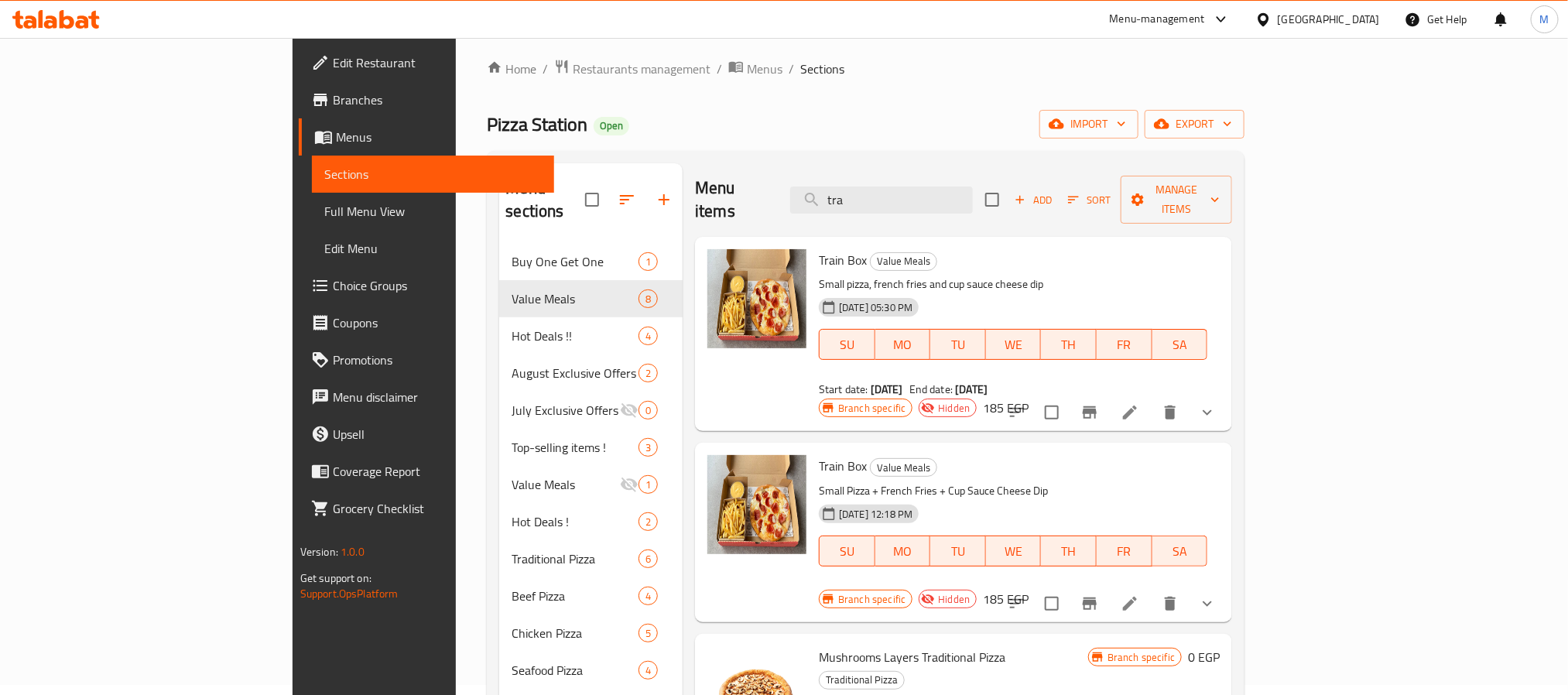
click at [1226, 585] on button "show more" at bounding box center [1206, 603] width 37 height 37
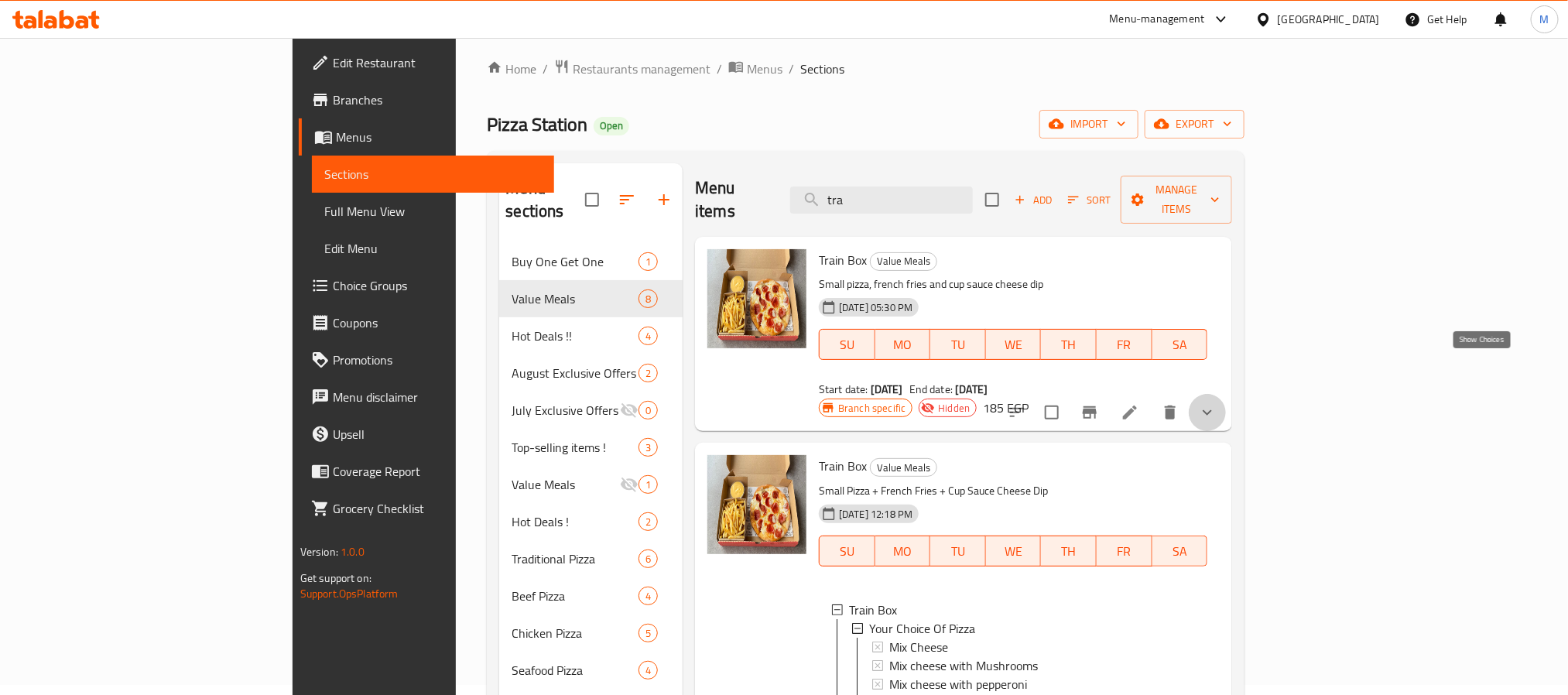
click at [1216, 403] on icon "show more" at bounding box center [1207, 412] width 19 height 19
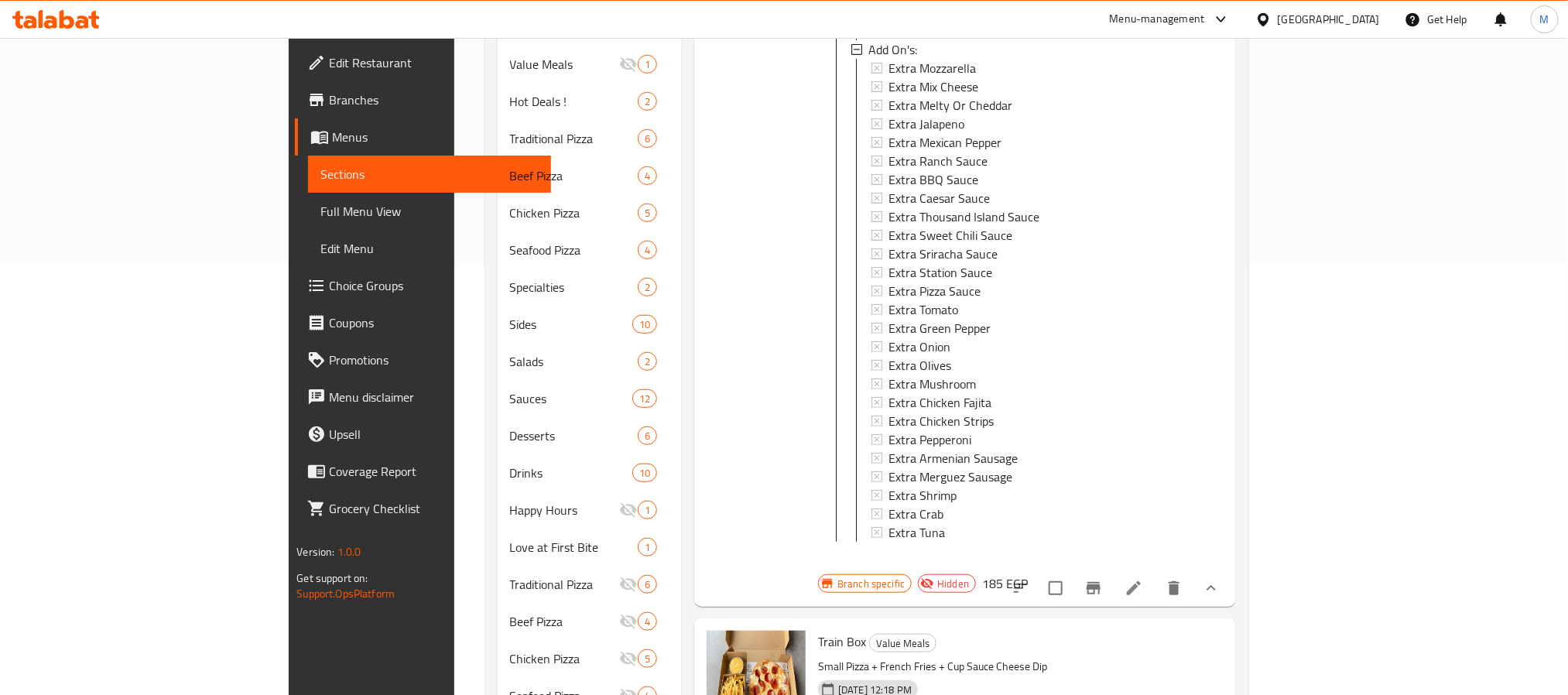
scroll to position [475, 0]
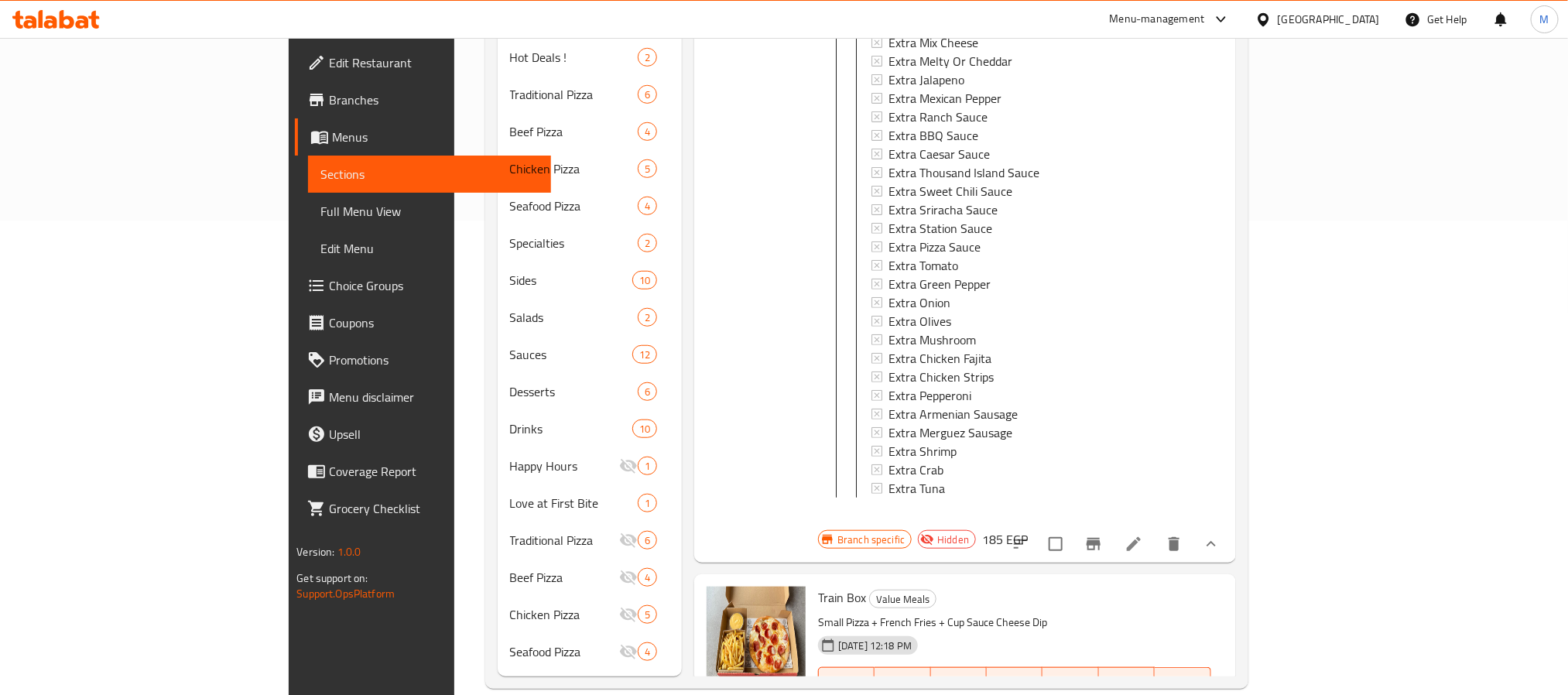
click at [1220, 535] on icon "show more" at bounding box center [1210, 544] width 19 height 19
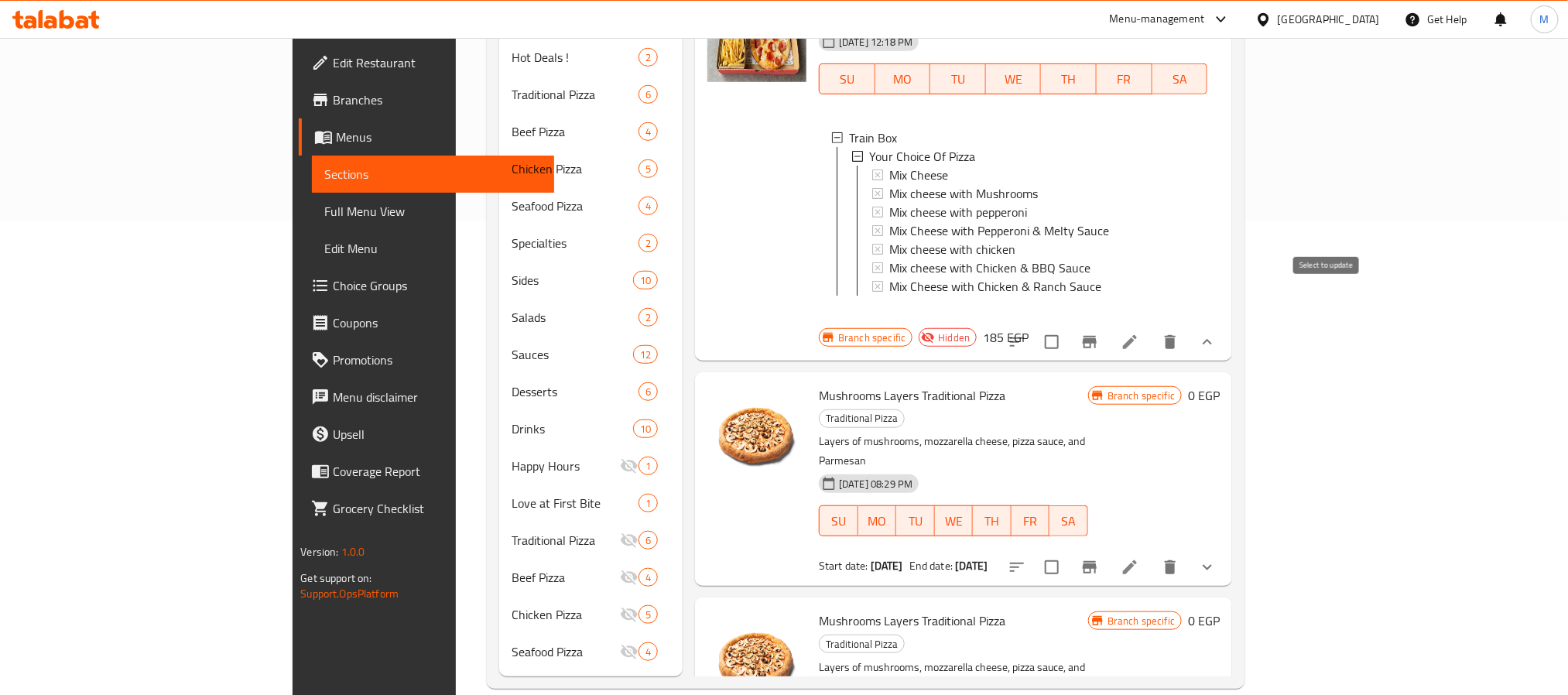
scroll to position [0, 0]
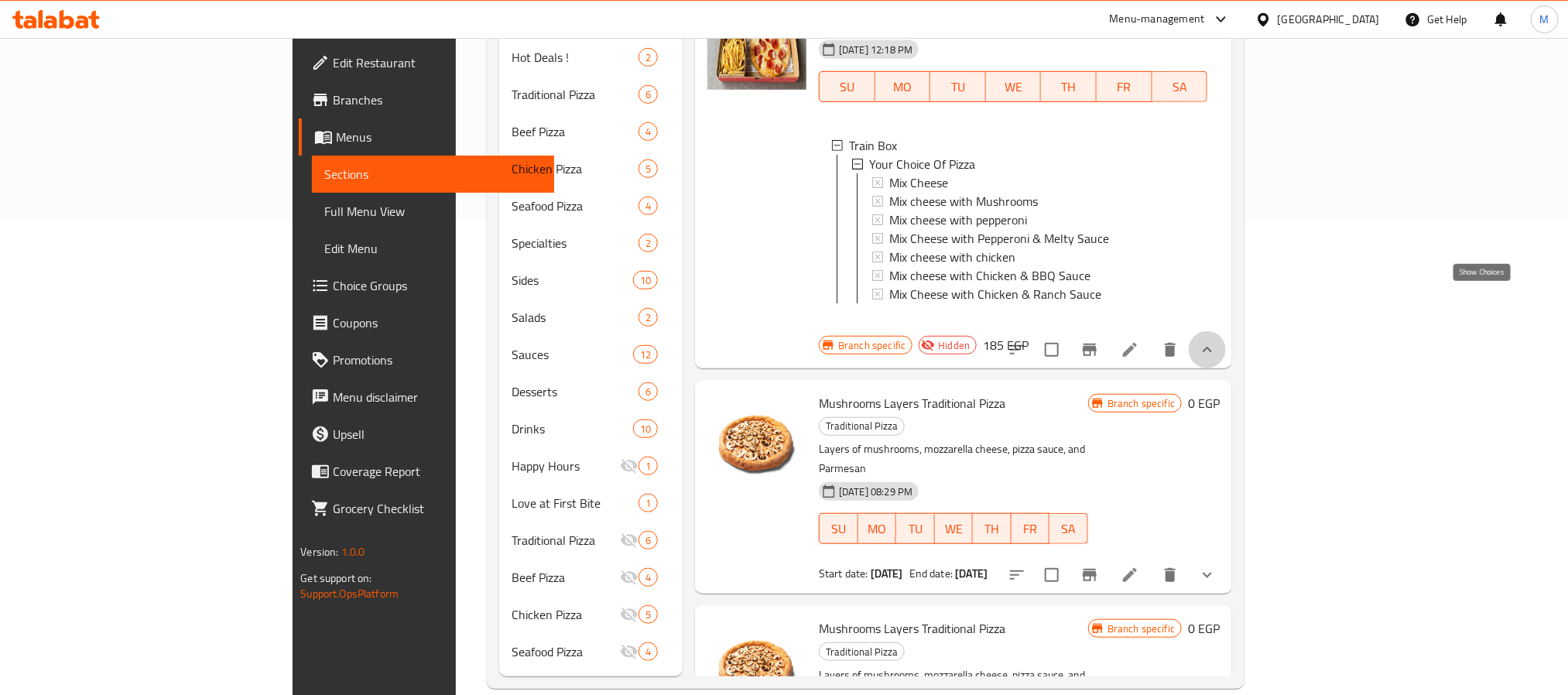
click at [1216, 341] on icon "show more" at bounding box center [1207, 350] width 19 height 19
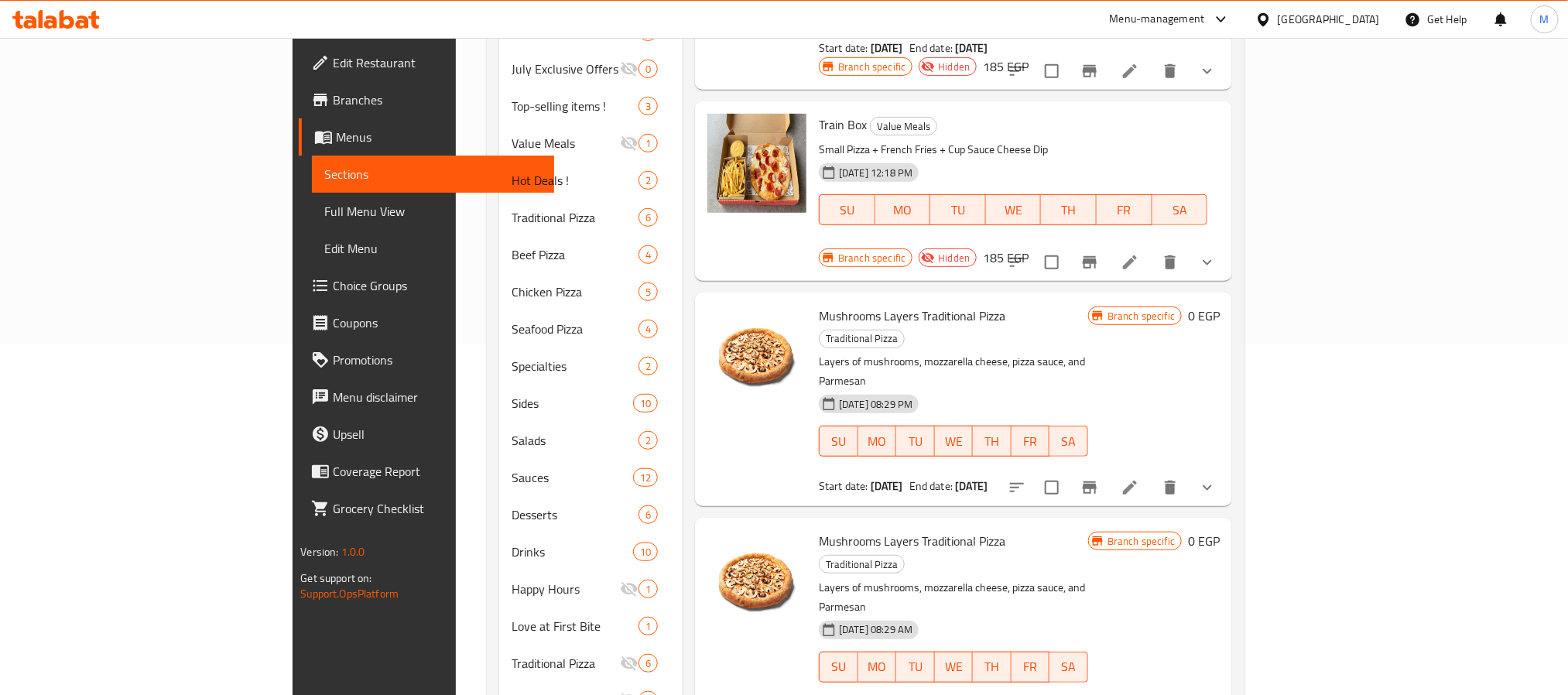
scroll to position [126, 0]
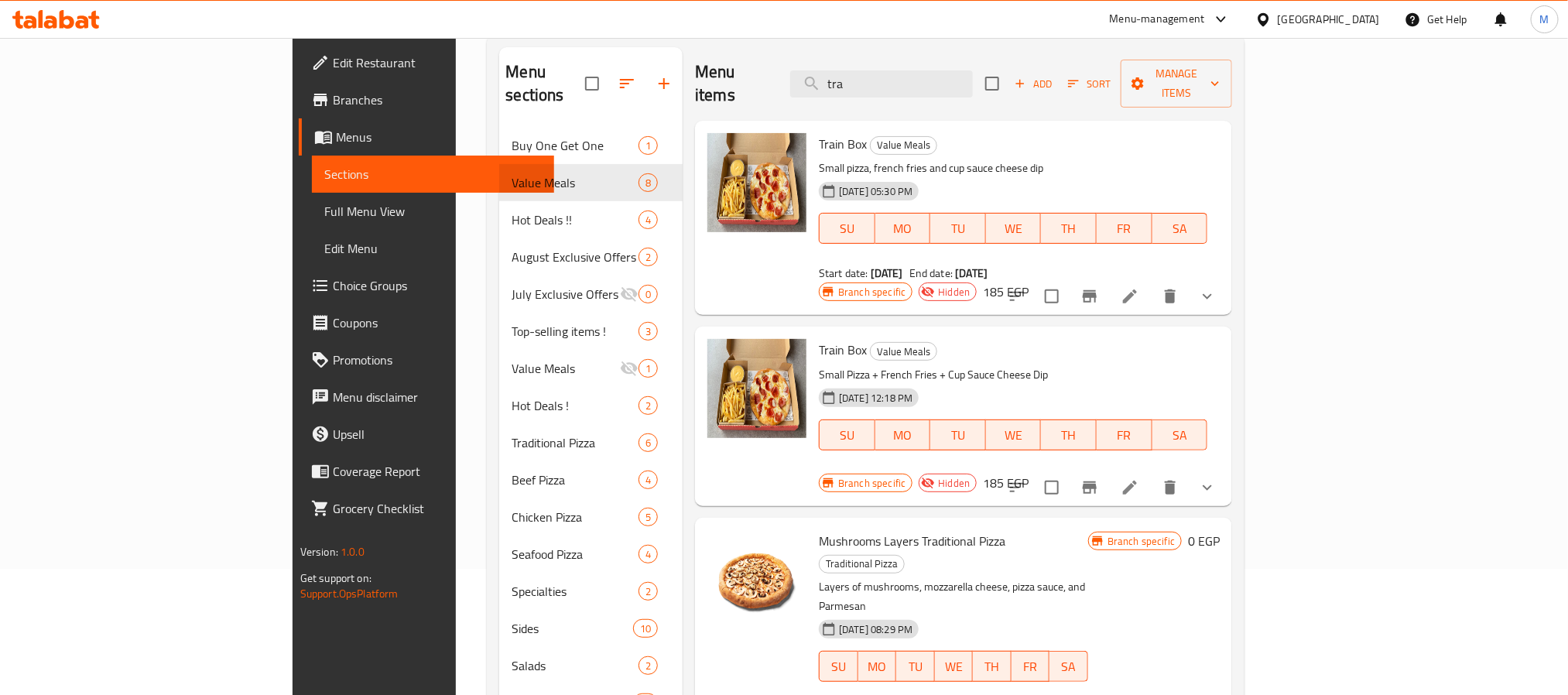
drag, startPoint x: 741, startPoint y: 252, endPoint x: 1020, endPoint y: 260, distance: 279.1
click at [1020, 260] on div "Train Box Value Meals Small pizza, french fries and cup sauce cheese dip 24-06-…" at bounding box center [1012, 206] width 400 height 160
click at [1082, 266] on div "Start date: 13-08-2025 End date: 13-08-2040" at bounding box center [1013, 273] width 388 height 16
drag, startPoint x: 742, startPoint y: 251, endPoint x: 980, endPoint y: 256, distance: 238.1
click at [980, 256] on div "Train Box Value Meals Small pizza, french fries and cup sauce cheese dip 24-06-…" at bounding box center [1012, 206] width 400 height 160
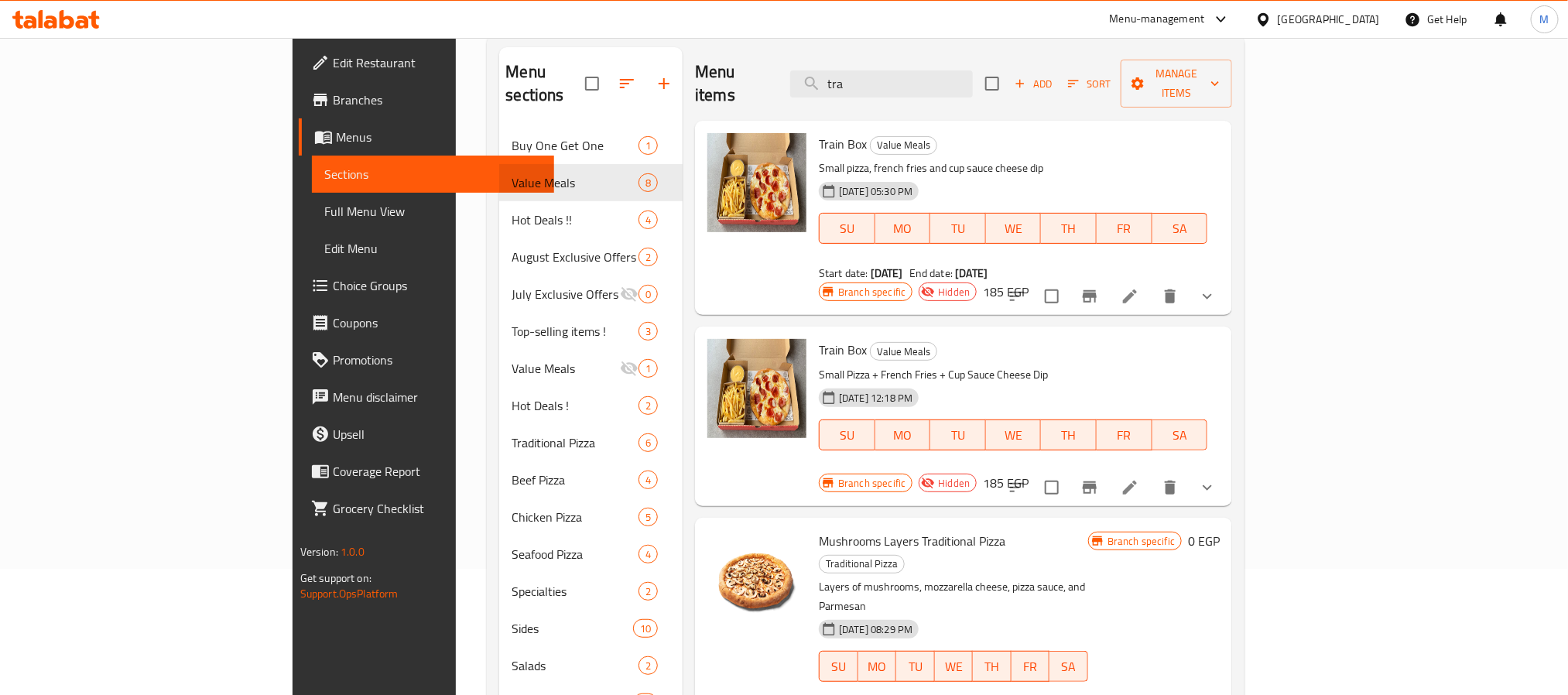
click at [1086, 135] on div "Train Box Value Meals Small pizza, french fries and cup sauce cheese dip 24-06-…" at bounding box center [1012, 206] width 400 height 160
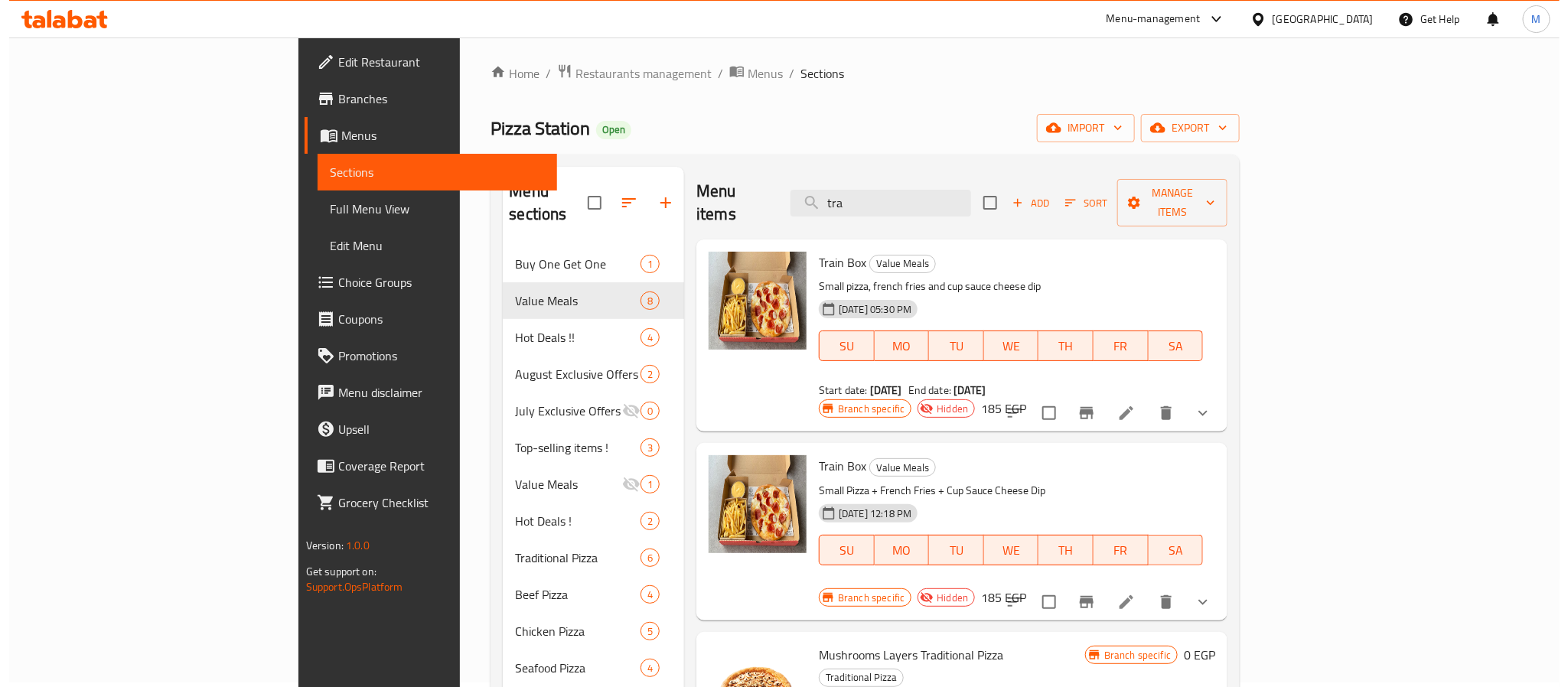
scroll to position [0, 0]
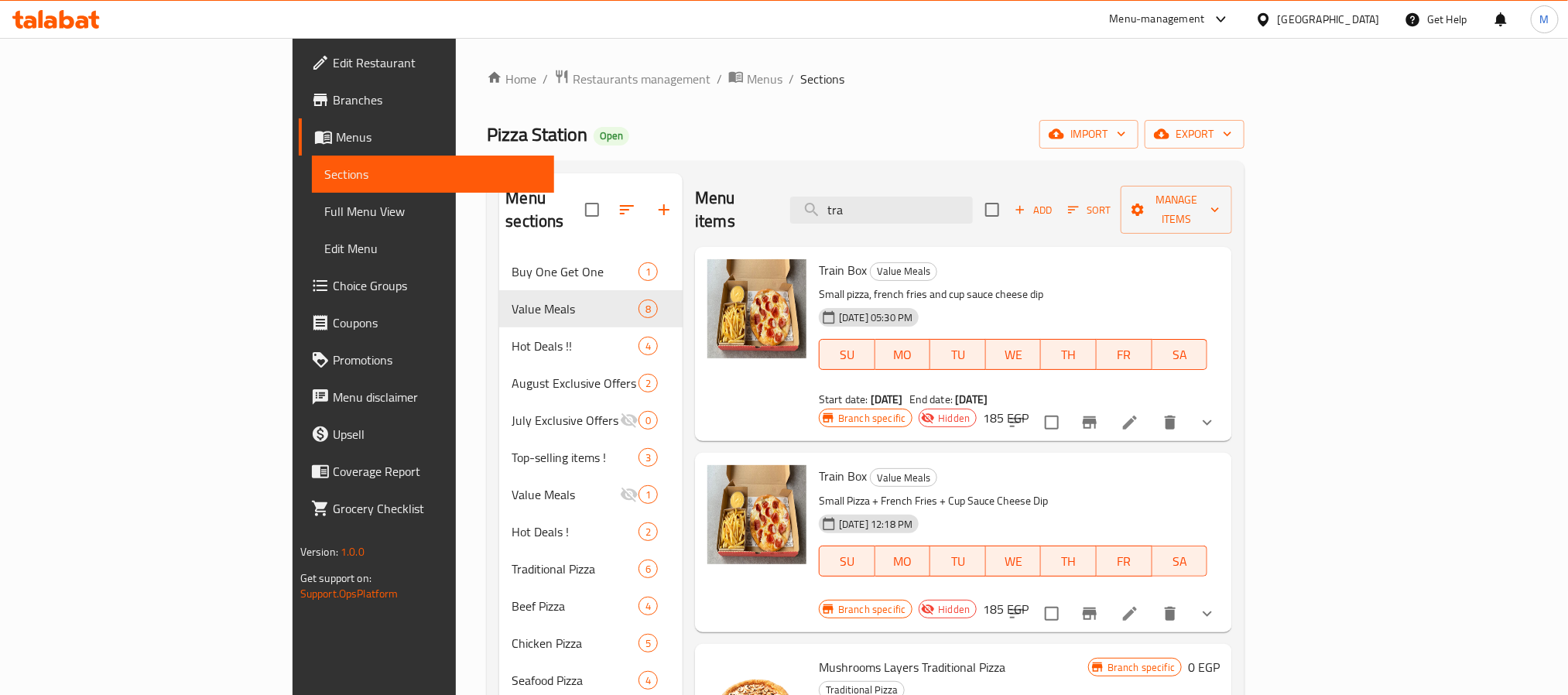
click at [819, 258] on span "Train Box" at bounding box center [843, 270] width 48 height 23
click at [804, 112] on div "Home / Restaurants management / Menus / Sections Pizza Station Open import expo…" at bounding box center [865, 616] width 757 height 1095
click at [1099, 414] on icon "Branch-specific-item" at bounding box center [1089, 423] width 19 height 19
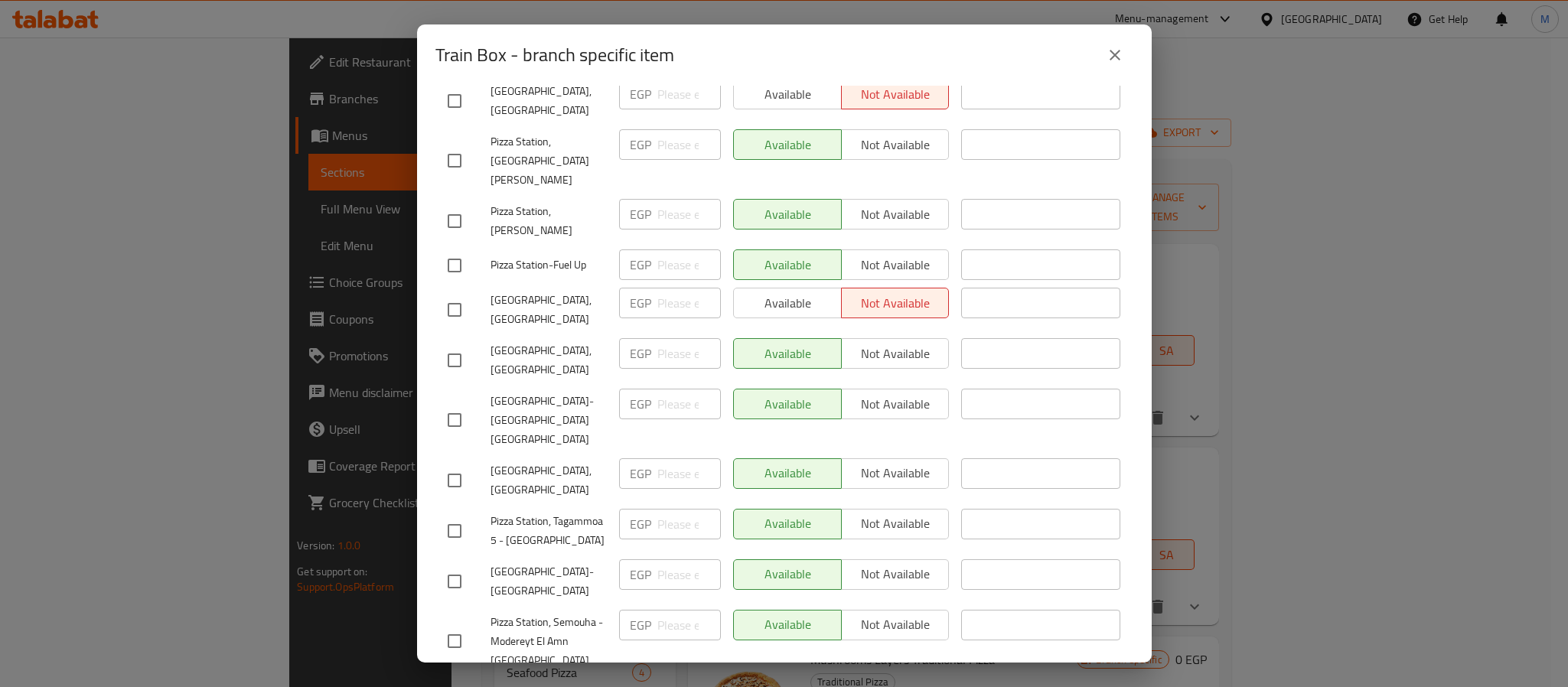
scroll to position [460, 0]
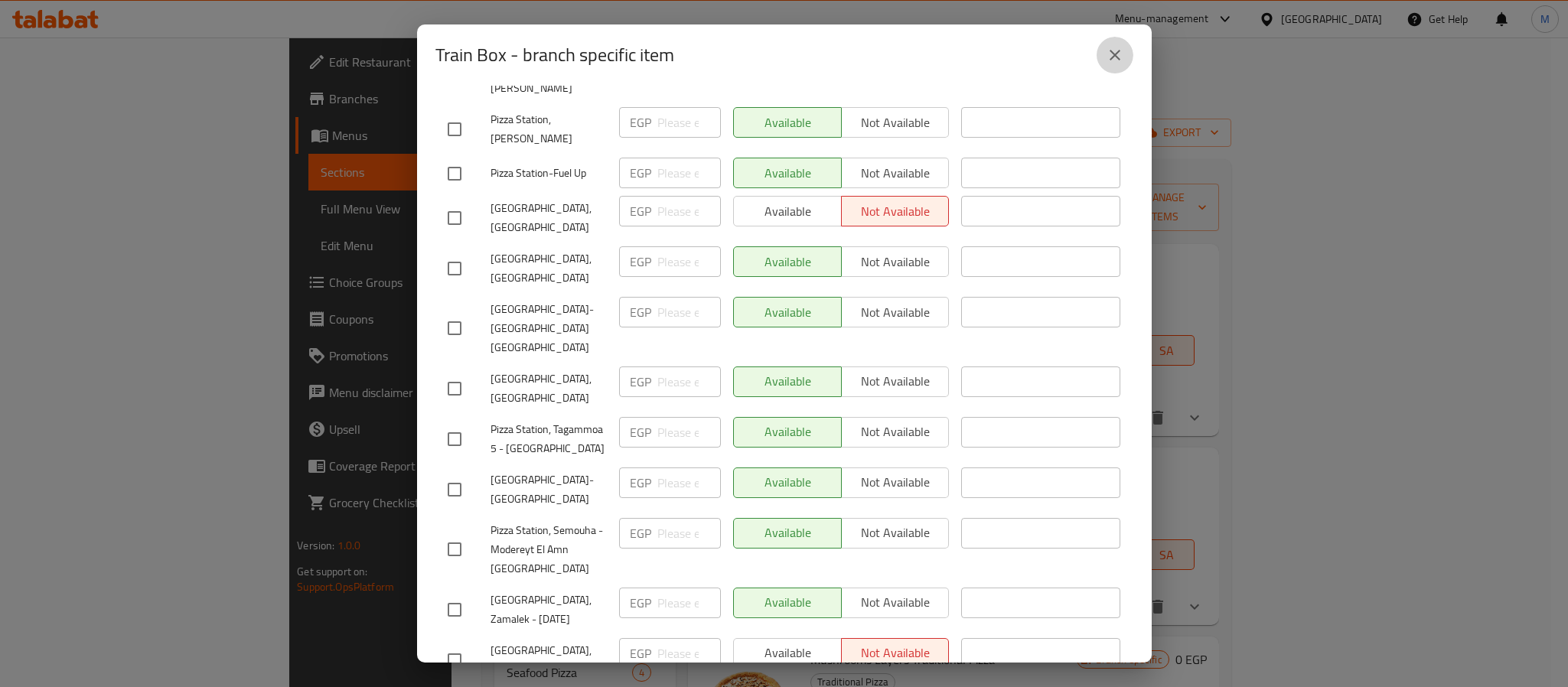
click at [1113, 55] on icon "close" at bounding box center [1115, 54] width 19 height 19
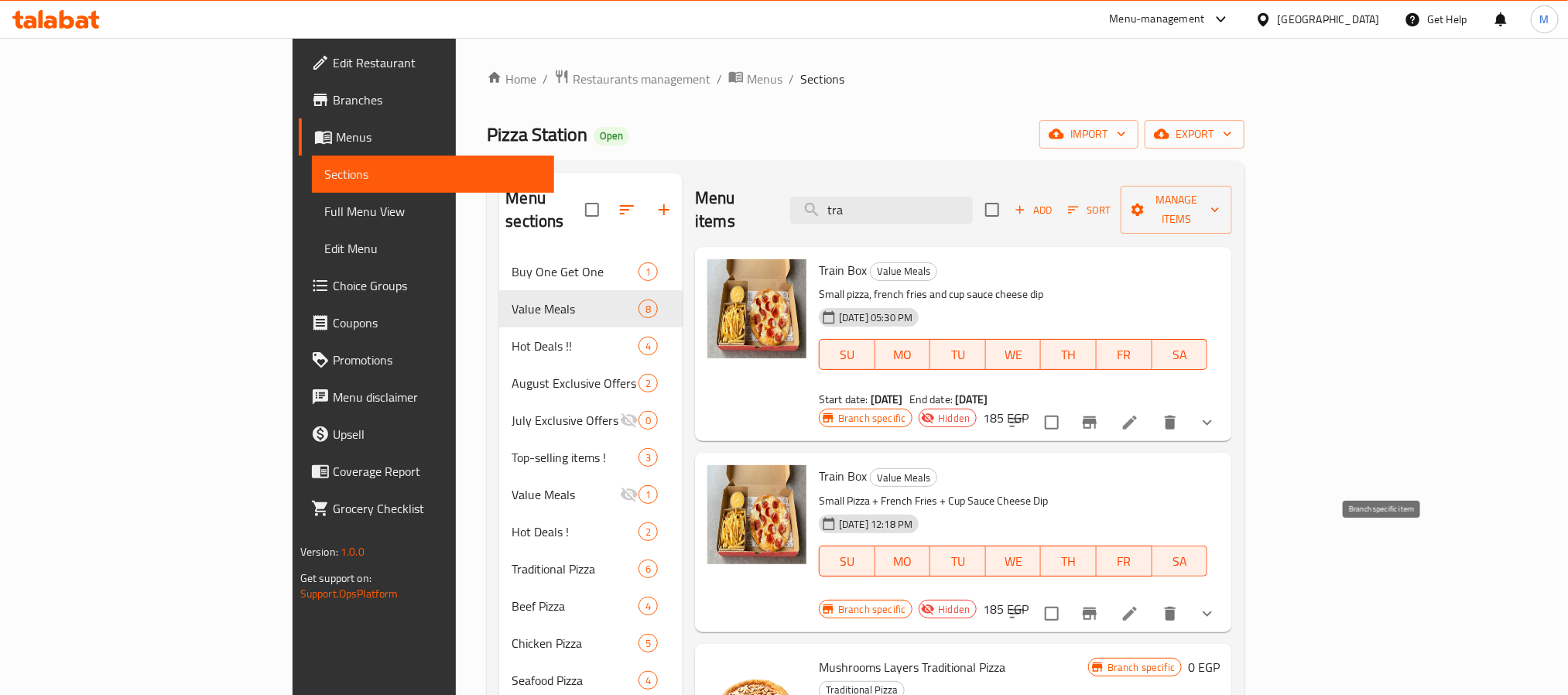
click at [1099, 605] on icon "Branch-specific-item" at bounding box center [1089, 614] width 19 height 19
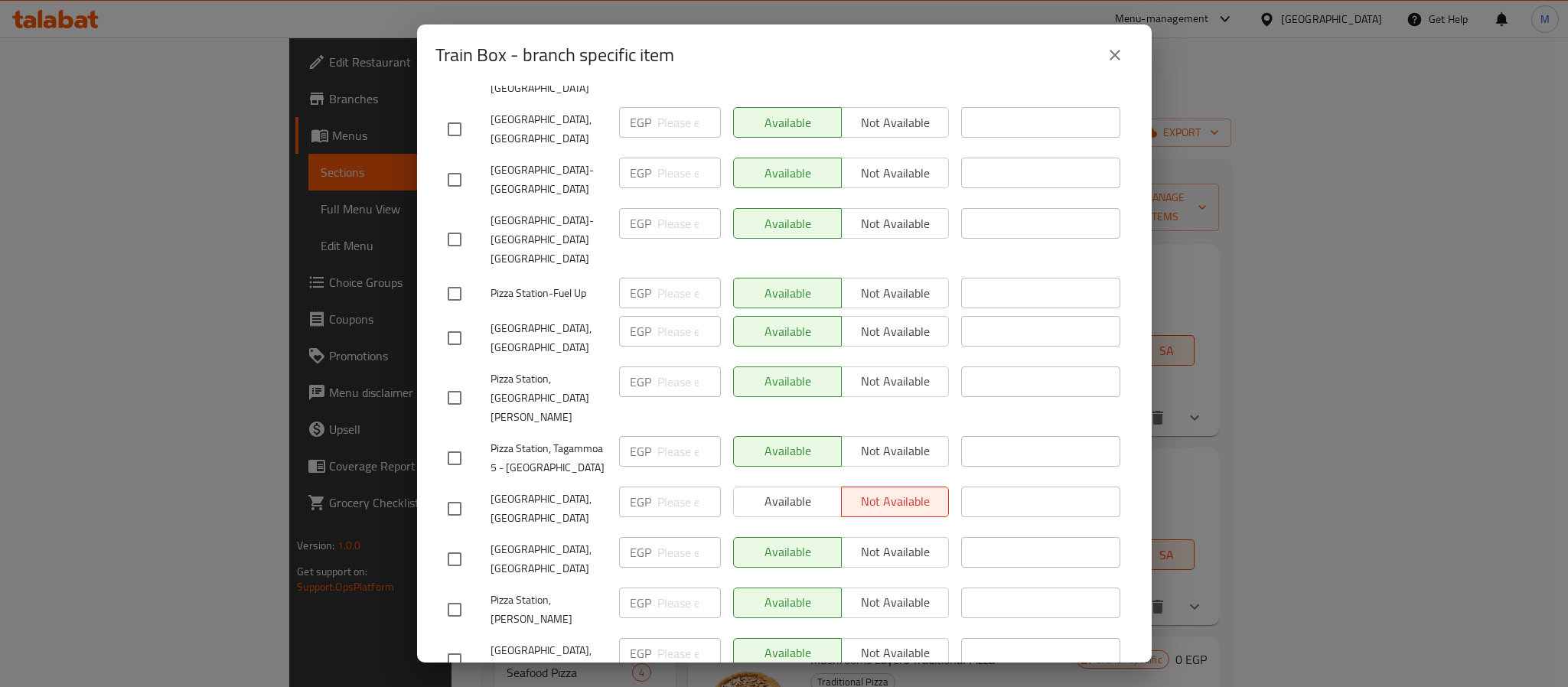
click at [1102, 46] on button "close" at bounding box center [1114, 54] width 37 height 37
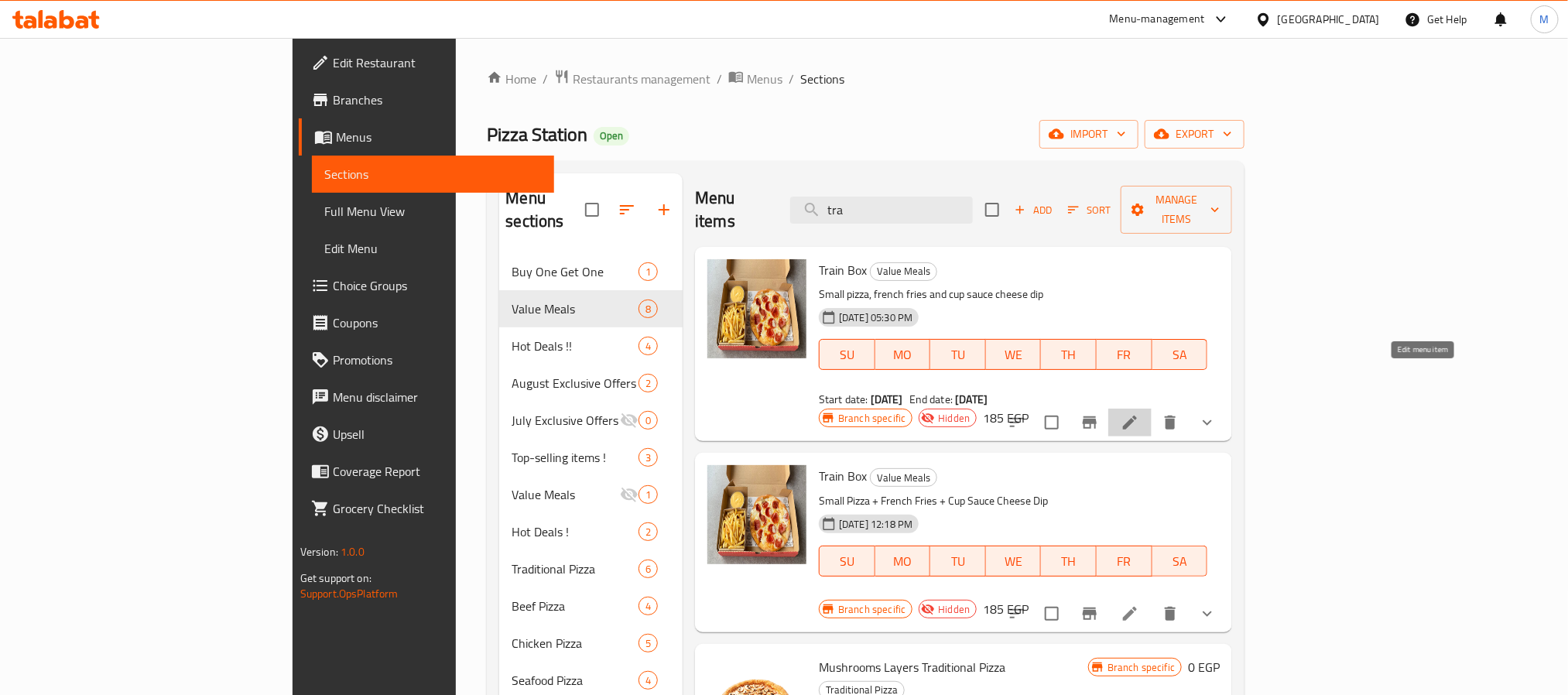
click at [1139, 414] on icon at bounding box center [1130, 423] width 19 height 19
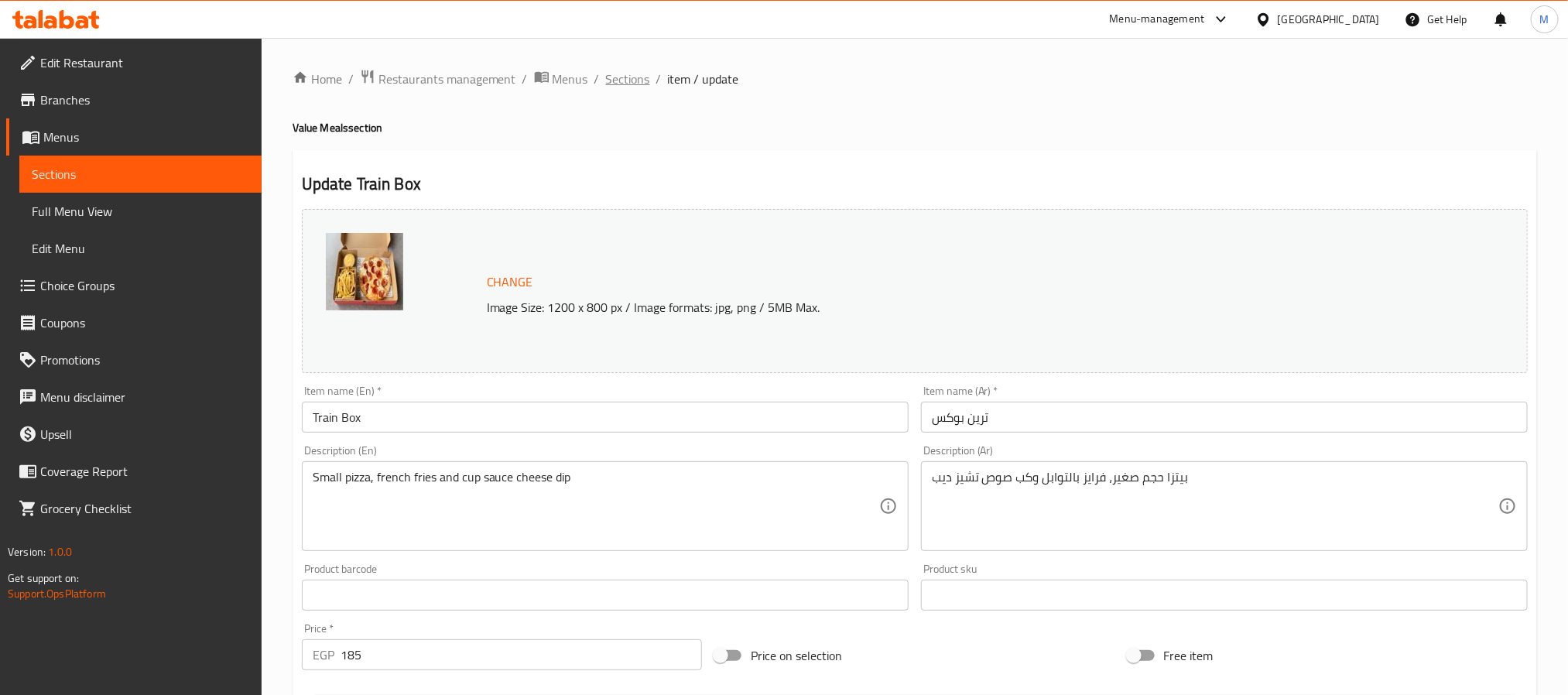
click at [631, 80] on span "Sections" at bounding box center [628, 79] width 44 height 19
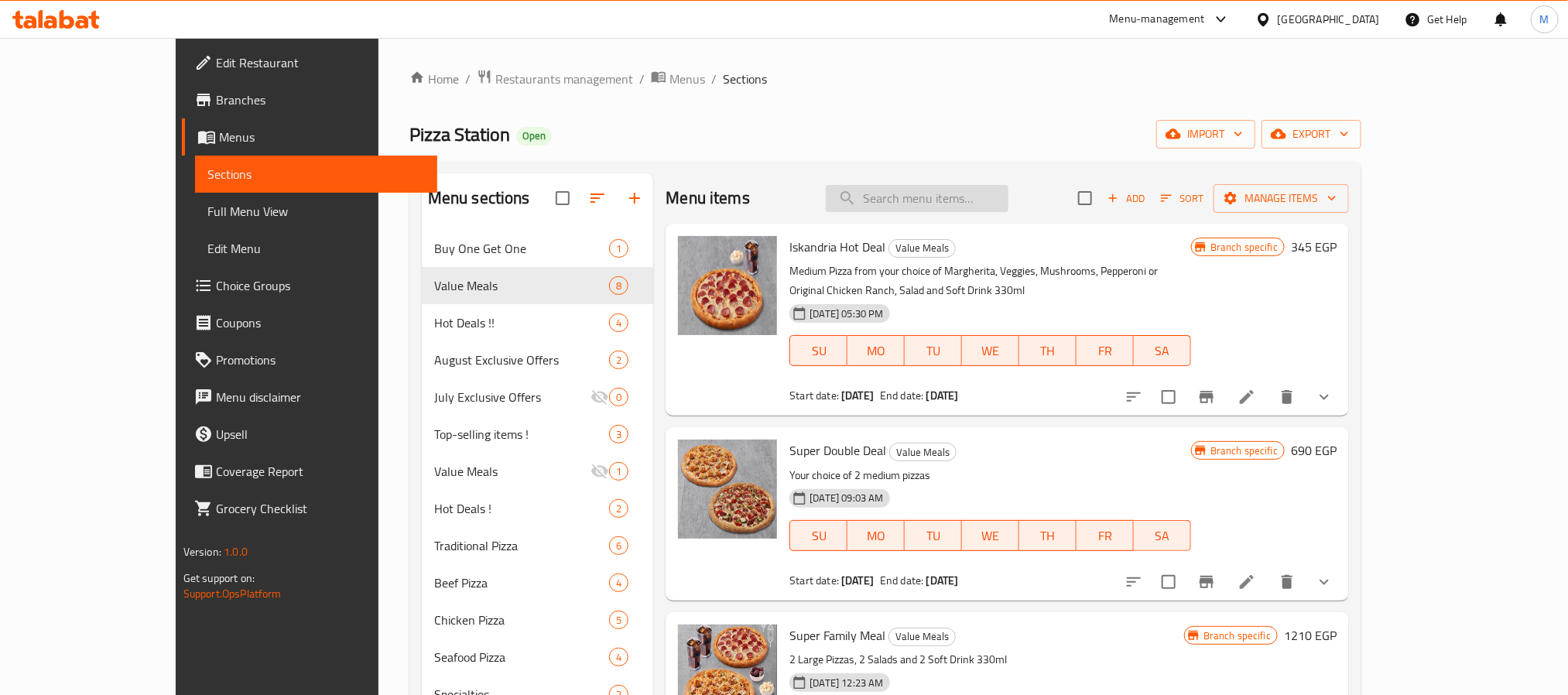
click at [988, 191] on input "search" at bounding box center [917, 198] width 183 height 27
click at [990, 206] on input "search" at bounding box center [917, 198] width 183 height 27
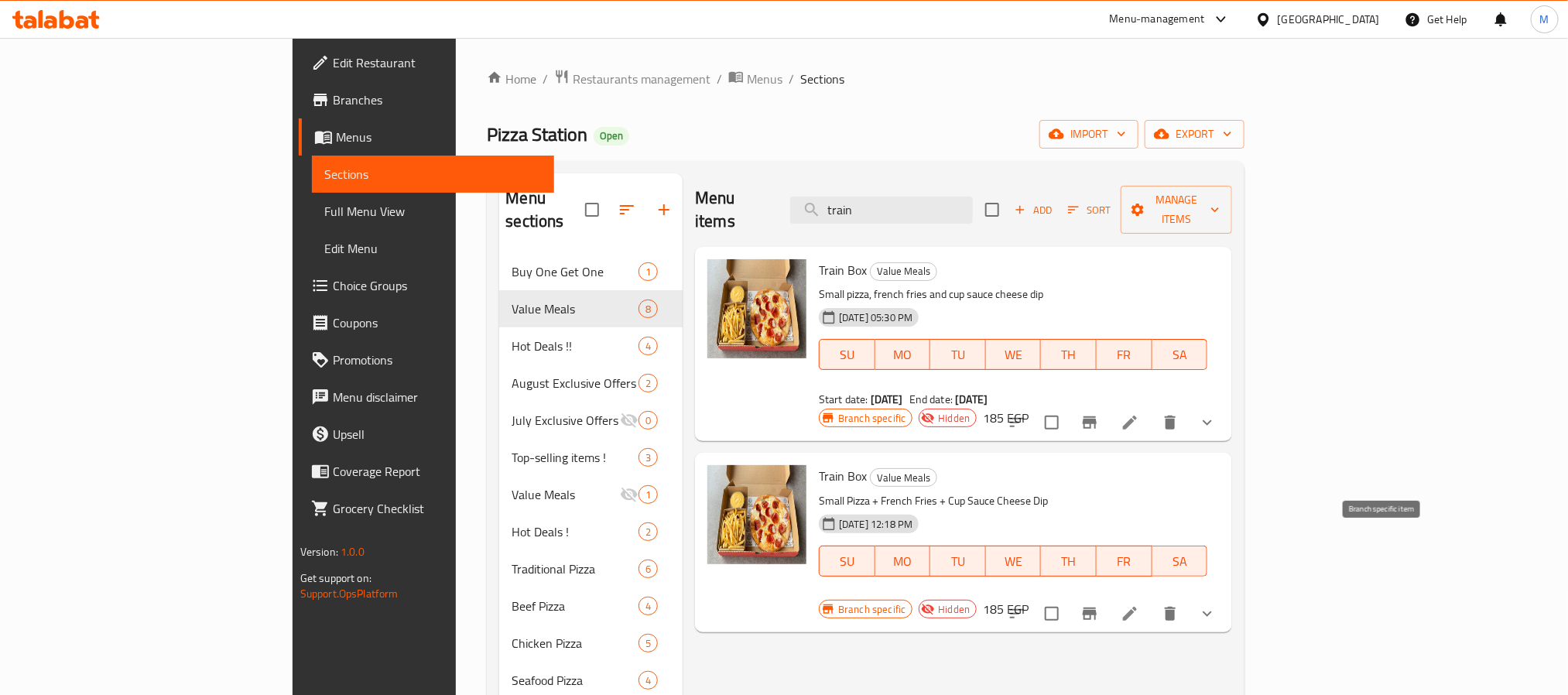
type input "train"
click at [1099, 605] on icon "Branch-specific-item" at bounding box center [1089, 614] width 19 height 19
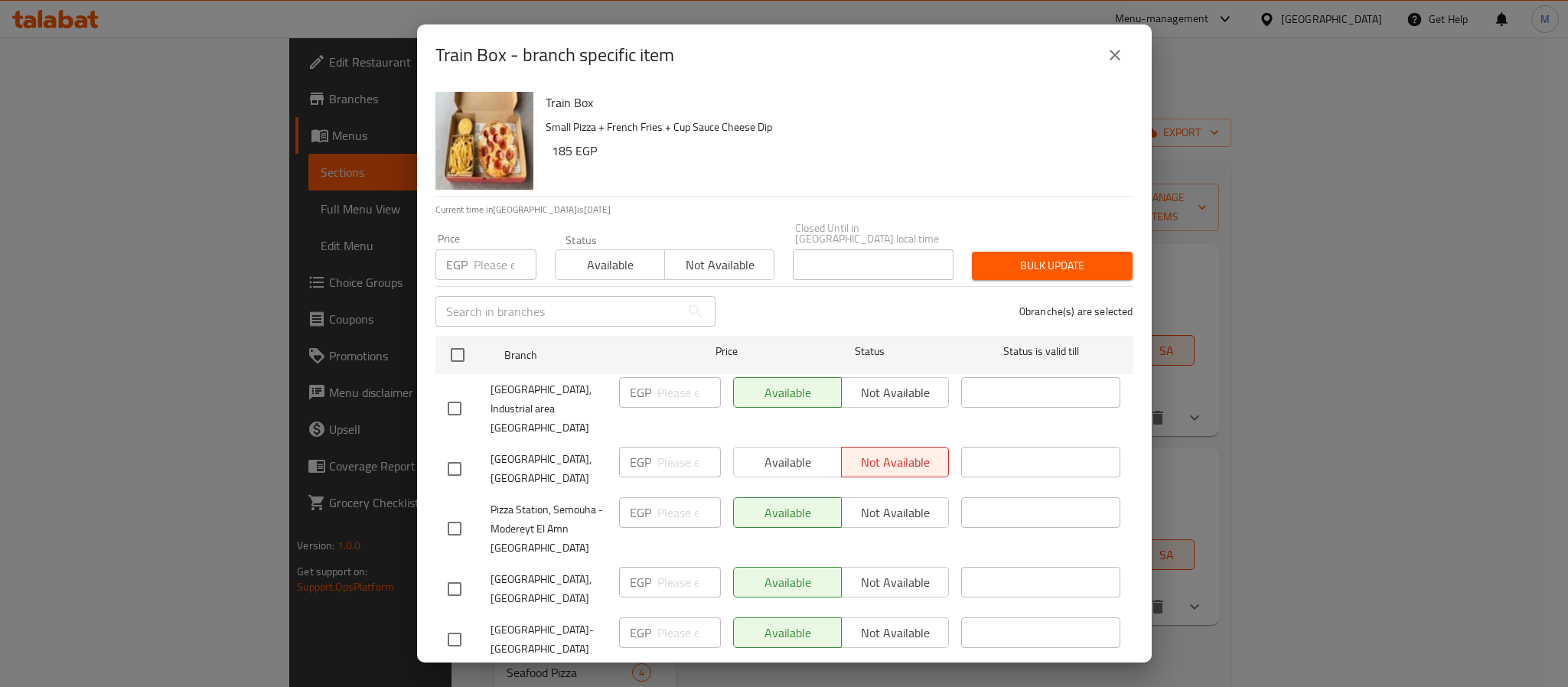
click at [1116, 44] on button "close" at bounding box center [1114, 54] width 37 height 37
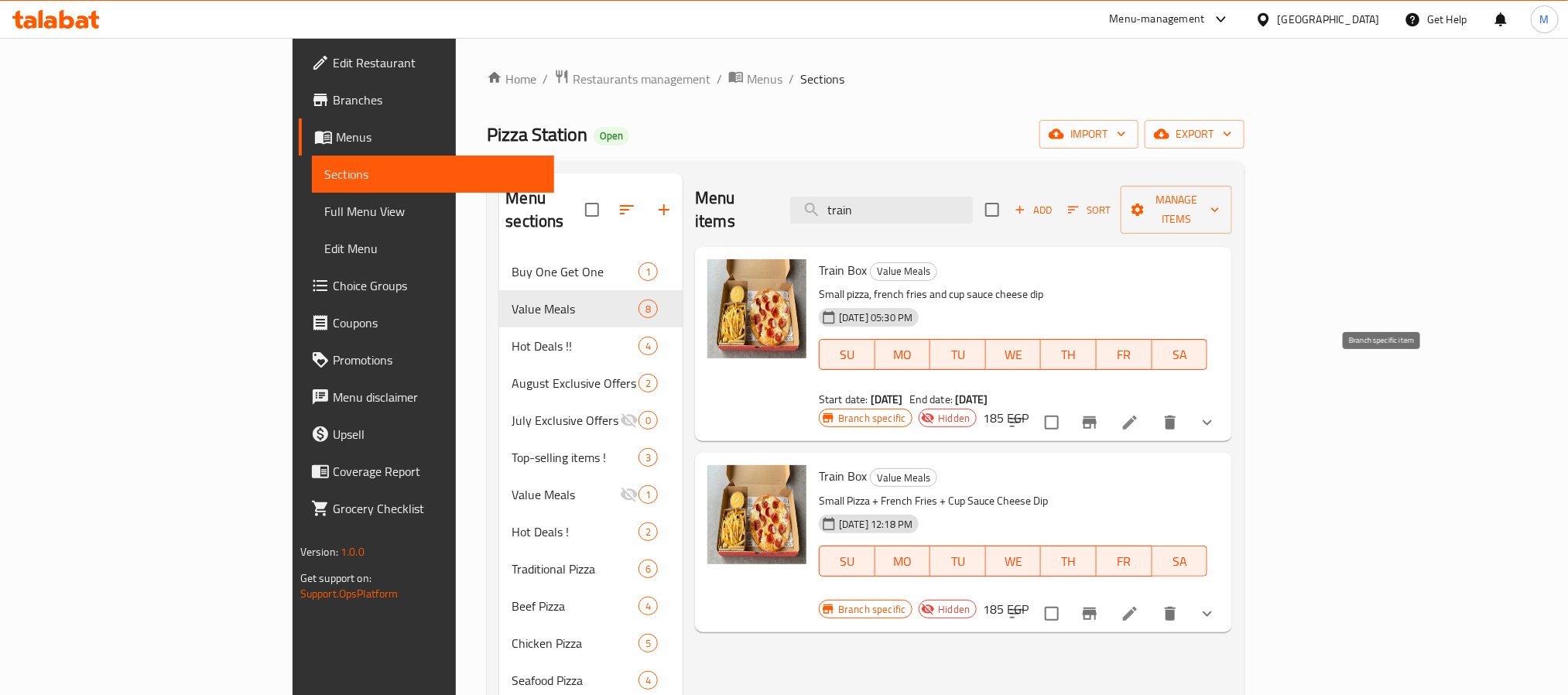
click at [1099, 414] on icon "Branch-specific-item" at bounding box center [1089, 423] width 19 height 19
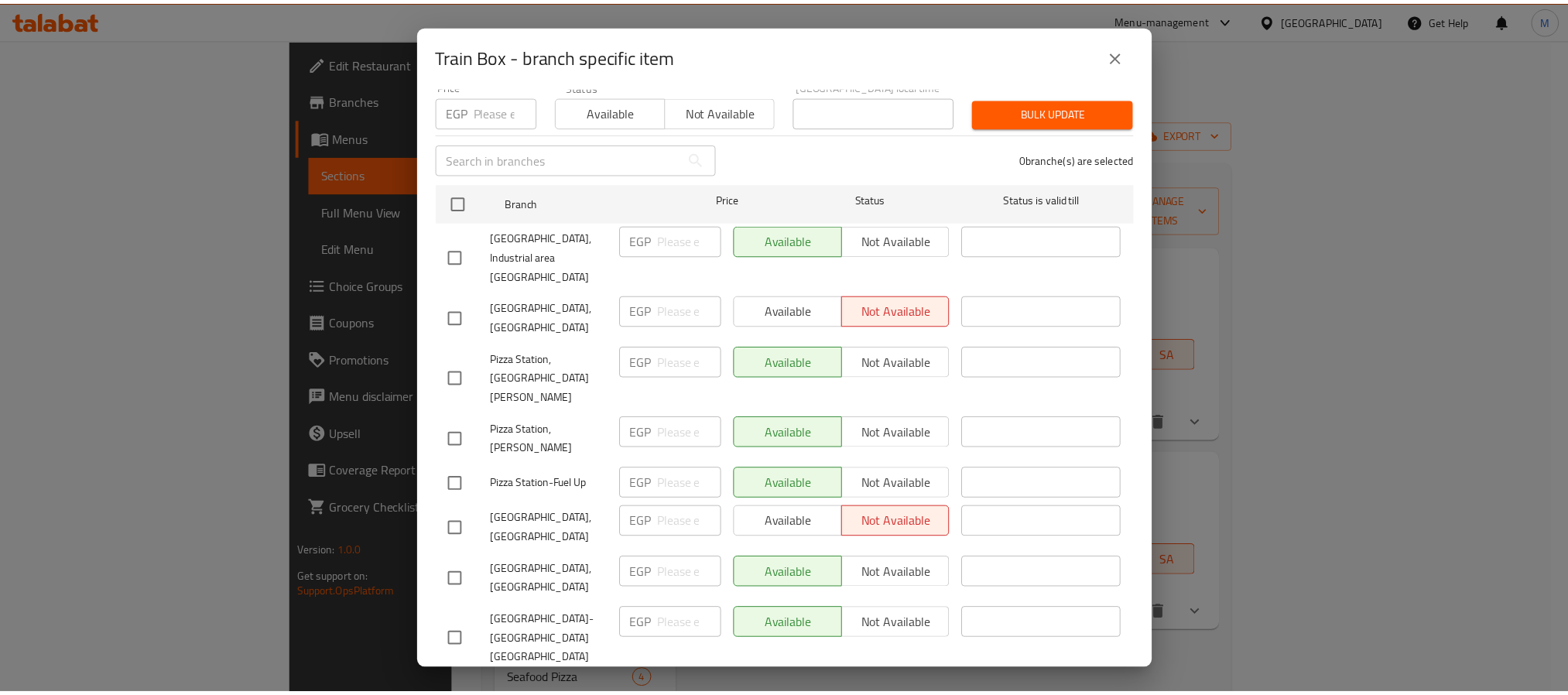
scroll to position [117, 0]
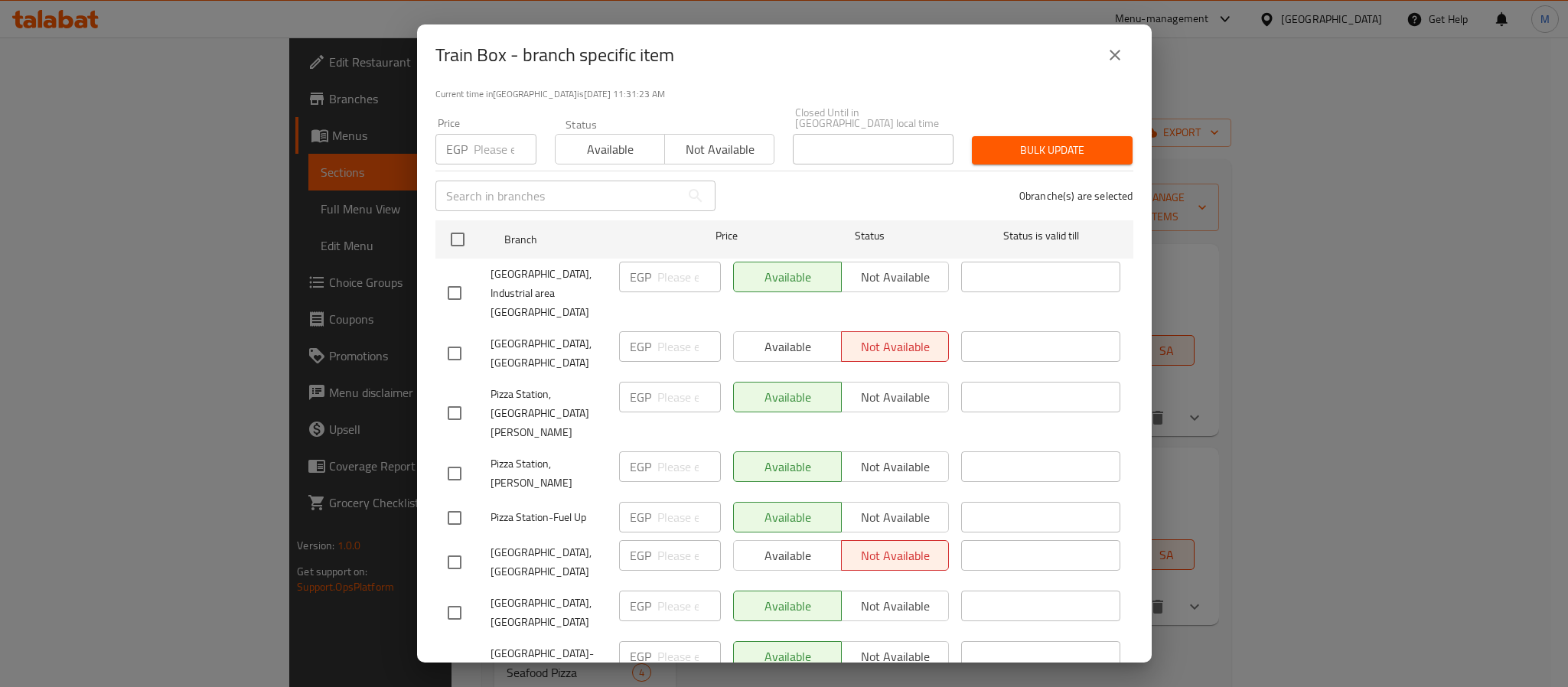
click at [1122, 50] on icon "close" at bounding box center [1115, 54] width 19 height 19
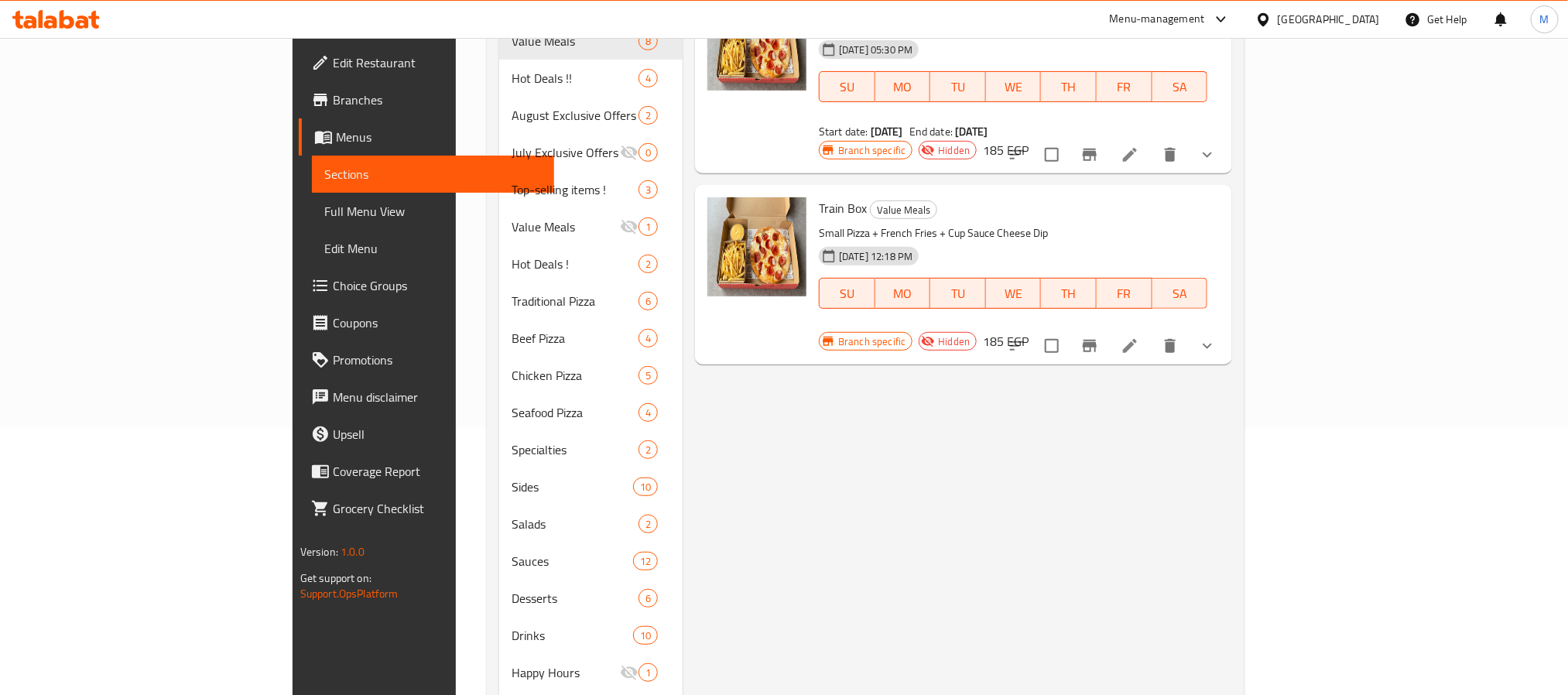
scroll to position [0, 0]
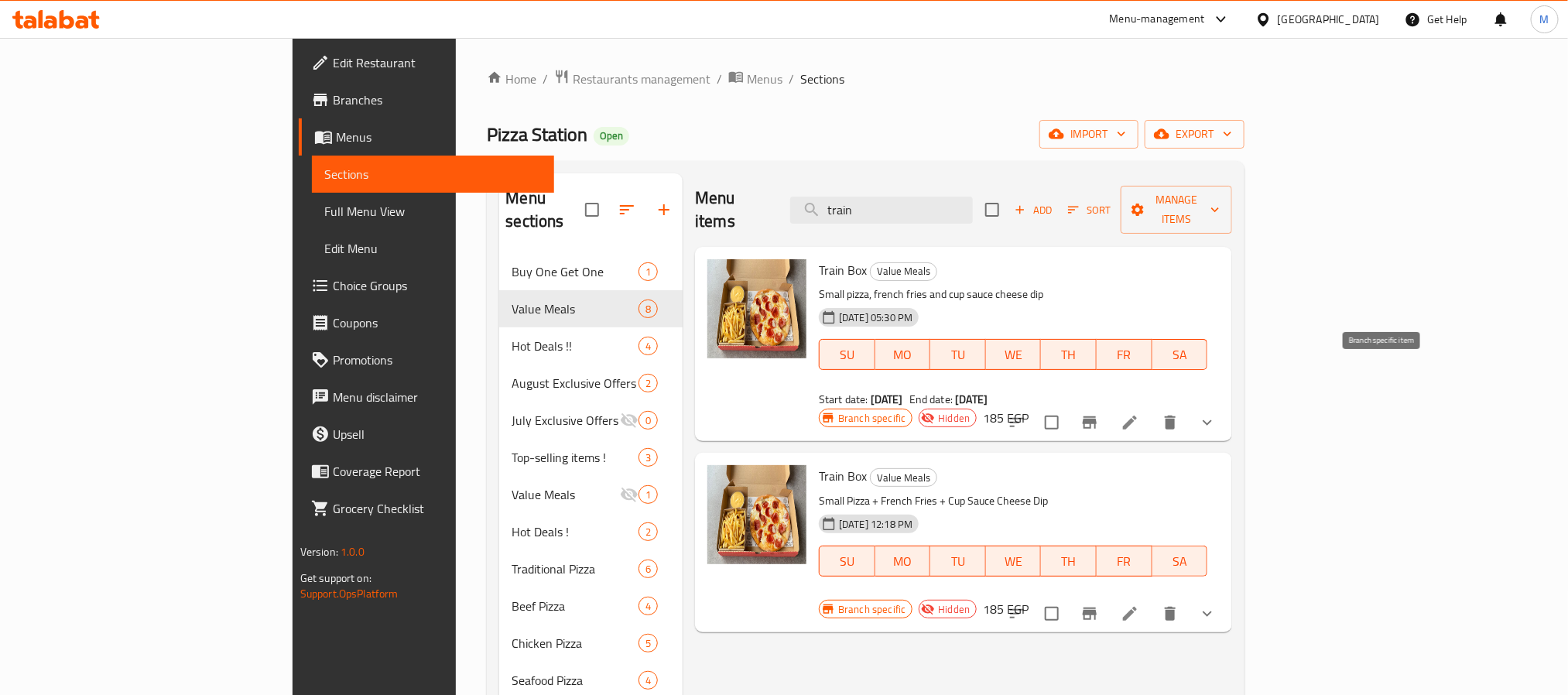
click at [1099, 414] on icon "Branch-specific-item" at bounding box center [1089, 423] width 19 height 19
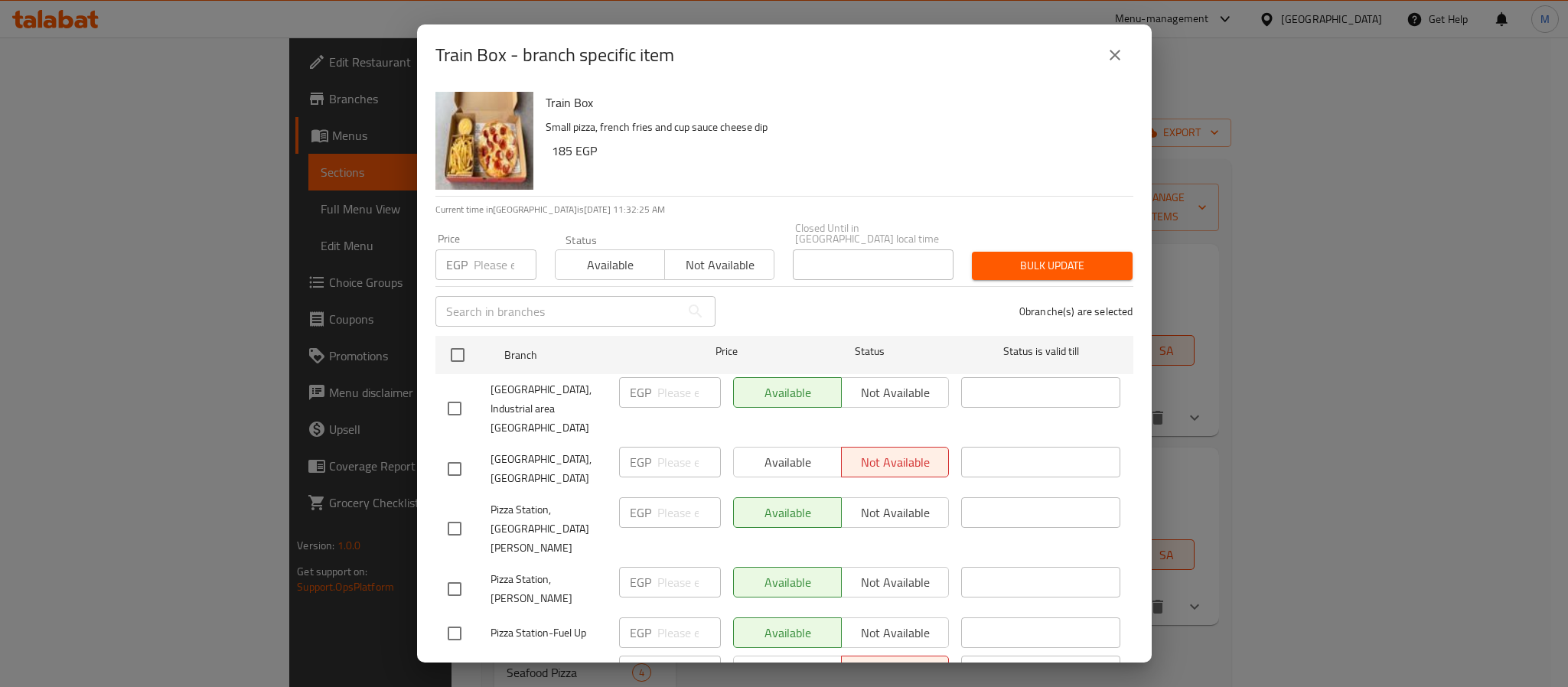
click at [1125, 54] on button "close" at bounding box center [1114, 54] width 37 height 37
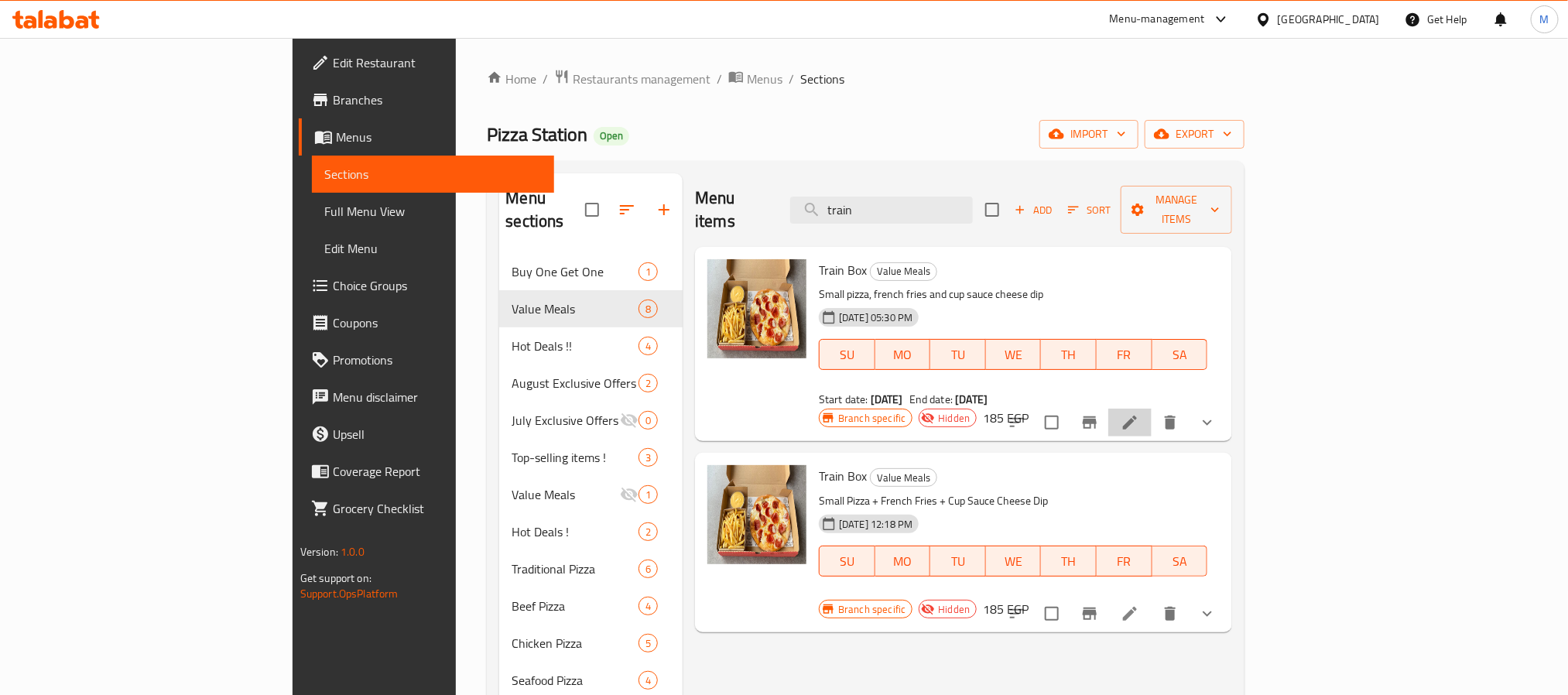
click at [1139, 414] on icon at bounding box center [1130, 423] width 19 height 19
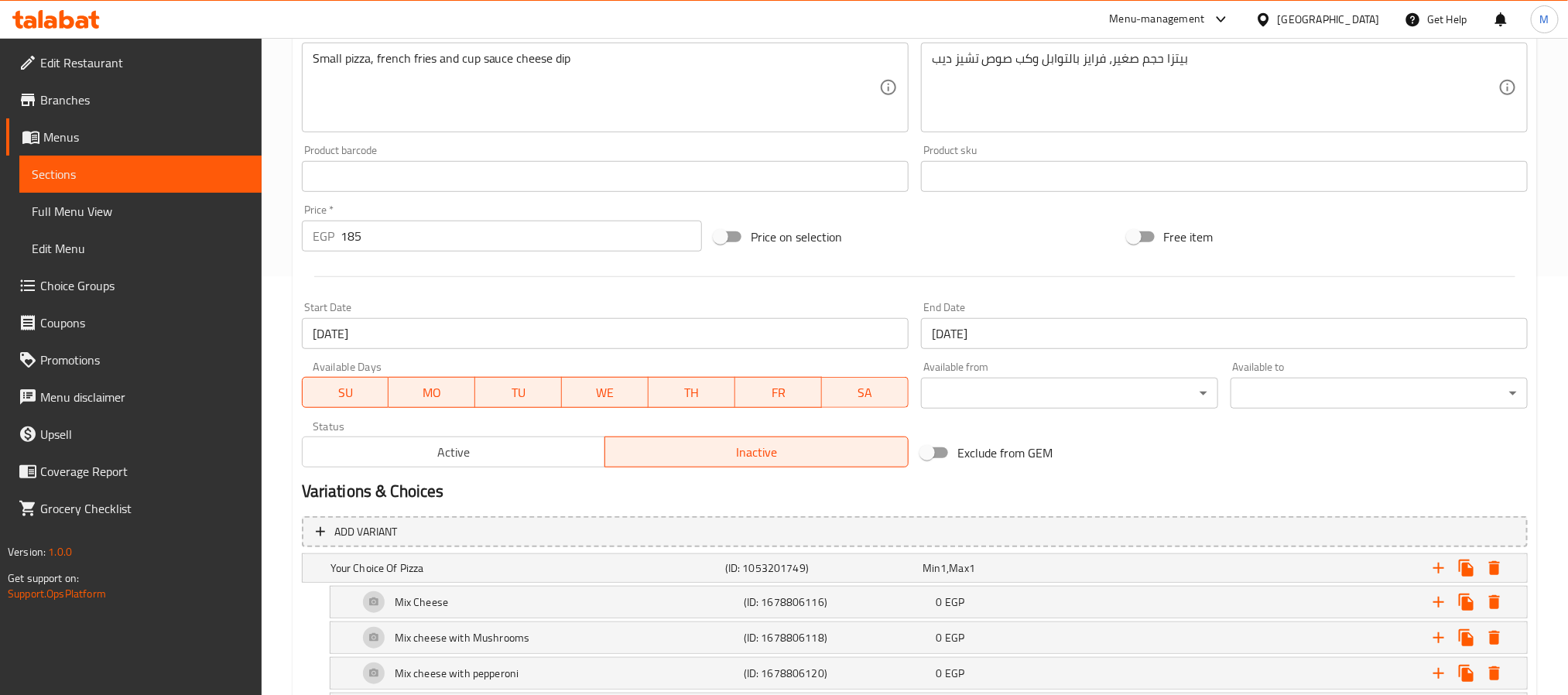
scroll to position [359, 0]
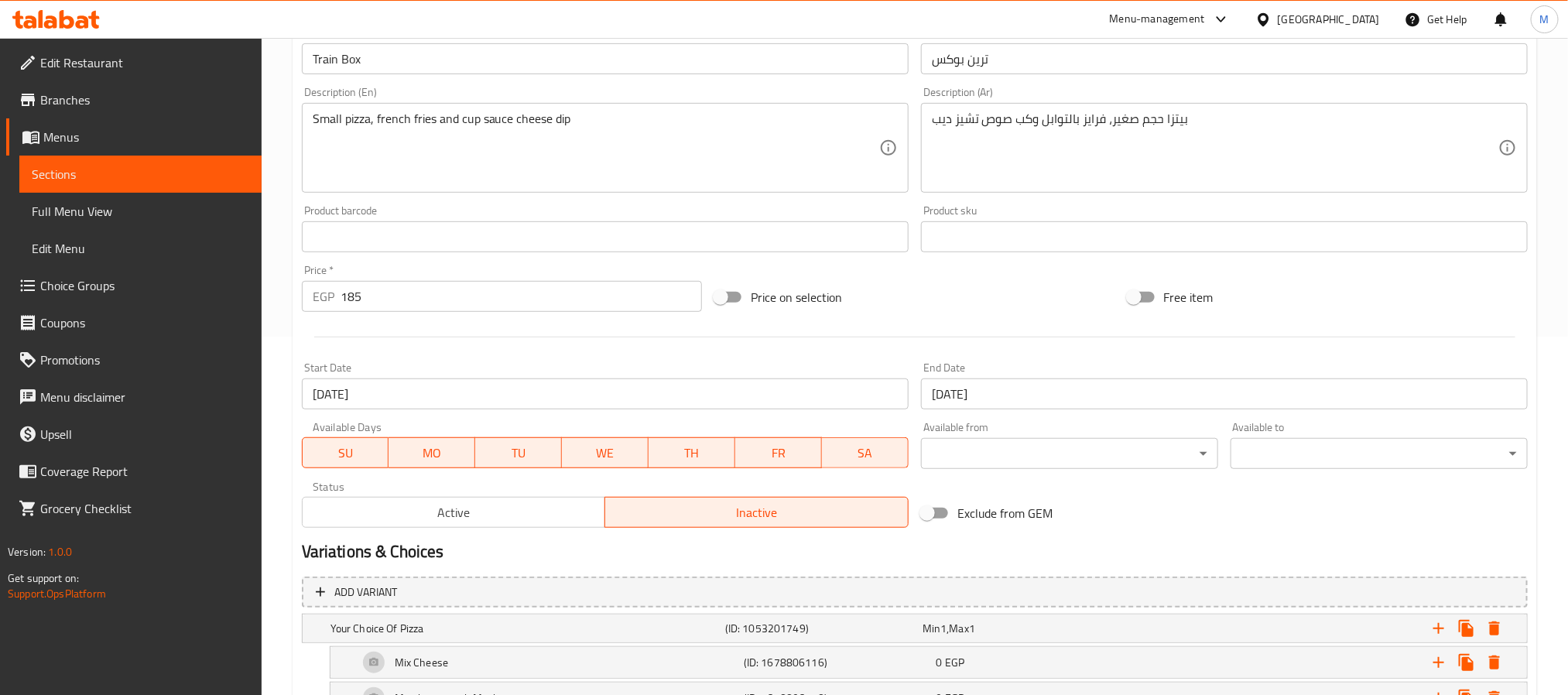
click at [474, 506] on span "Active" at bounding box center [454, 512] width 291 height 22
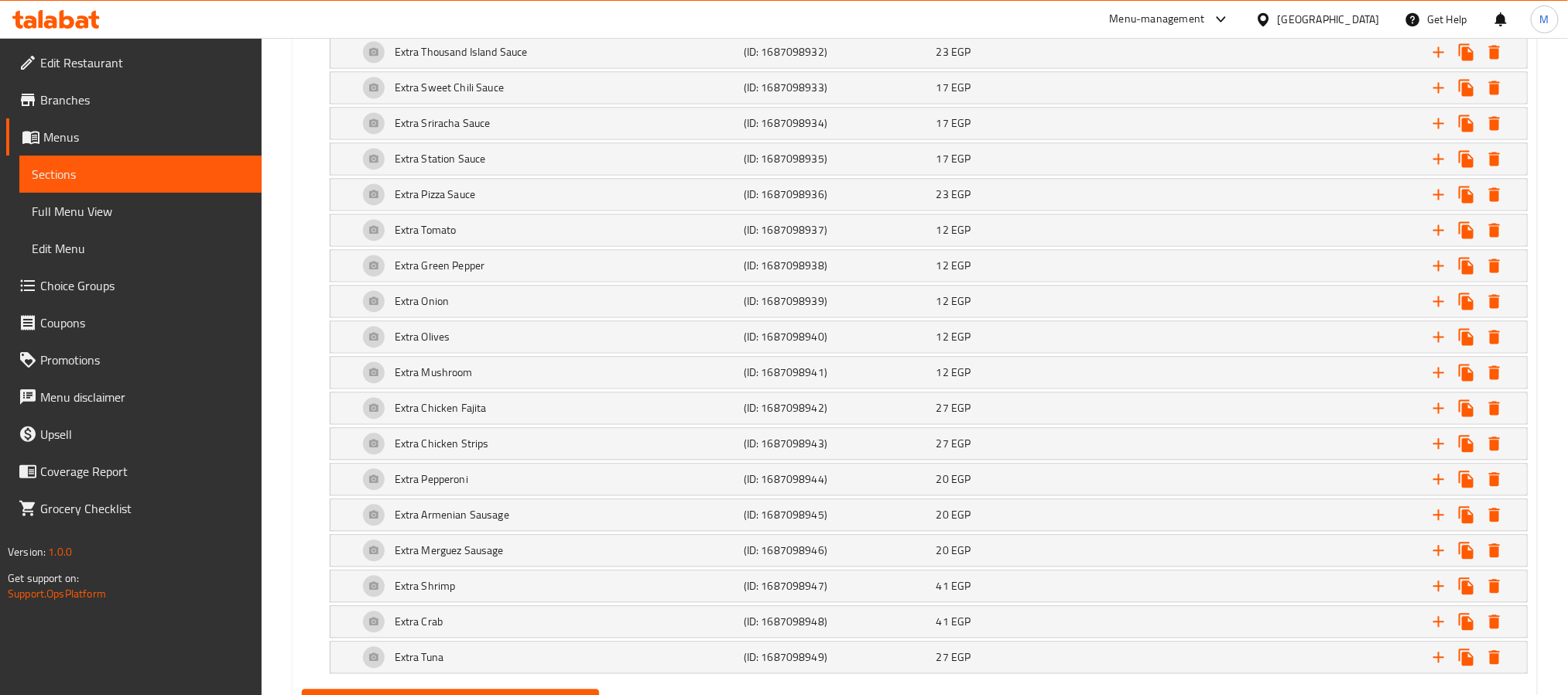
scroll to position [1635, 0]
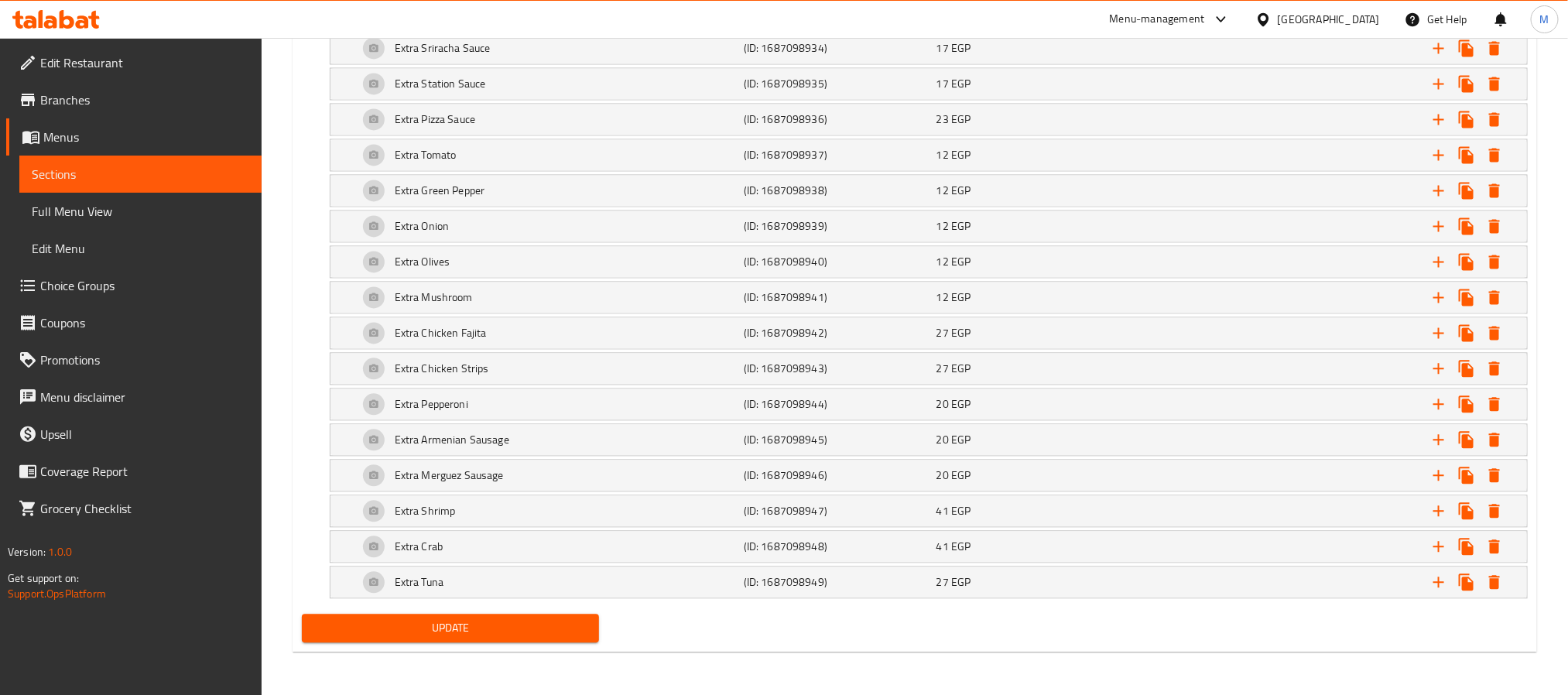
click at [350, 635] on span "Update" at bounding box center [450, 628] width 272 height 20
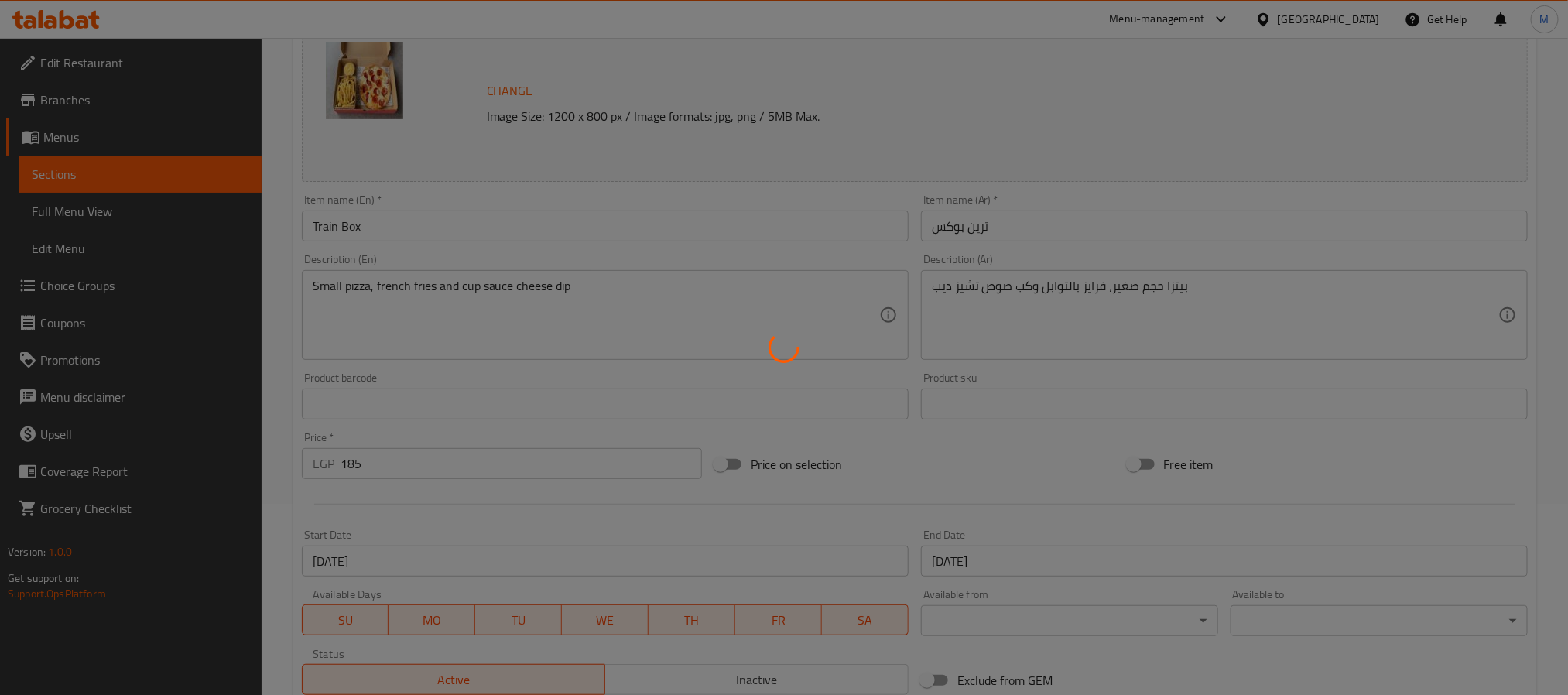
scroll to position [0, 0]
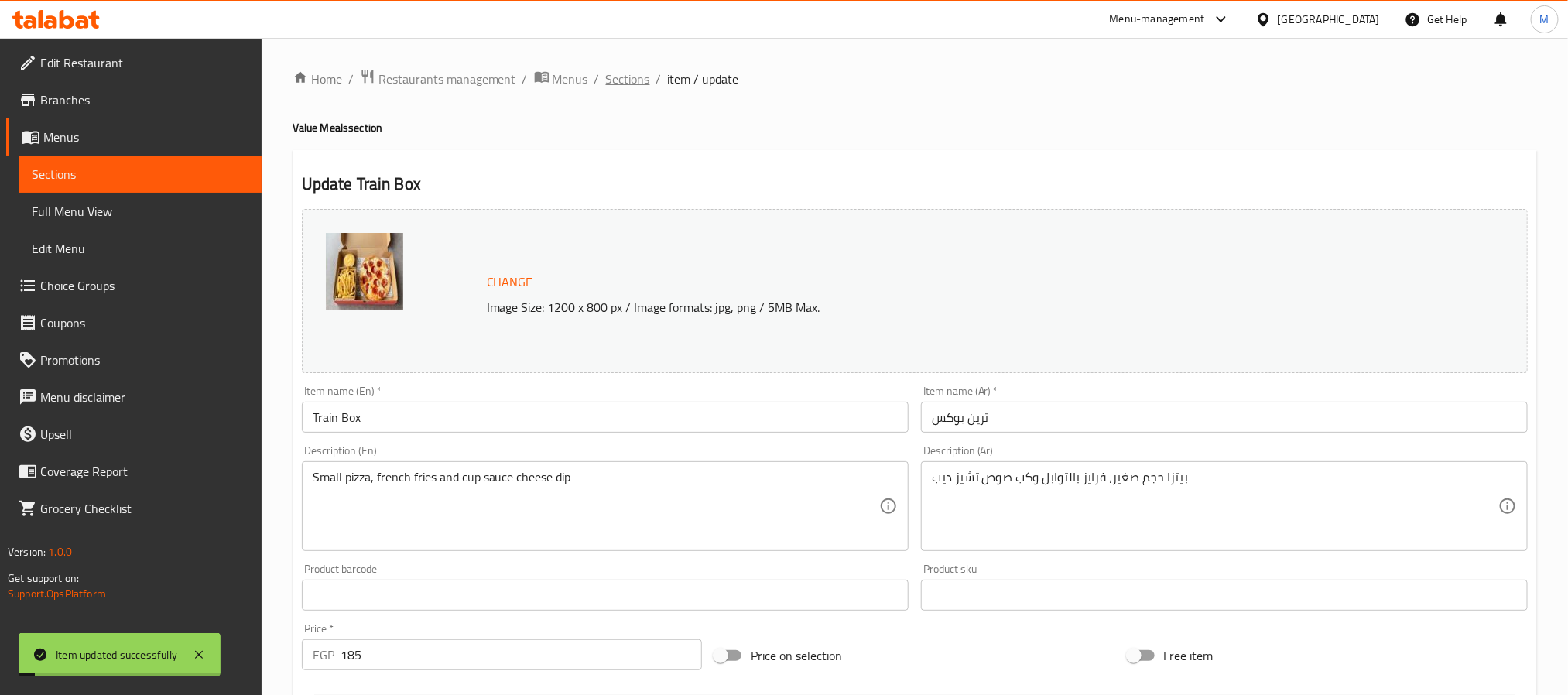
click at [634, 74] on span "Sections" at bounding box center [628, 79] width 44 height 19
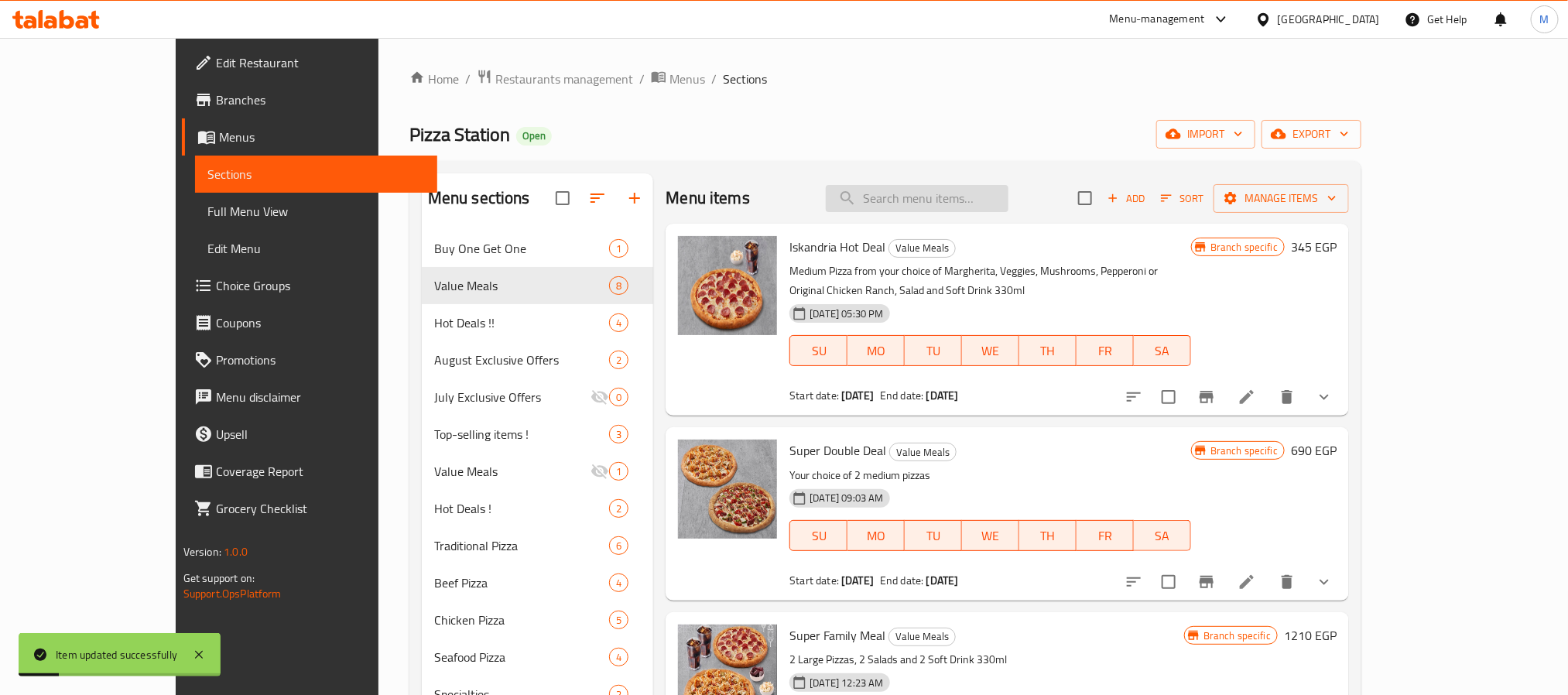
click at [951, 193] on input "search" at bounding box center [917, 198] width 183 height 27
type input "trai"
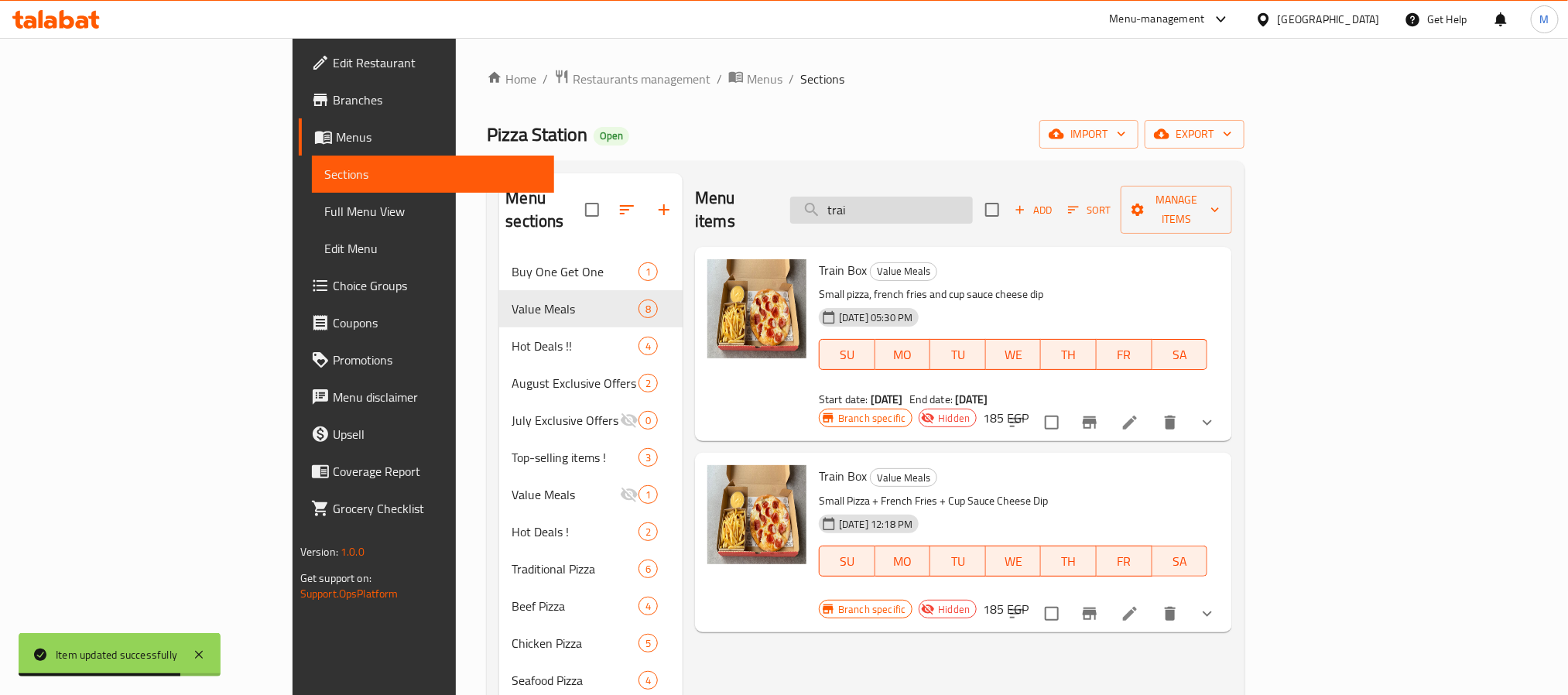
click at [973, 197] on input "trai" at bounding box center [881, 210] width 183 height 27
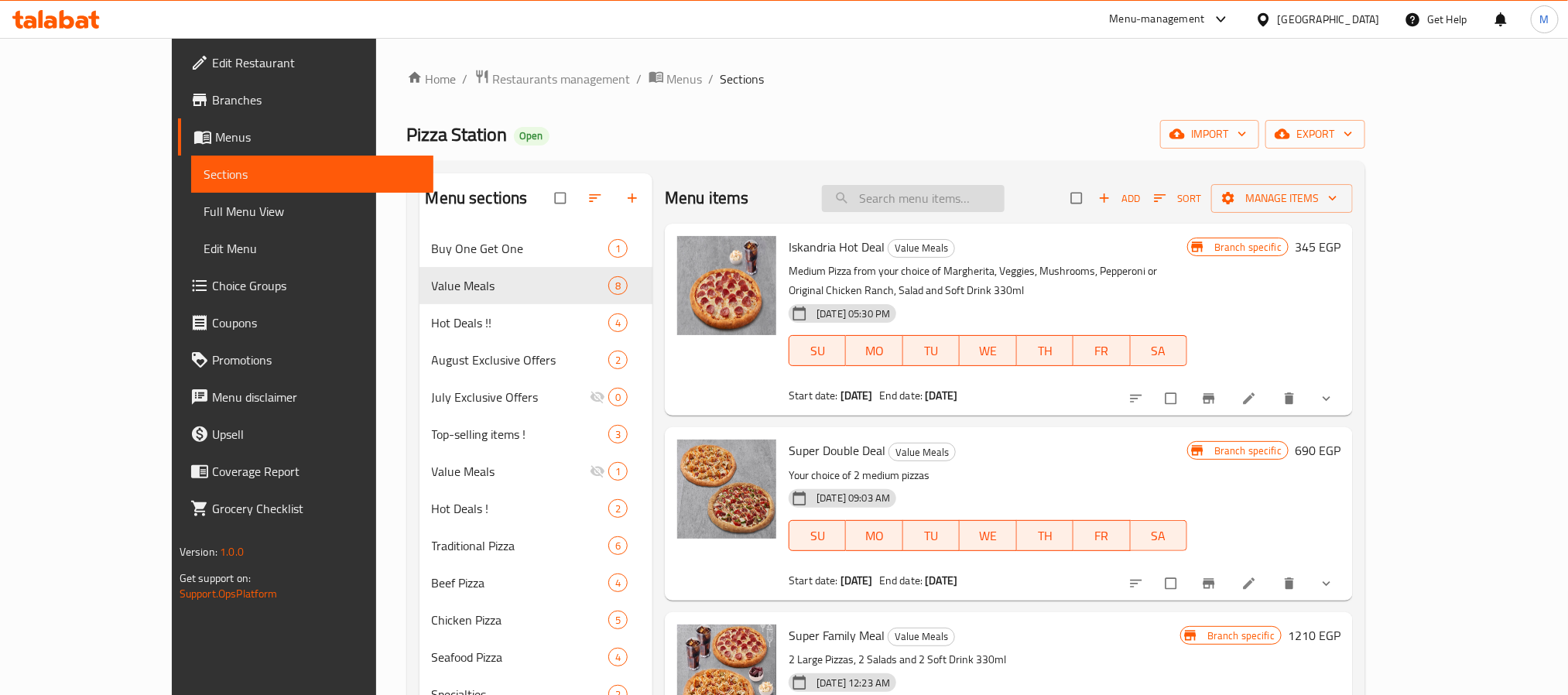
click at [987, 192] on input "search" at bounding box center [913, 198] width 183 height 27
paste input "trai"
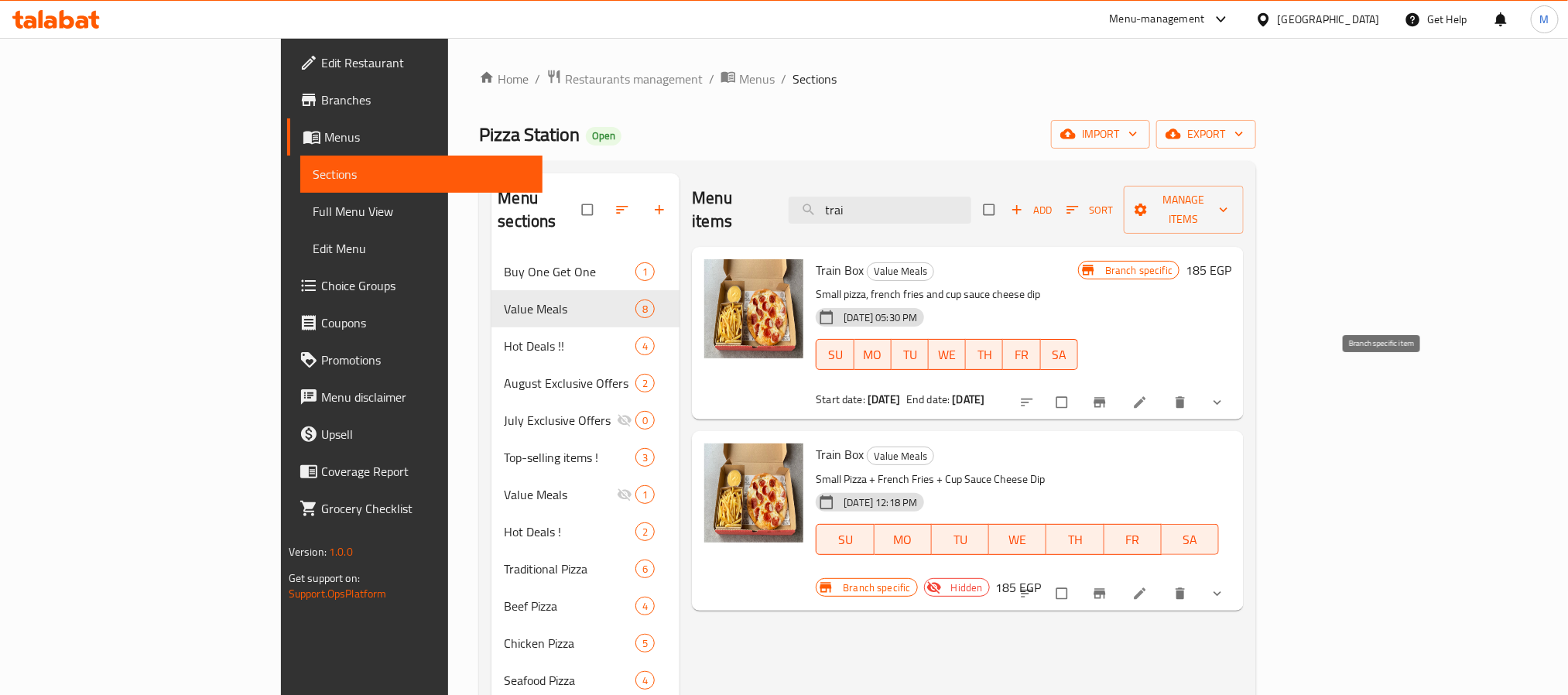
type input "trai"
click at [1106, 398] on icon "Branch-specific-item" at bounding box center [1100, 403] width 12 height 10
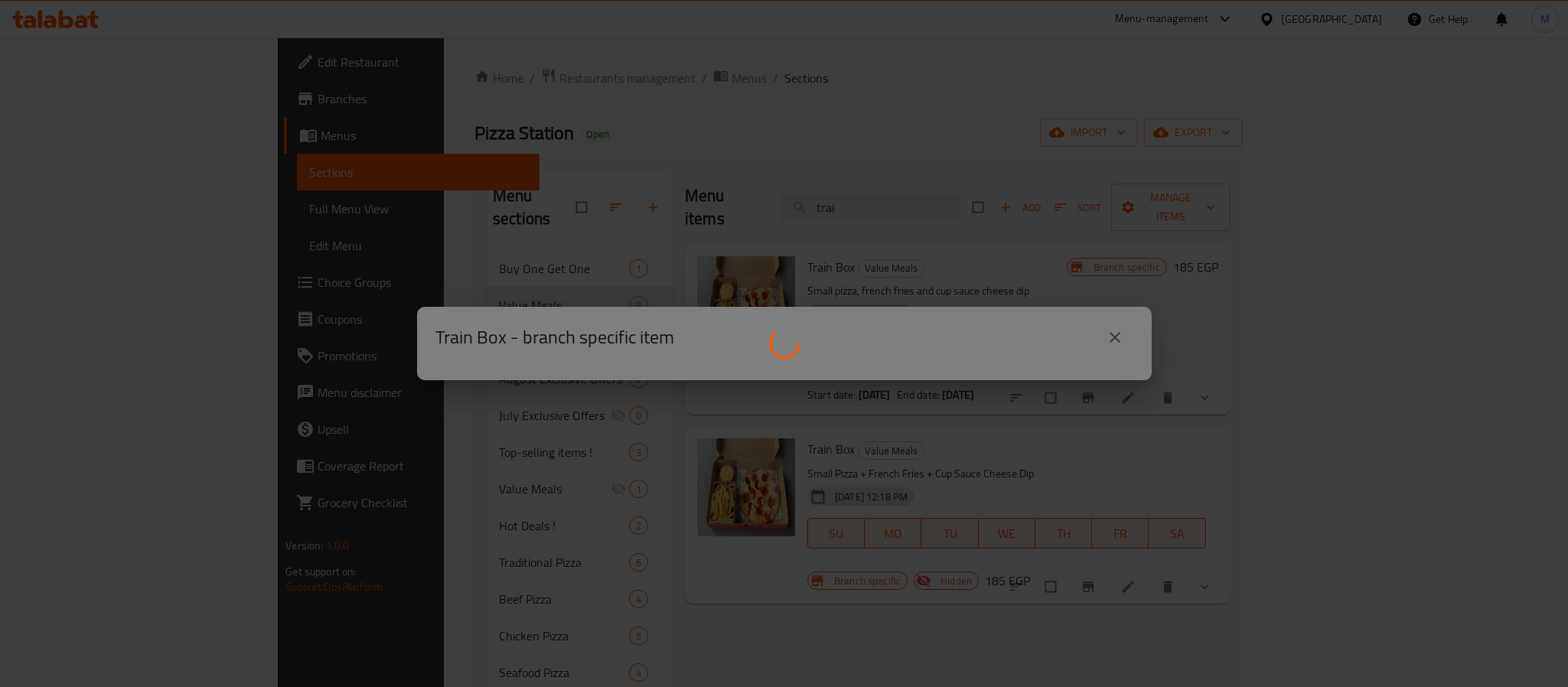
click at [1069, 62] on div at bounding box center [784, 343] width 1568 height 687
click at [1109, 337] on div at bounding box center [784, 343] width 1568 height 687
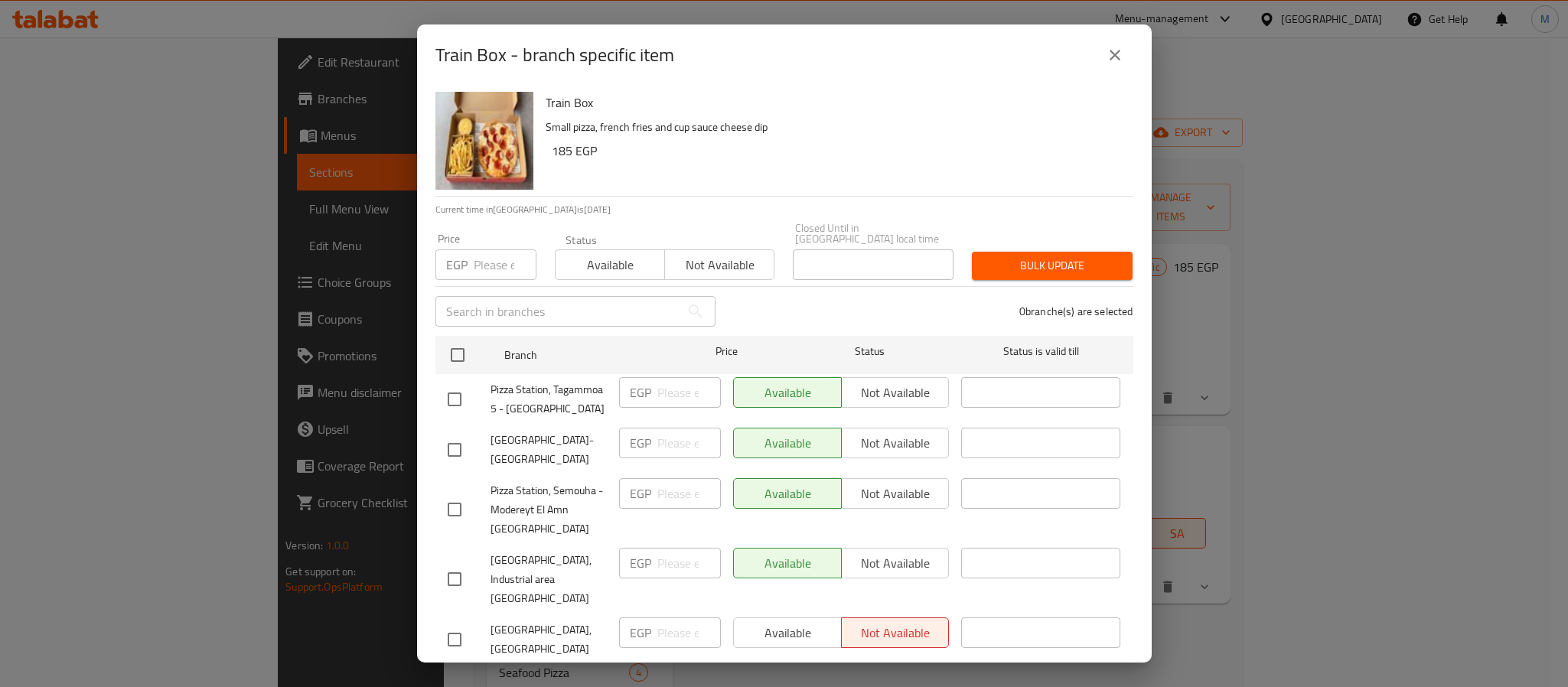
click at [1109, 33] on div "Train Box - branch specific item" at bounding box center [784, 54] width 734 height 61
click at [1118, 56] on icon "close" at bounding box center [1115, 54] width 19 height 19
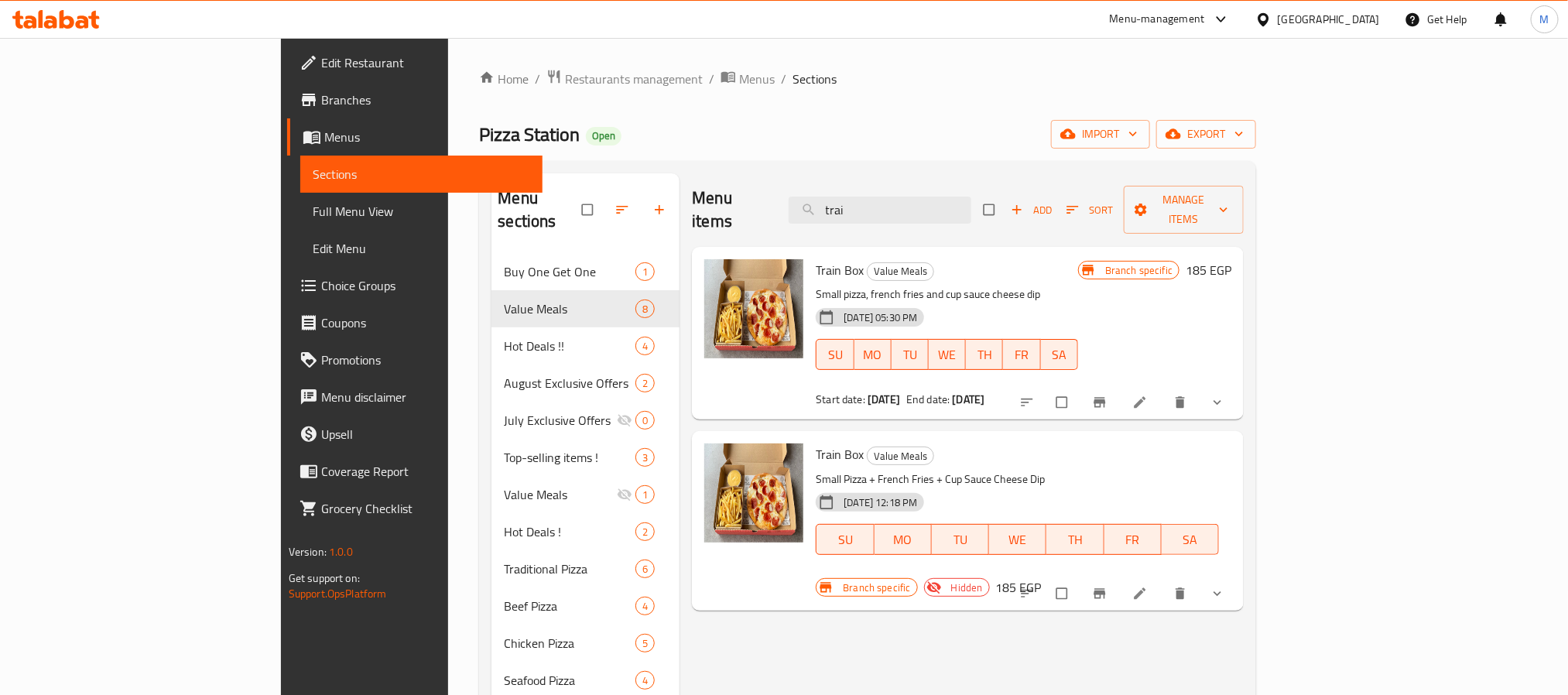
click at [1146, 397] on icon at bounding box center [1140, 403] width 12 height 12
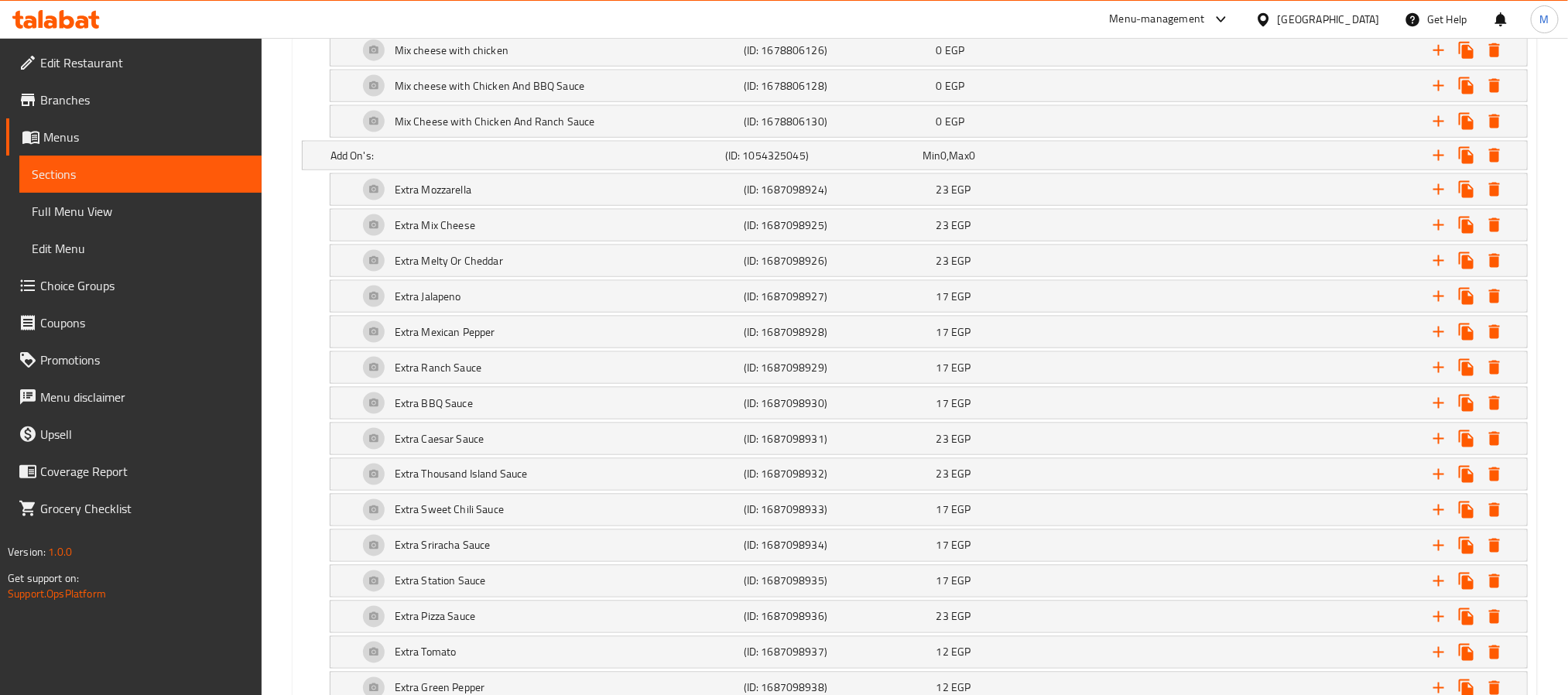
scroll to position [697, 0]
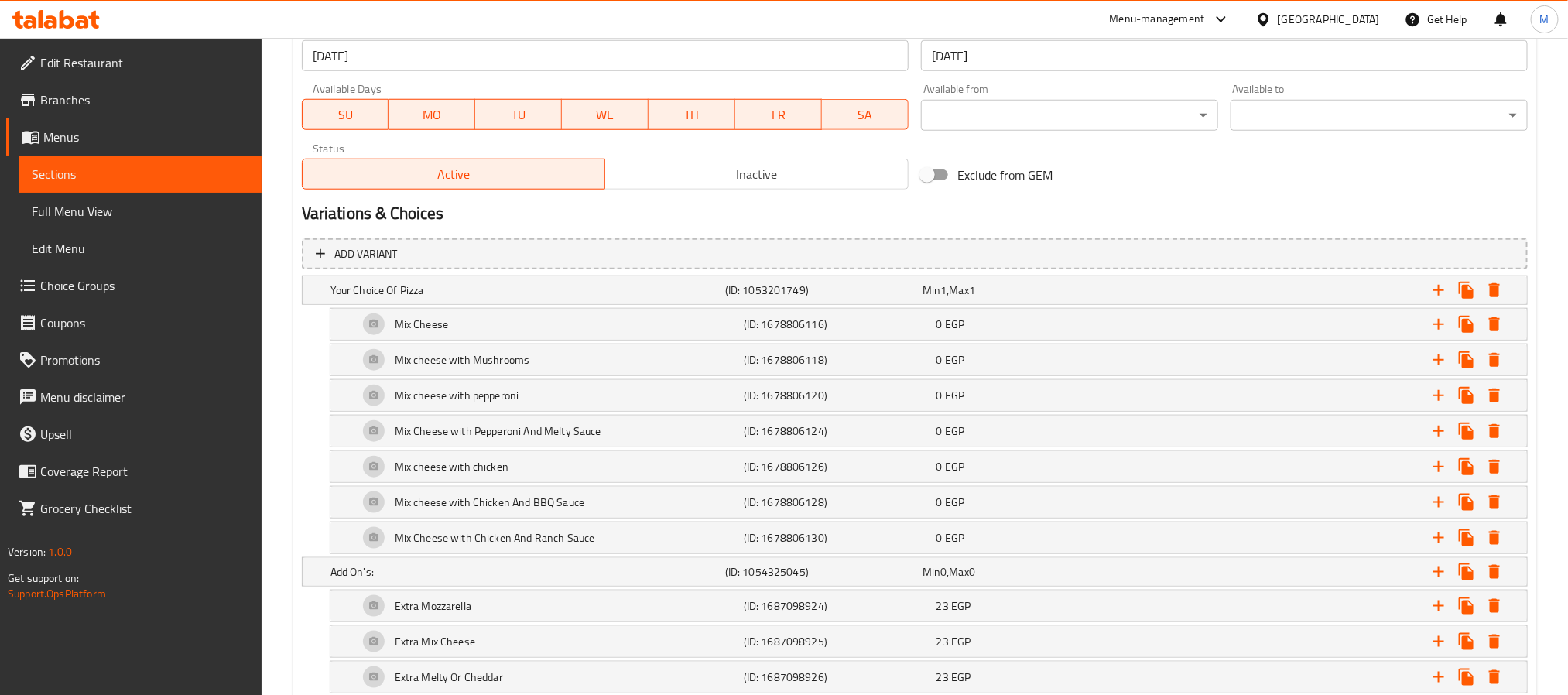
click at [703, 168] on span "Inactive" at bounding box center [756, 174] width 291 height 22
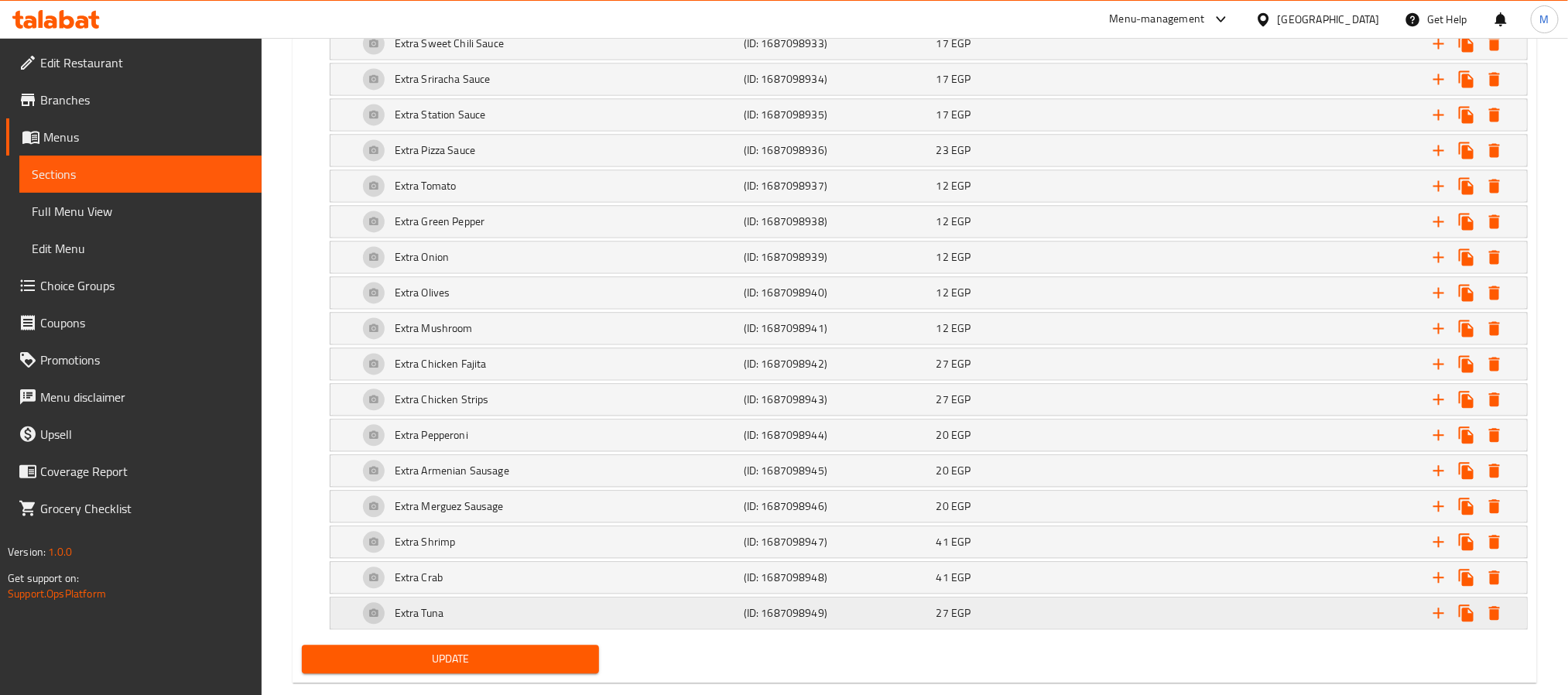
scroll to position [1635, 0]
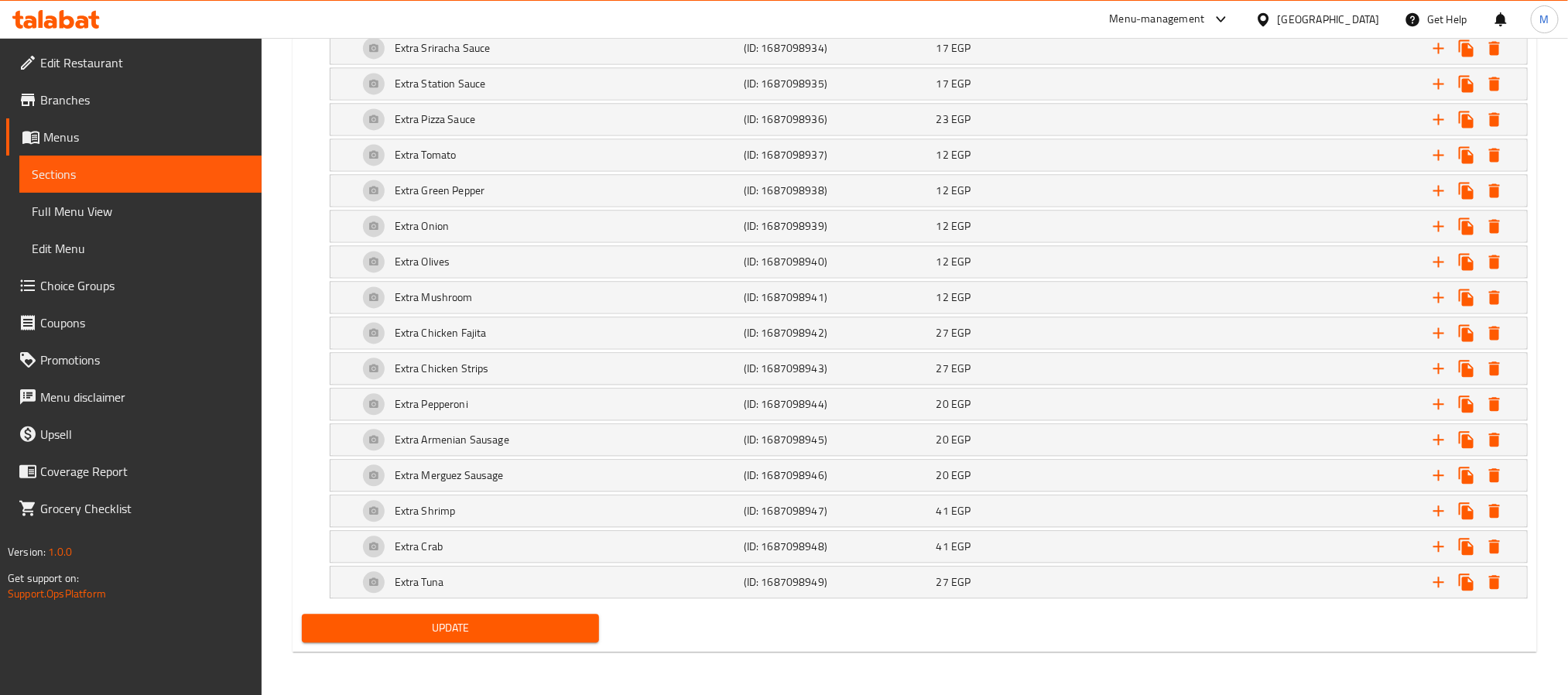
click at [401, 623] on span "Update" at bounding box center [450, 628] width 272 height 20
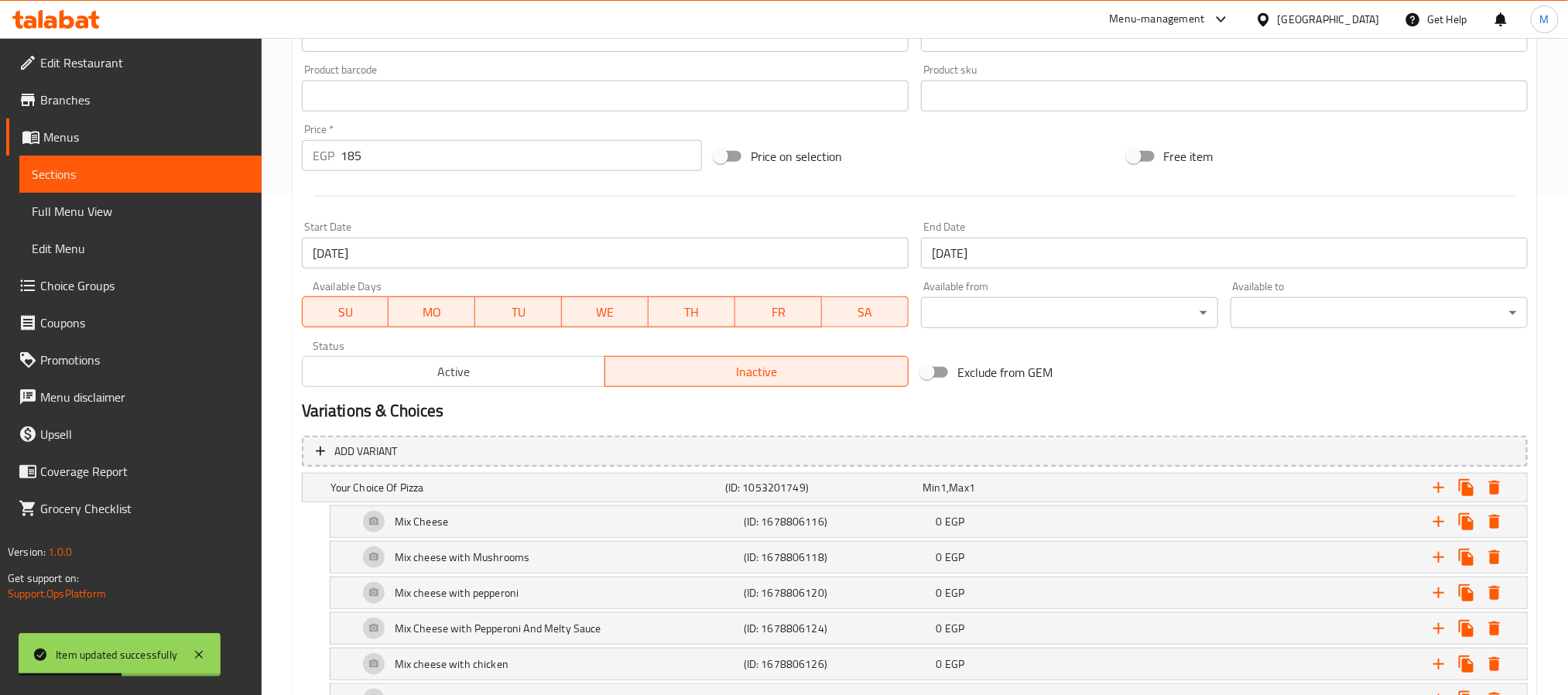
scroll to position [0, 0]
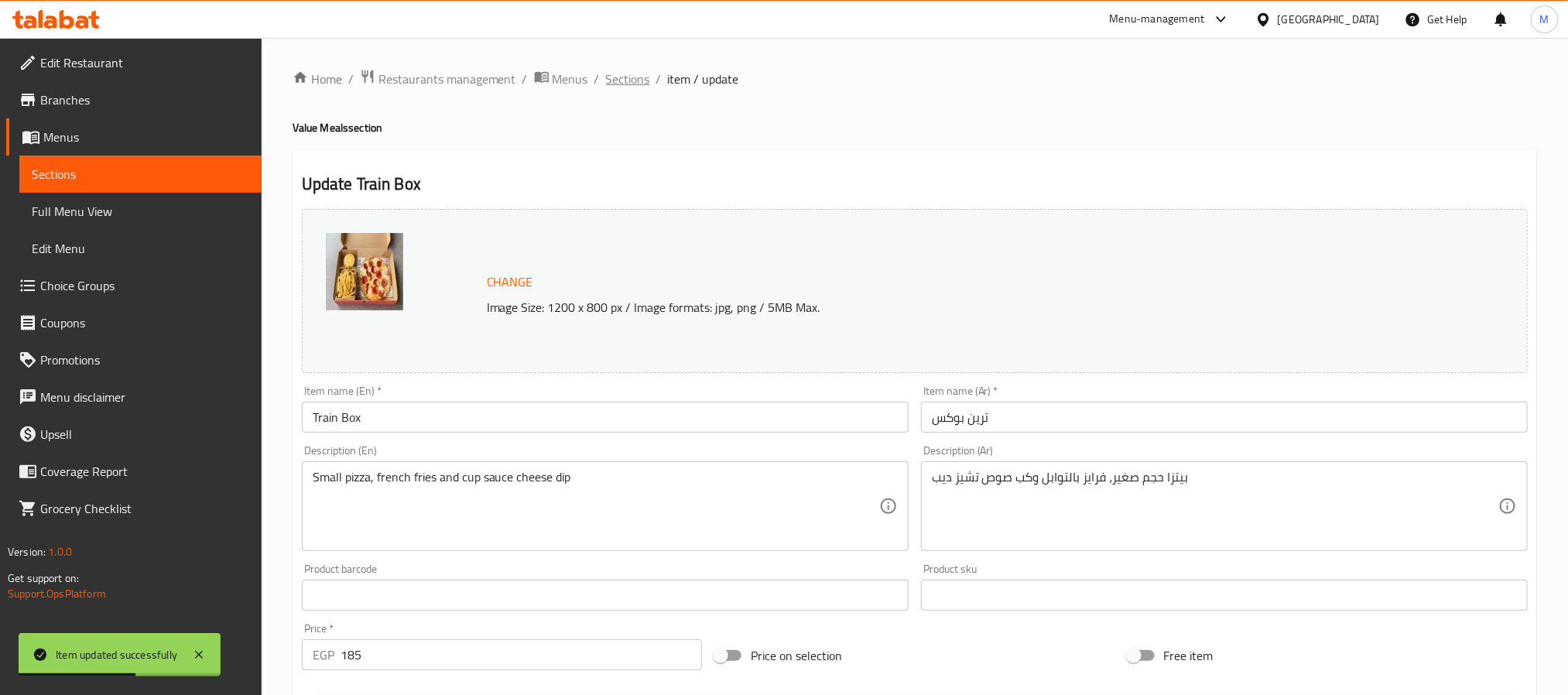
click at [643, 82] on span "Sections" at bounding box center [628, 79] width 44 height 19
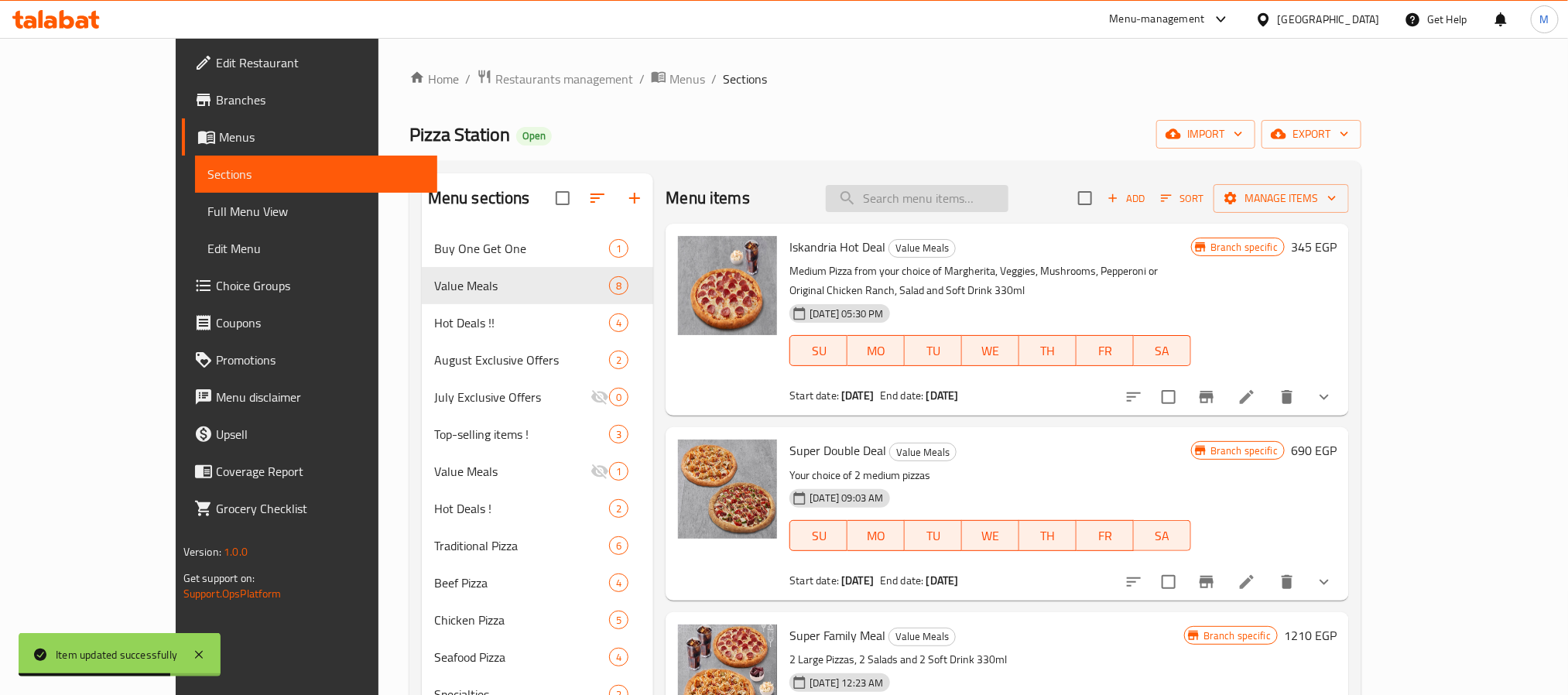
click at [942, 188] on input "search" at bounding box center [917, 198] width 183 height 27
paste input "trai"
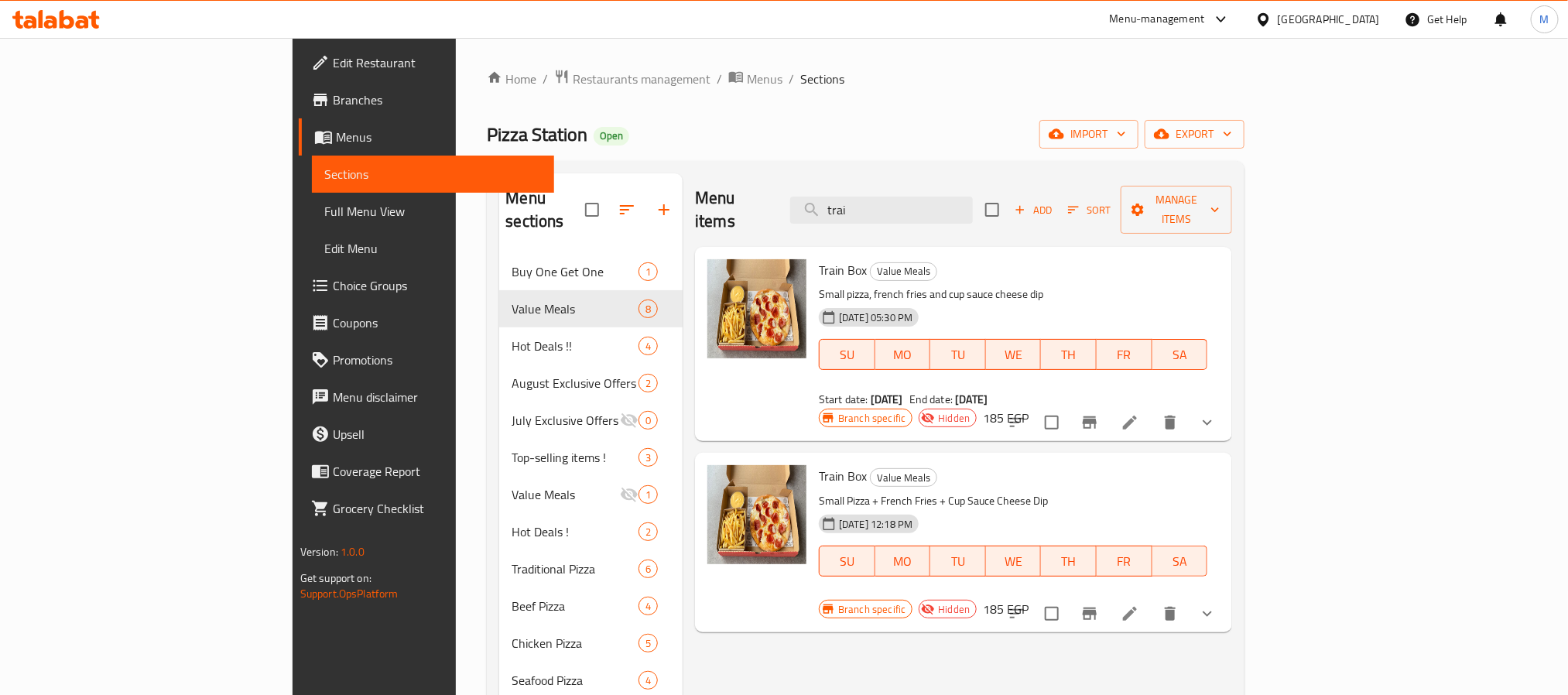
type input "trai"
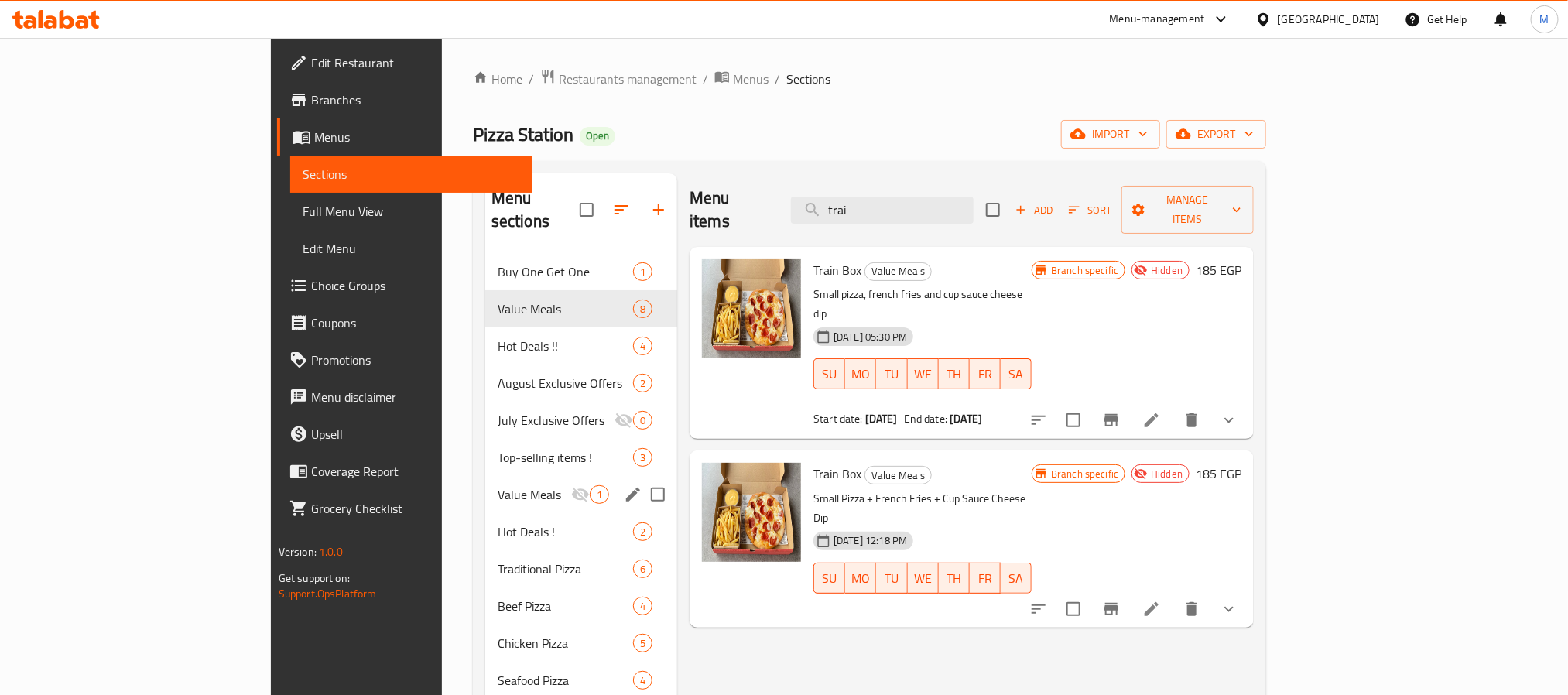
click at [497, 485] on span "Value Meals" at bounding box center [534, 494] width 73 height 19
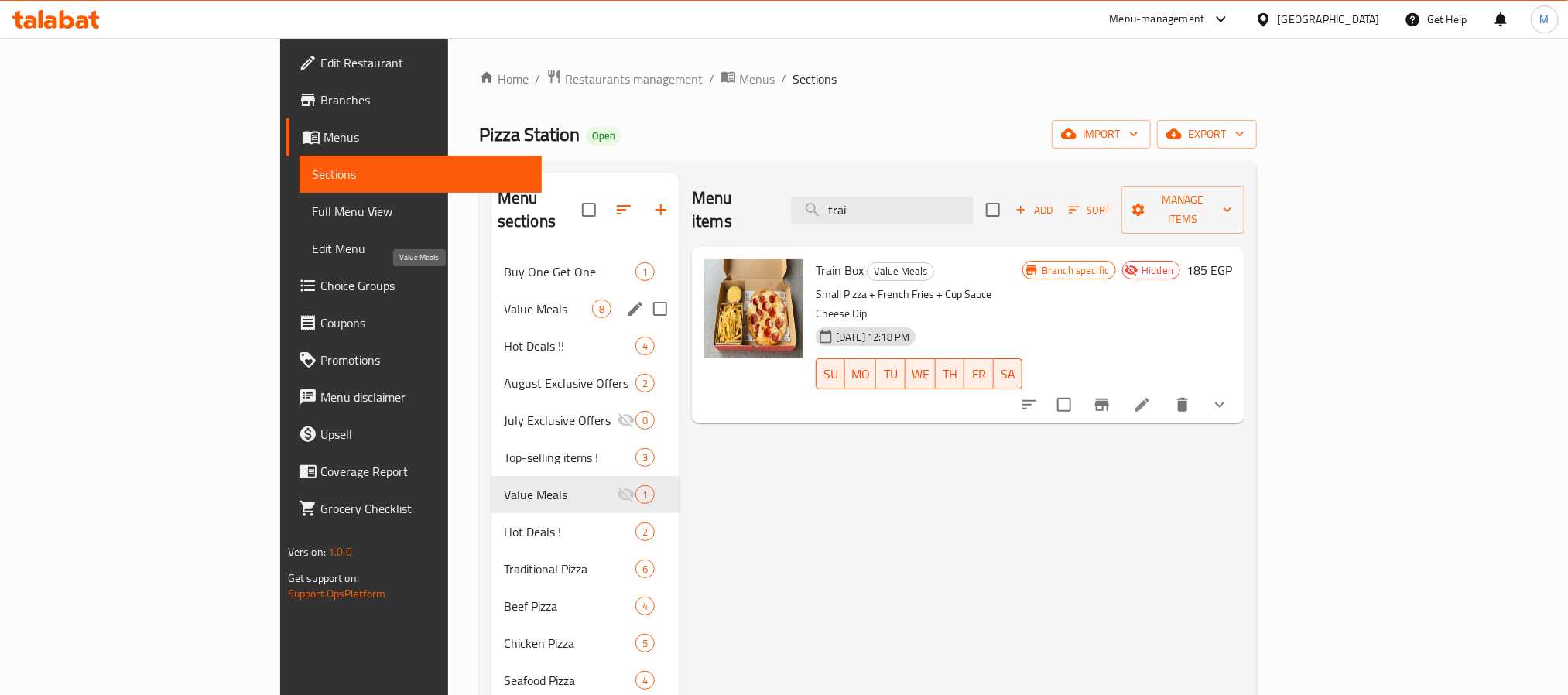
click at [504, 299] on span "Value Meals" at bounding box center [548, 308] width 88 height 19
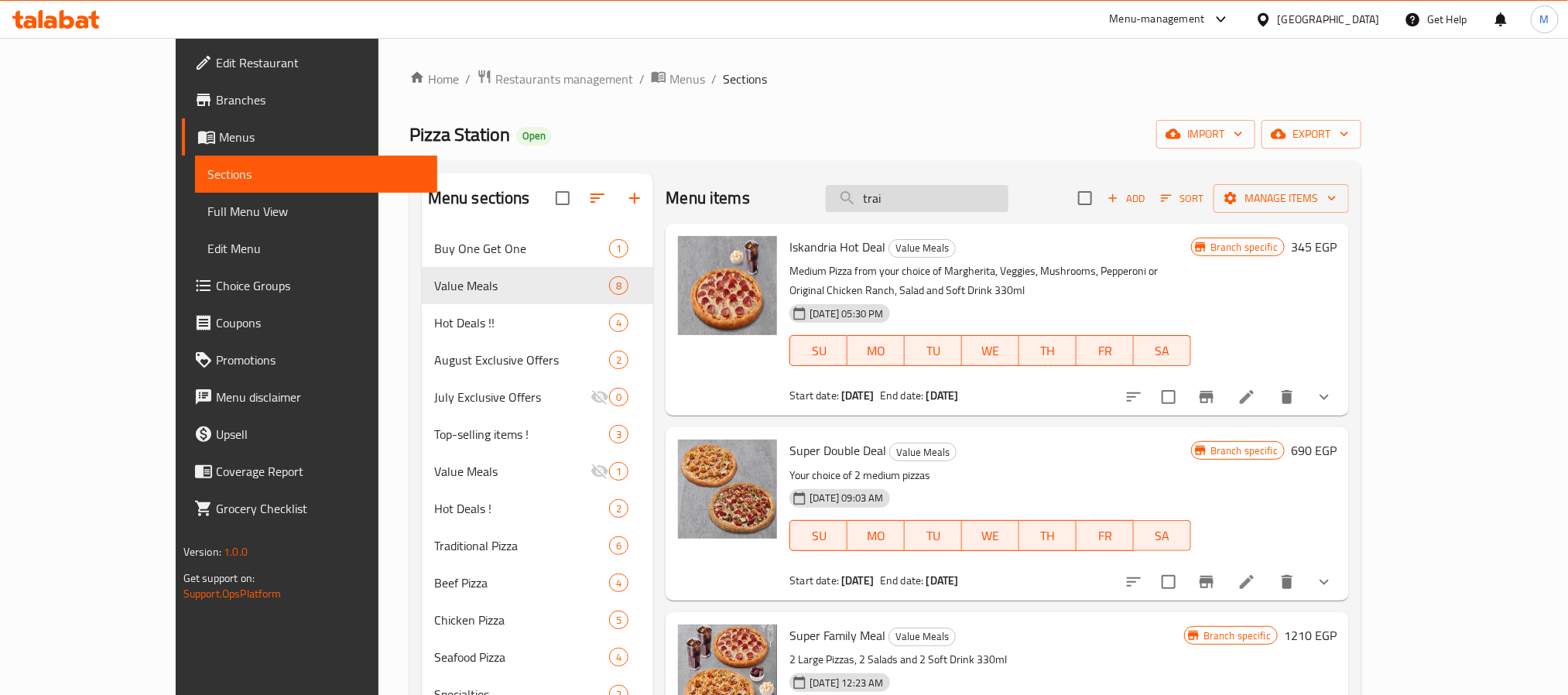
click at [978, 201] on input "trai" at bounding box center [917, 198] width 183 height 27
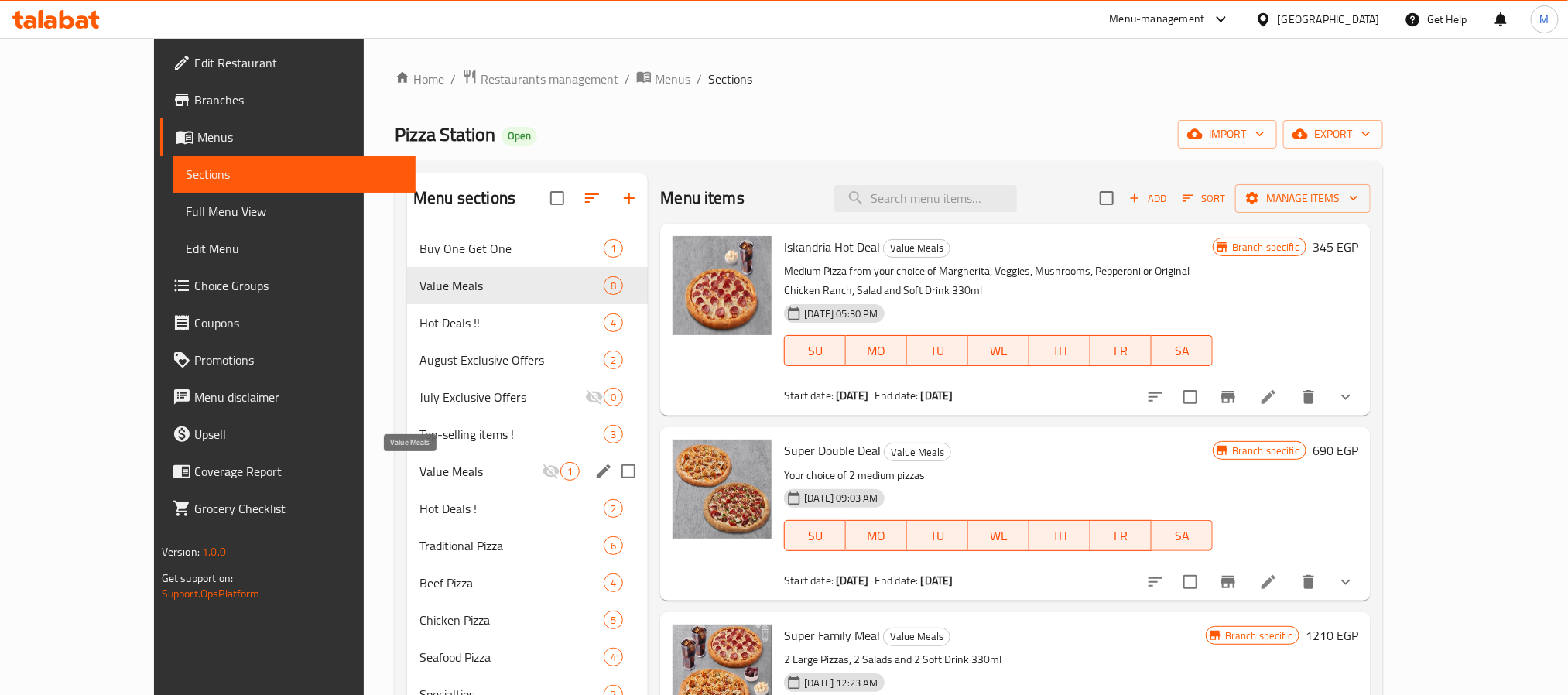
click at [419, 471] on span "Value Meals" at bounding box center [480, 471] width 123 height 19
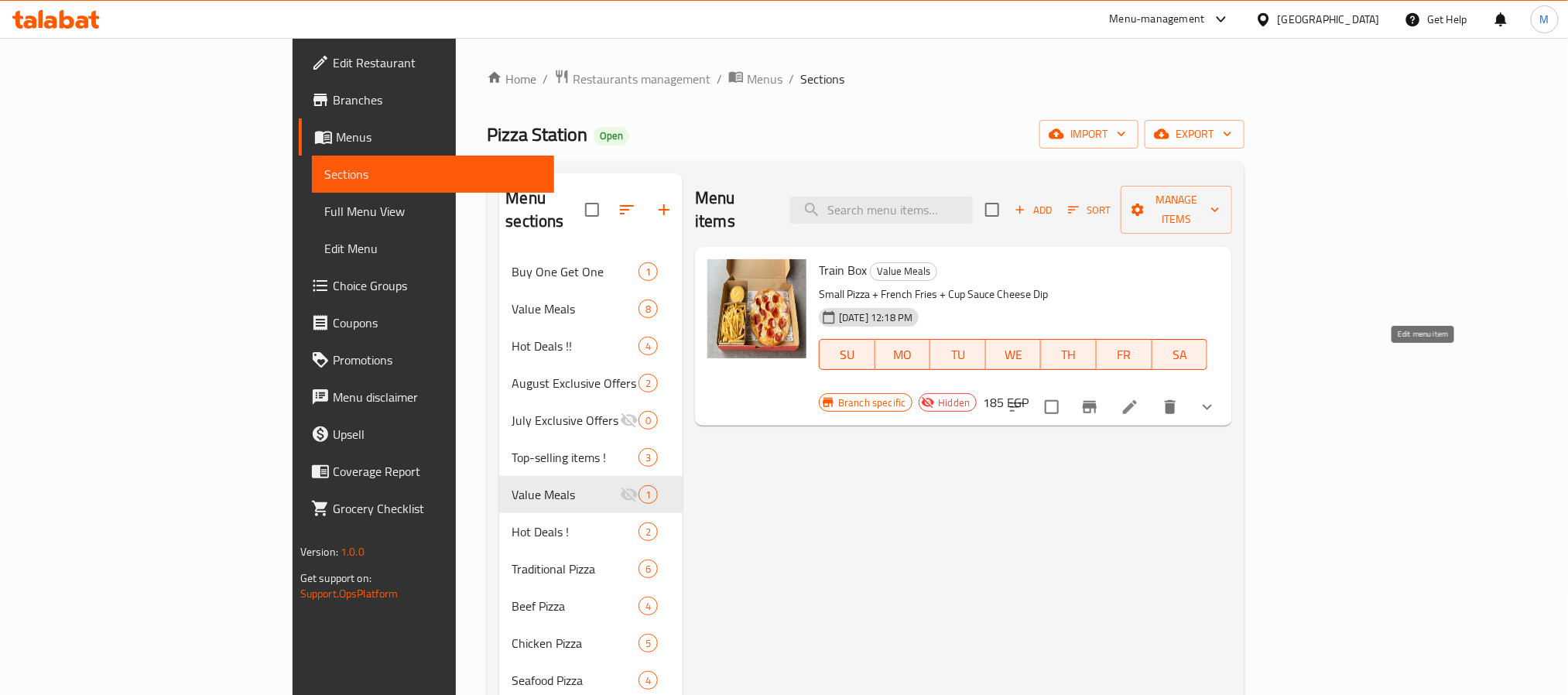
click at [1139, 398] on icon at bounding box center [1130, 407] width 19 height 19
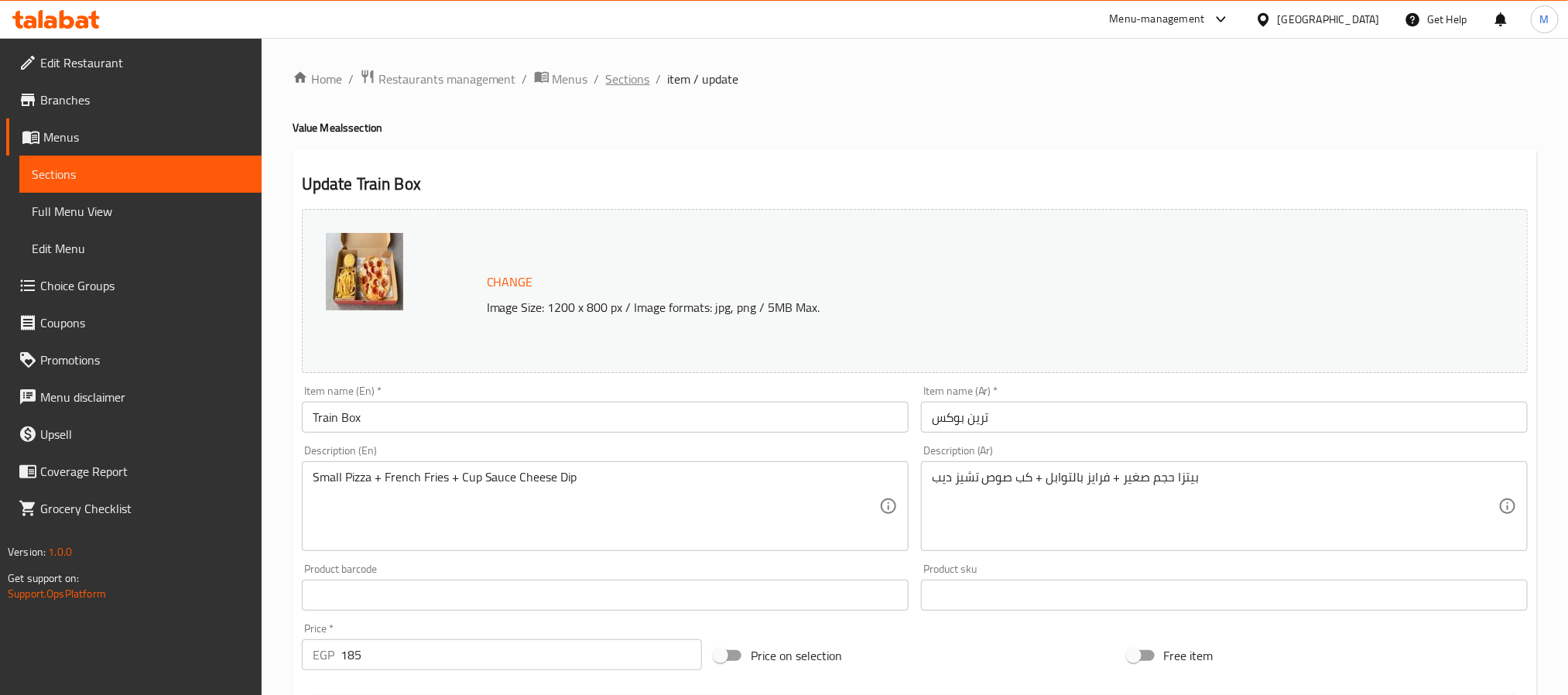
click at [627, 77] on span "Sections" at bounding box center [628, 79] width 44 height 19
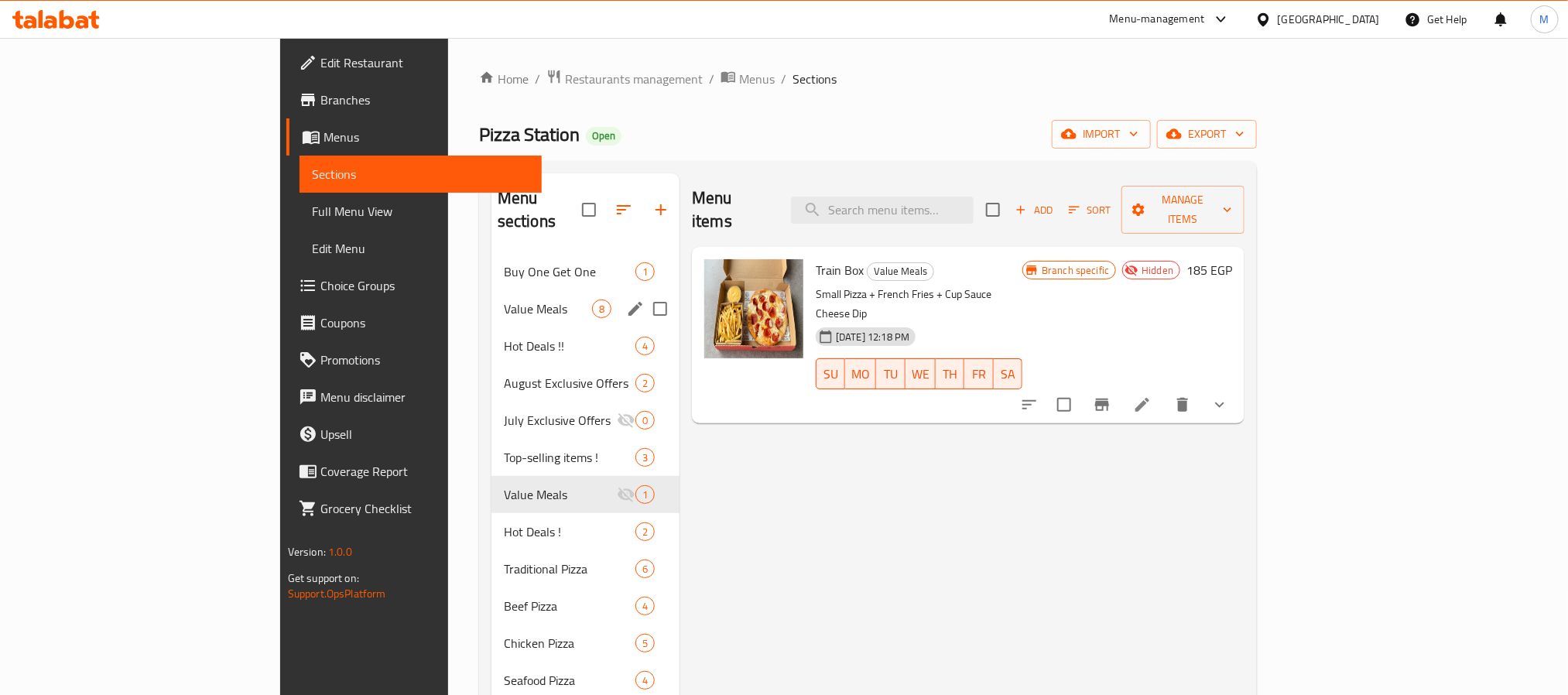
click at [492, 300] on div "Value Meals 8" at bounding box center [585, 308] width 188 height 37
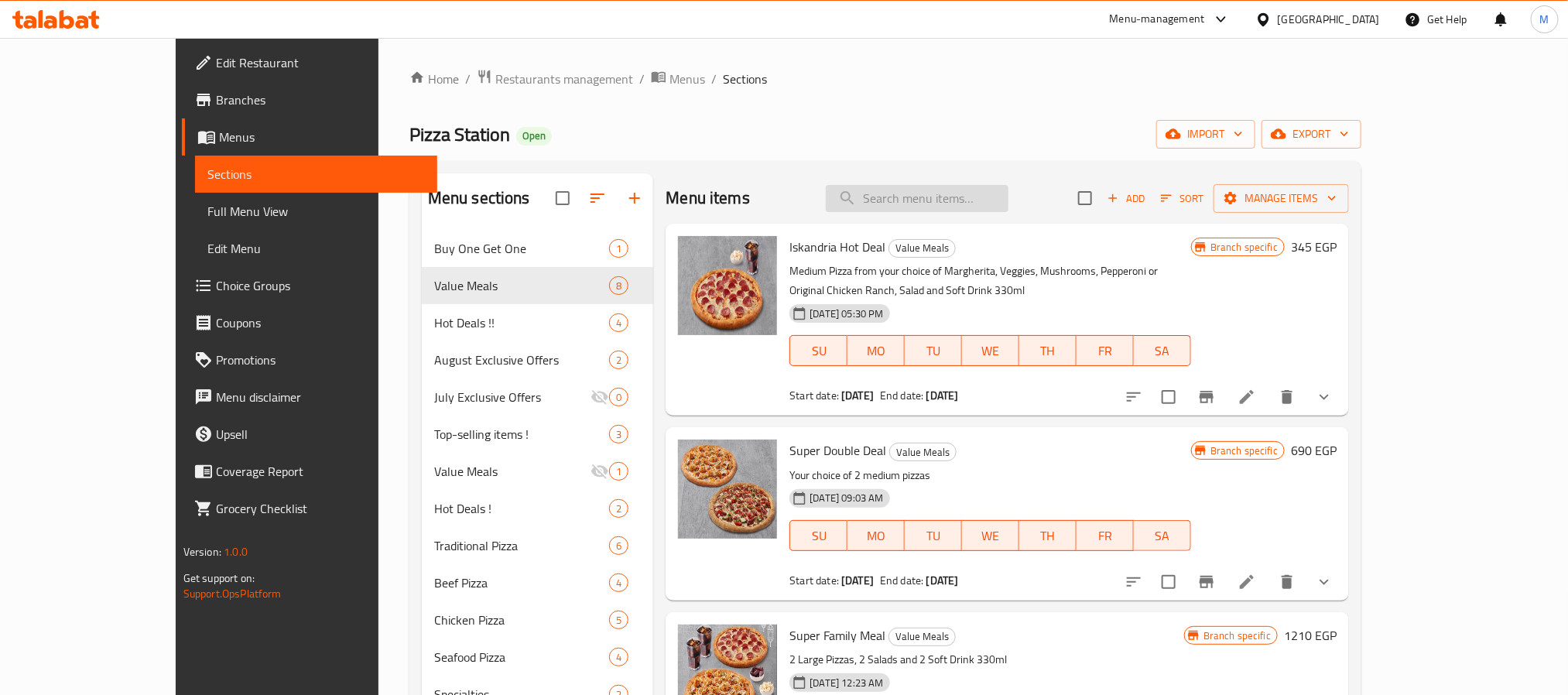
click at [928, 204] on input "search" at bounding box center [917, 198] width 183 height 27
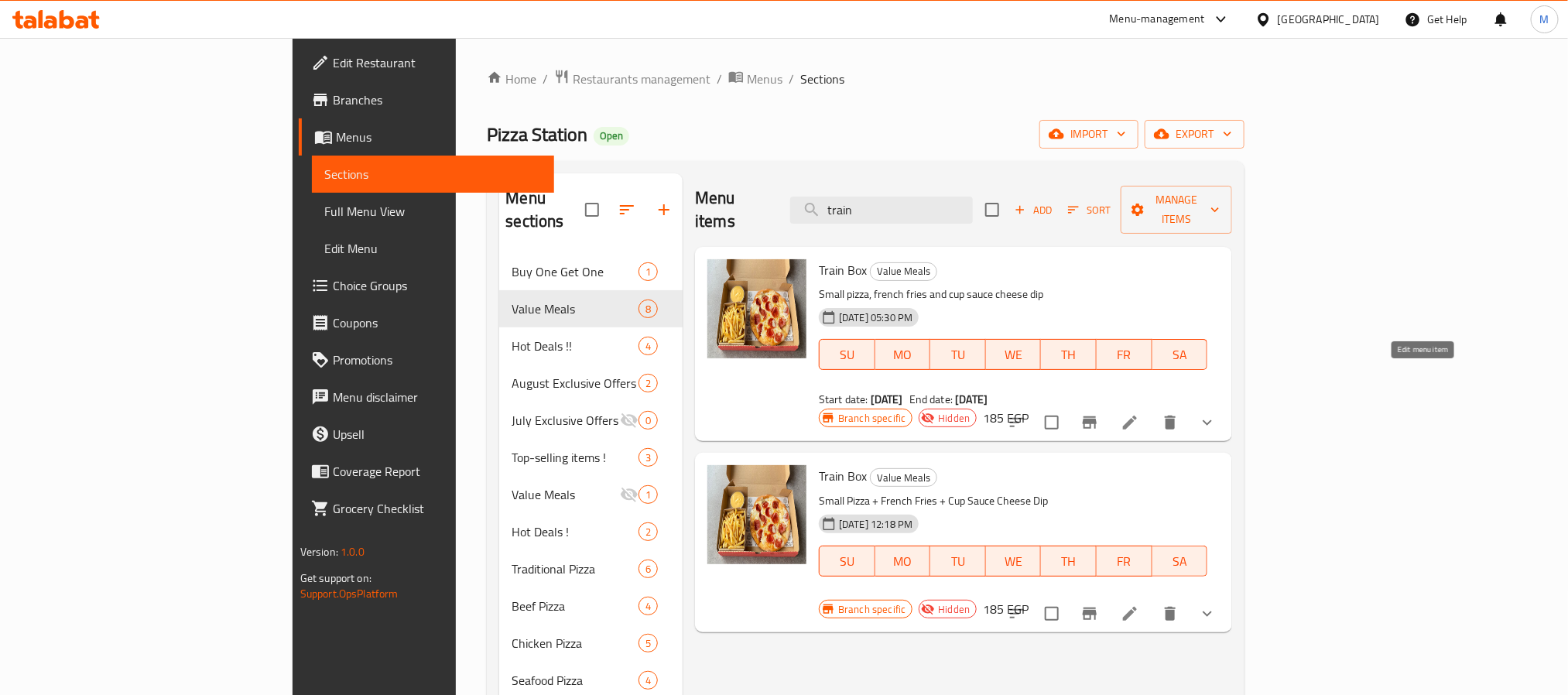
type input "train"
click at [1139, 414] on icon at bounding box center [1130, 423] width 19 height 19
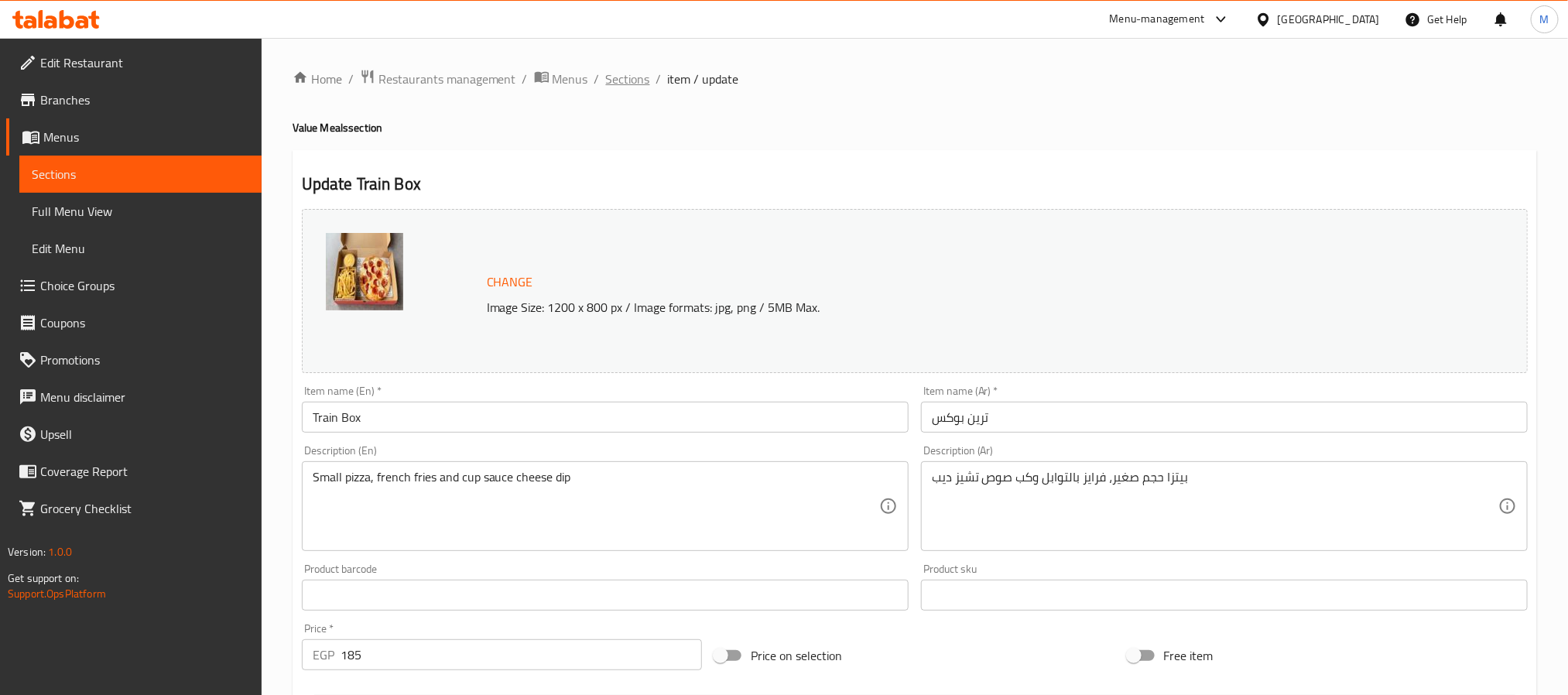
click at [625, 86] on span "Sections" at bounding box center [628, 79] width 44 height 19
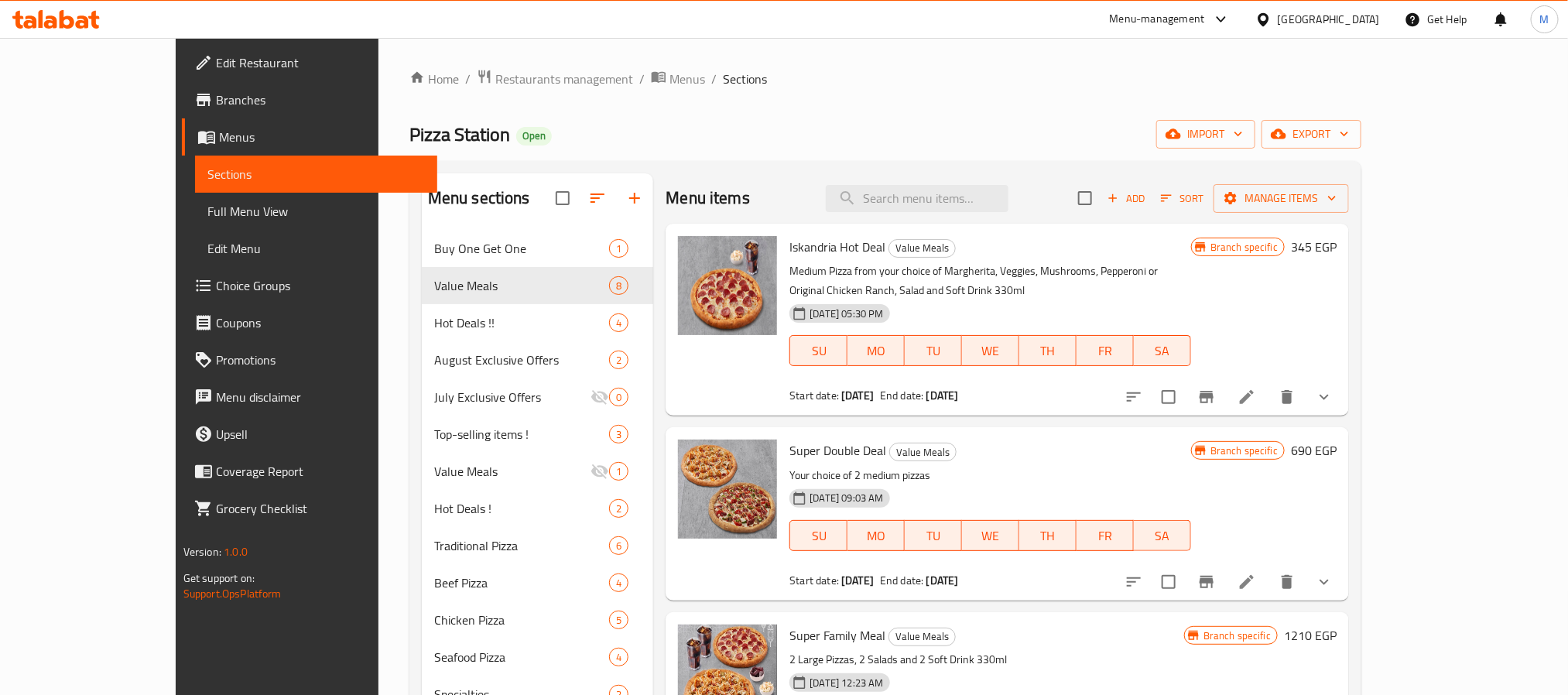
click at [216, 102] on span "Branches" at bounding box center [321, 100] width 209 height 19
